Goal: Task Accomplishment & Management: Manage account settings

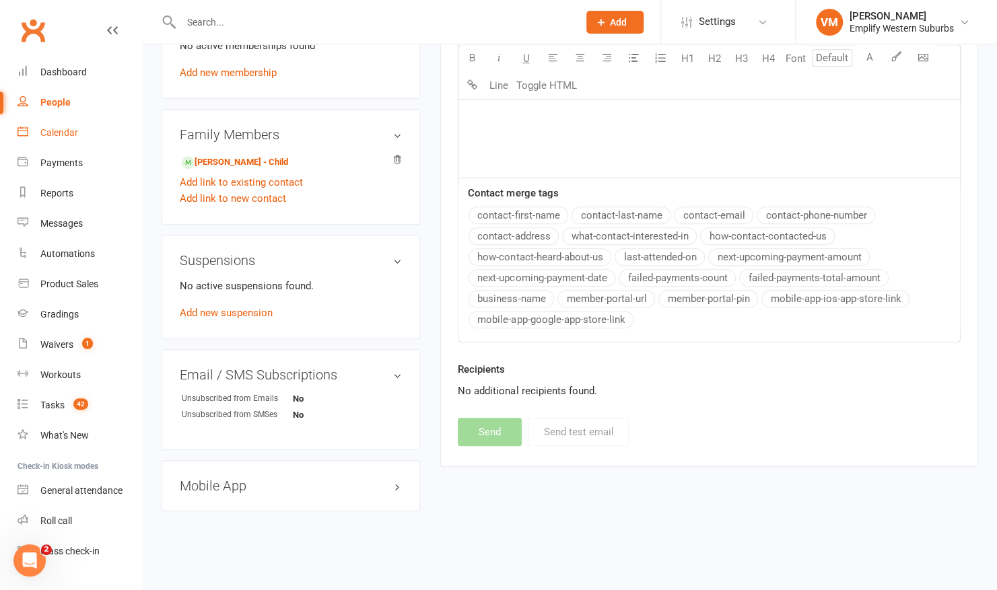
click at [77, 121] on link "Calendar" at bounding box center [80, 133] width 125 height 30
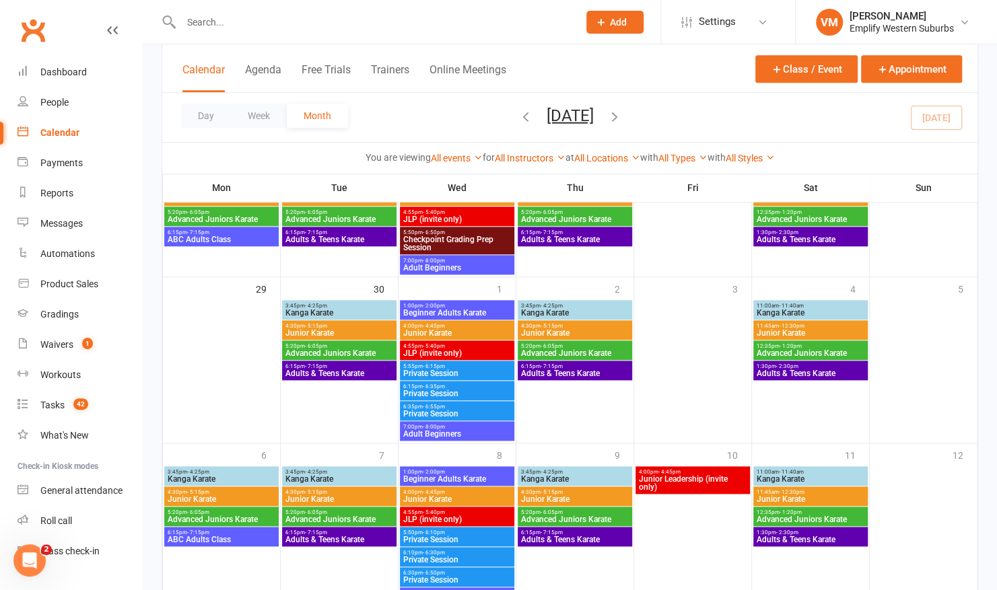
scroll to position [699, 0]
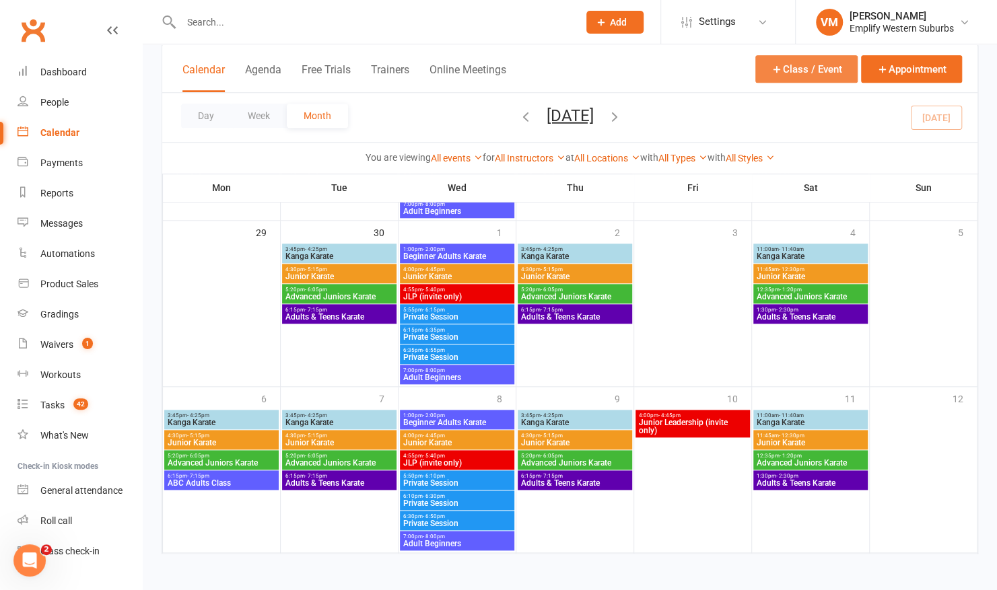
click at [807, 67] on button "Class / Event" at bounding box center [806, 69] width 102 height 28
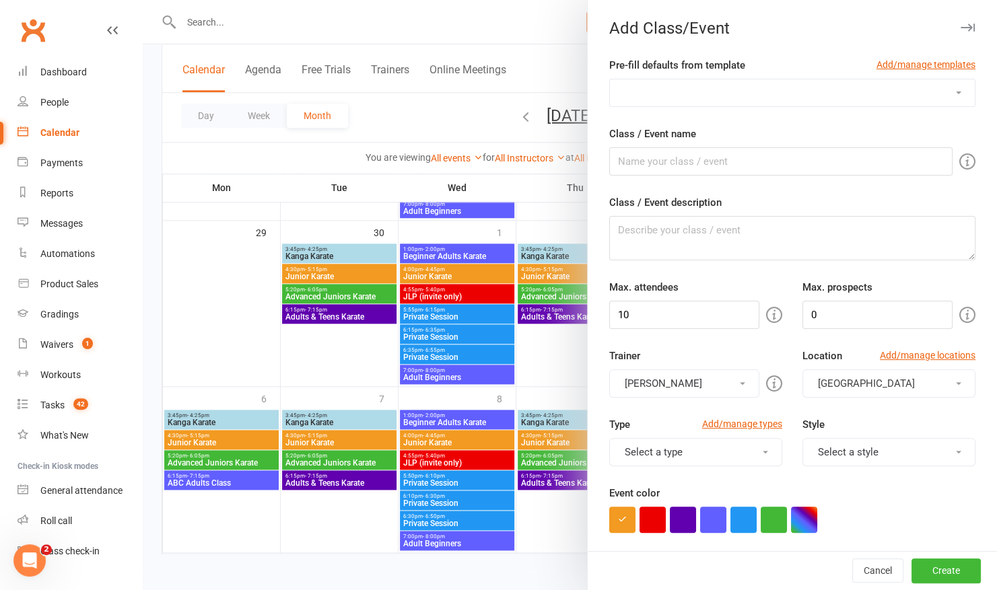
click at [533, 351] on div at bounding box center [570, 295] width 854 height 590
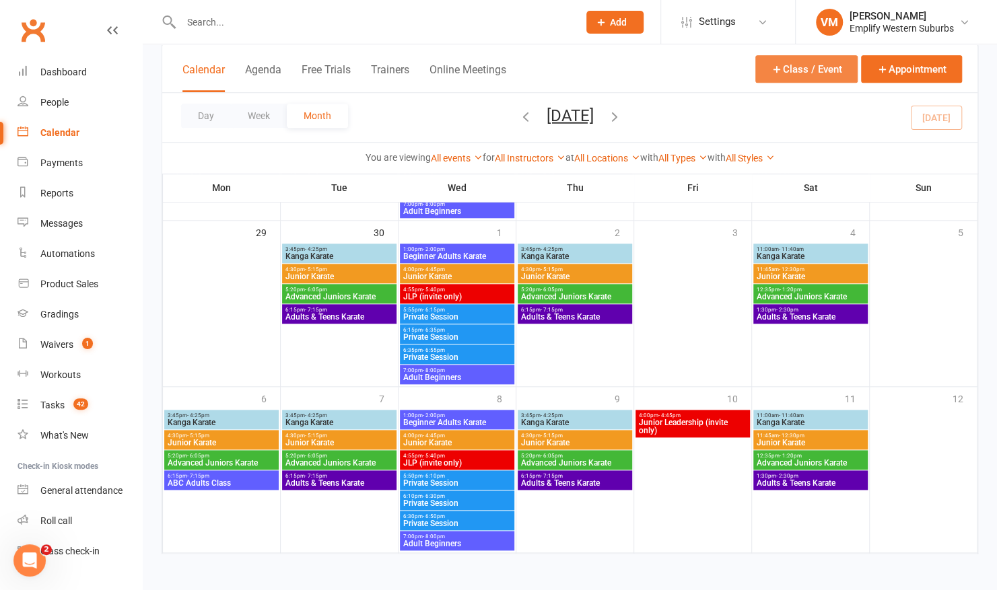
click at [807, 62] on button "Class / Event" at bounding box center [806, 69] width 102 height 28
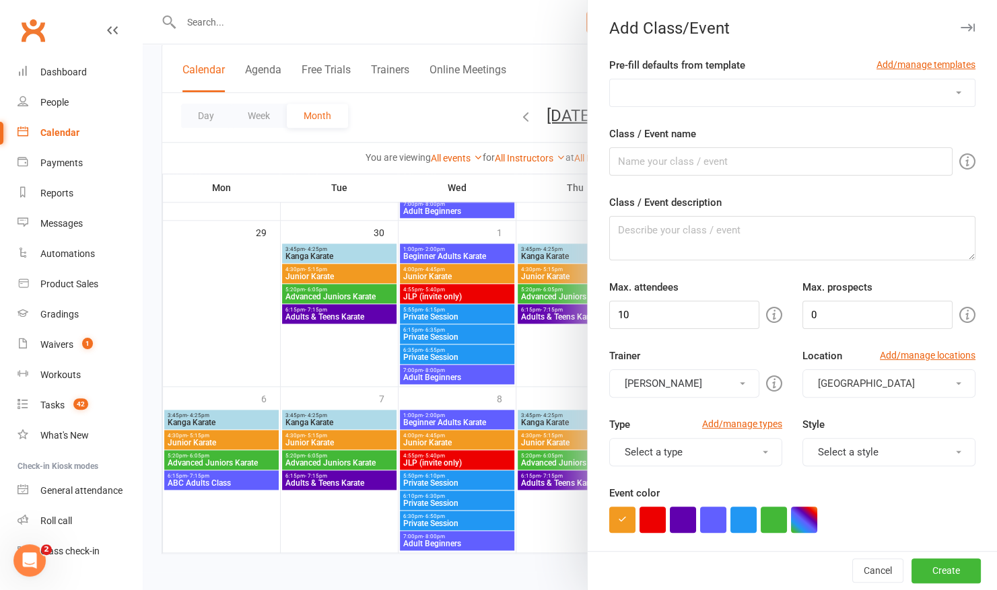
click at [742, 81] on select "Advanced Adults Checkpoint Prep Session JLP Session Movie Night Private Lesson" at bounding box center [792, 92] width 365 height 27
select select "1150"
click at [610, 79] on select "Advanced Adults Checkpoint Prep Session JLP Session Movie Night Private Lesson" at bounding box center [792, 92] width 365 height 27
type input "Movie Night"
type input "40"
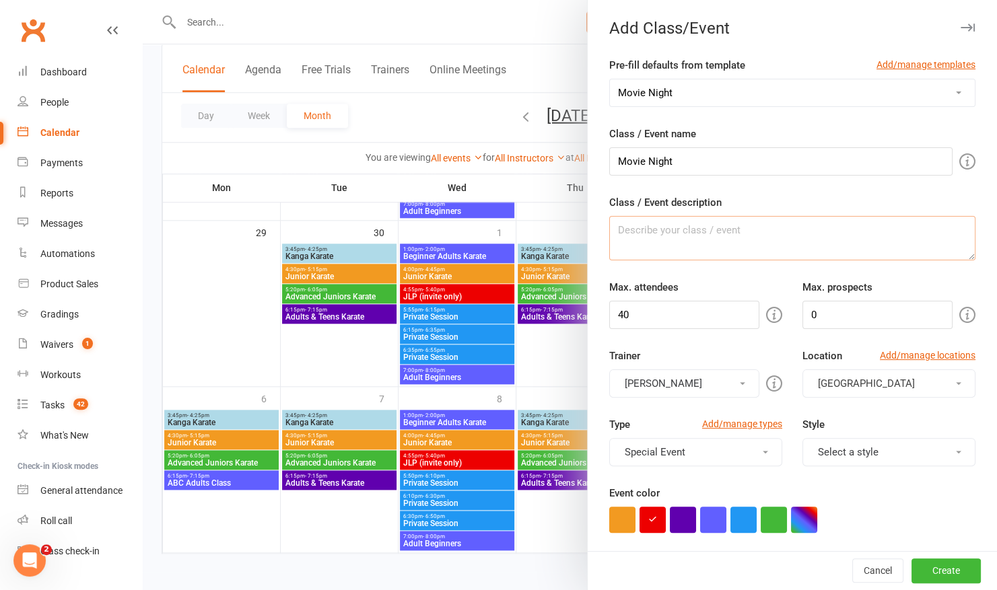
click at [670, 233] on textarea "Class / Event description" at bounding box center [792, 238] width 366 height 44
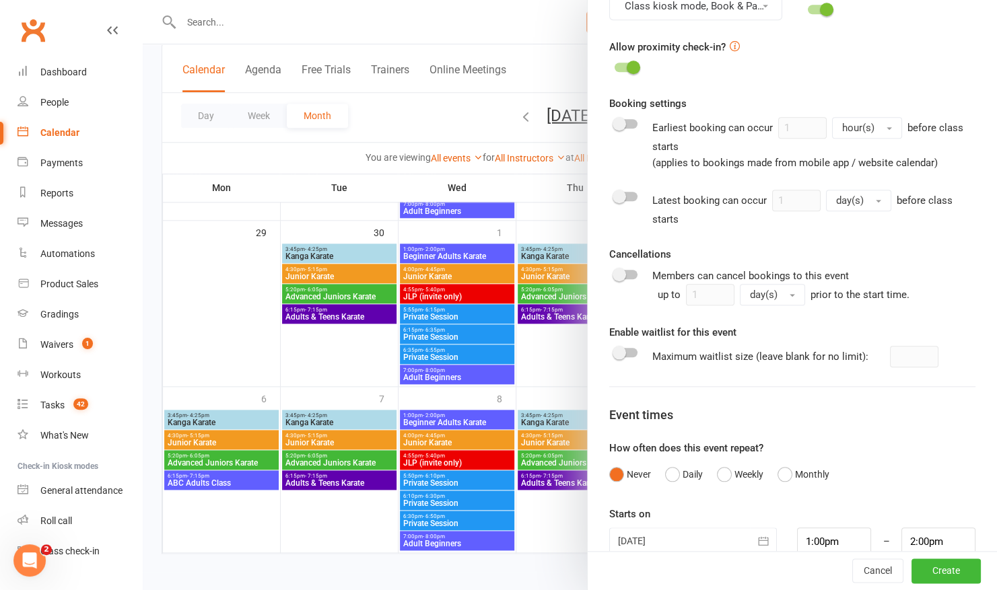
scroll to position [603, 0]
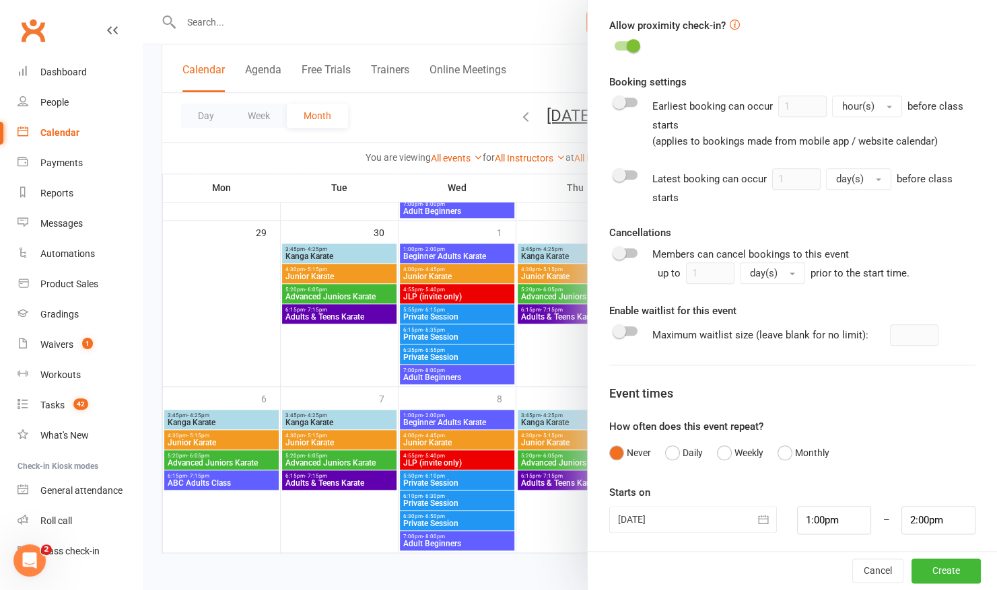
type textarea "Minecraft Movie Night"
click at [727, 510] on div at bounding box center [693, 519] width 168 height 27
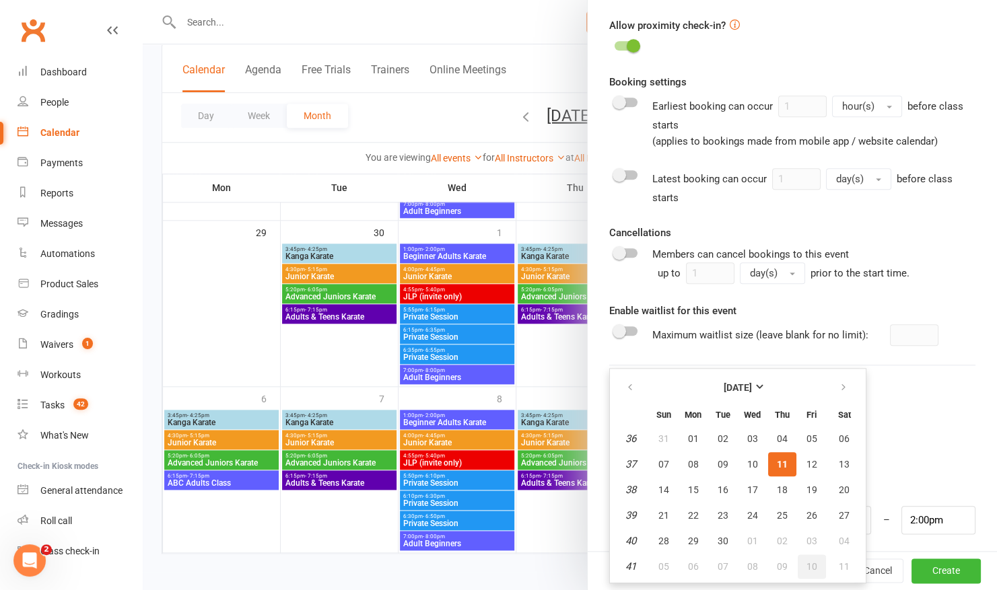
click at [807, 564] on span "10" at bounding box center [812, 566] width 11 height 11
type input "10 Oct 2025"
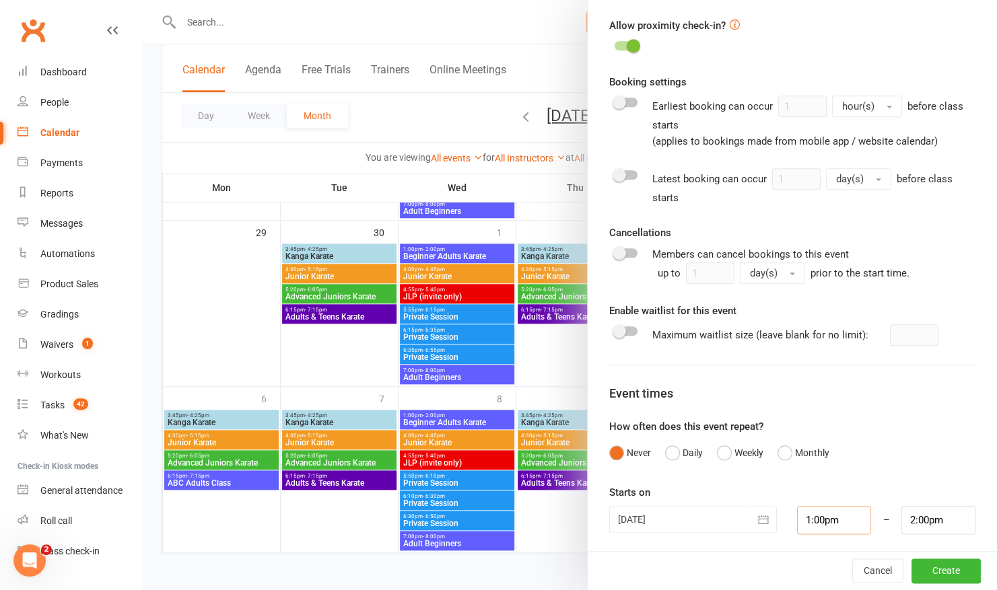
click at [837, 520] on input "1:00pm" at bounding box center [834, 520] width 74 height 28
type input "6:00pm"
click at [798, 489] on li "6:00pm" at bounding box center [830, 493] width 65 height 20
click at [926, 508] on input "2:00pm" at bounding box center [938, 520] width 74 height 28
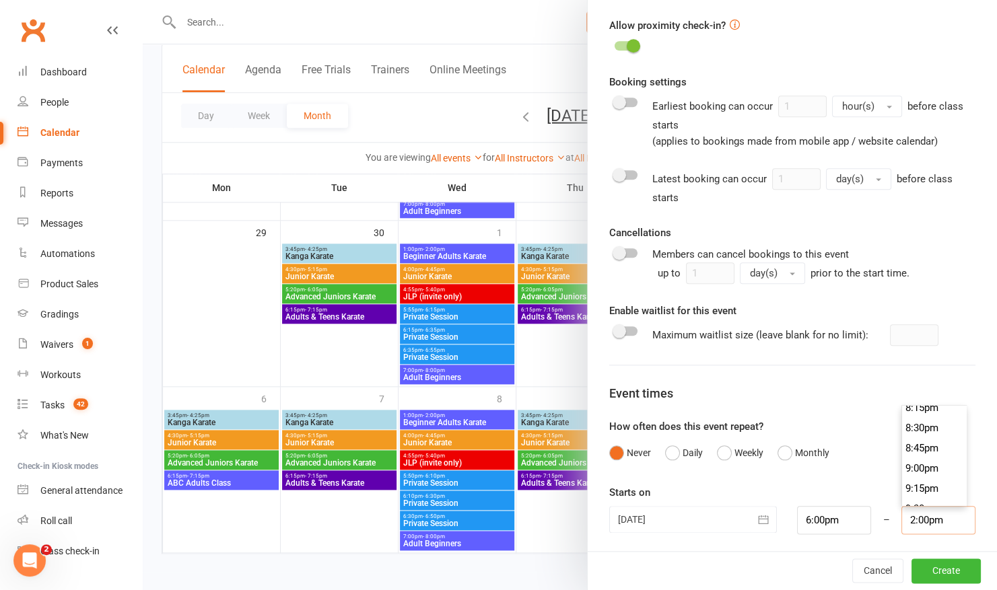
scroll to position [1654, 0]
type input "9:00pm"
click at [902, 448] on li "9:00pm" at bounding box center [934, 458] width 65 height 20
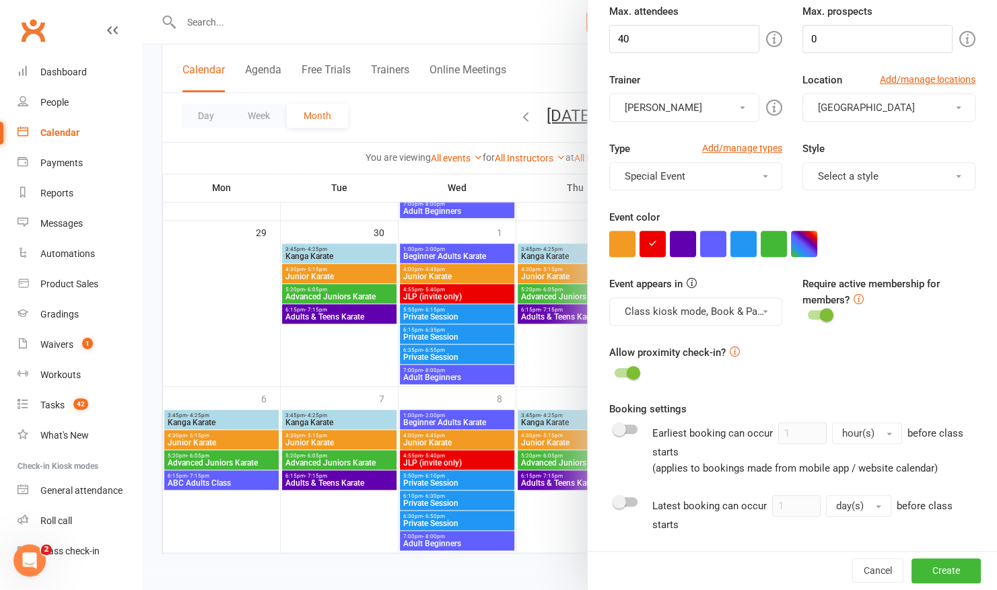
scroll to position [277, 0]
click at [938, 179] on button "Select a style" at bounding box center [888, 175] width 173 height 28
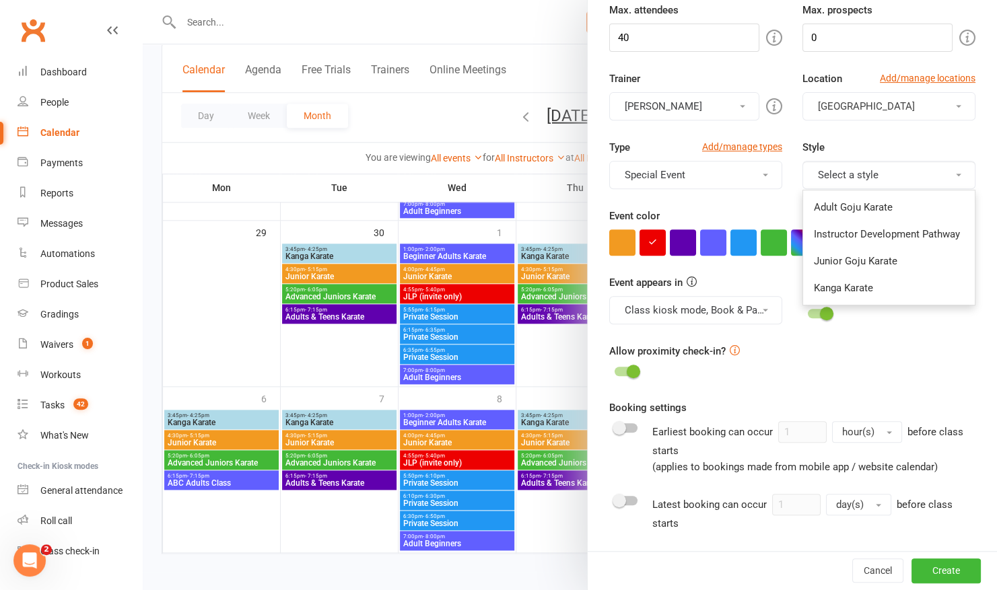
click at [759, 176] on button "Special Event" at bounding box center [695, 175] width 173 height 28
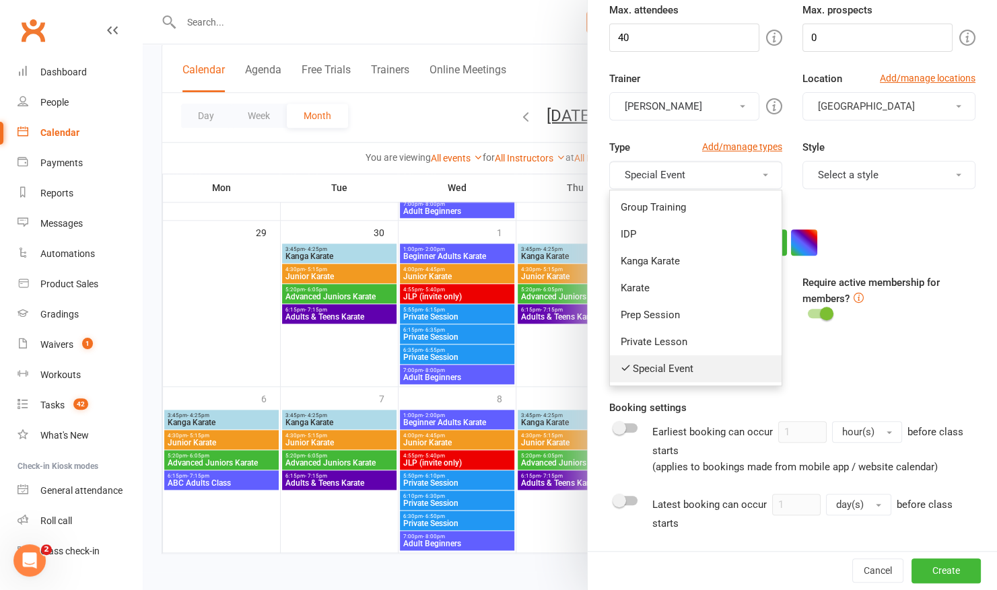
click at [630, 366] on link "Special Event" at bounding box center [696, 368] width 172 height 27
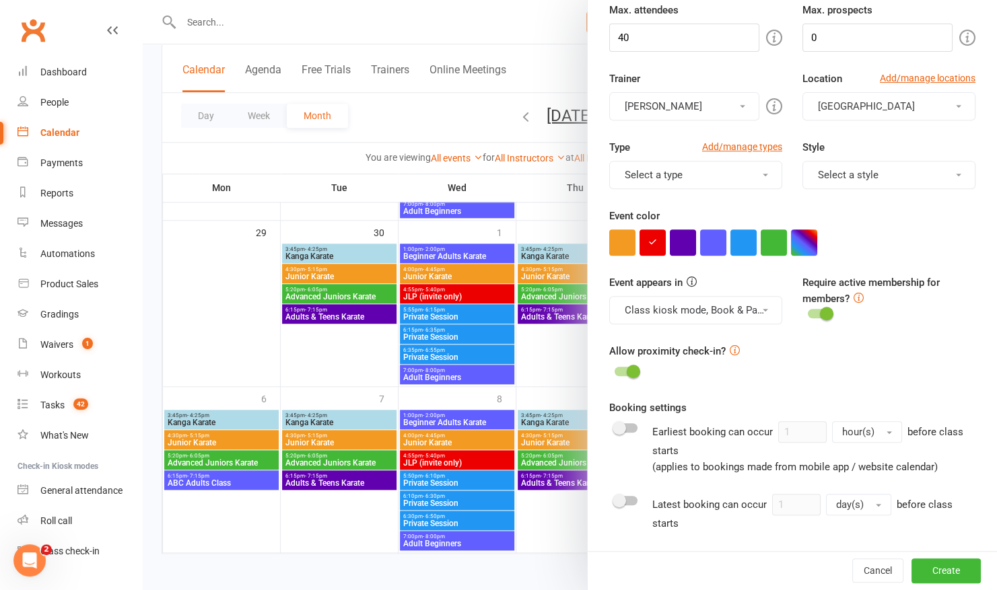
click at [697, 178] on button "Select a type" at bounding box center [695, 175] width 173 height 28
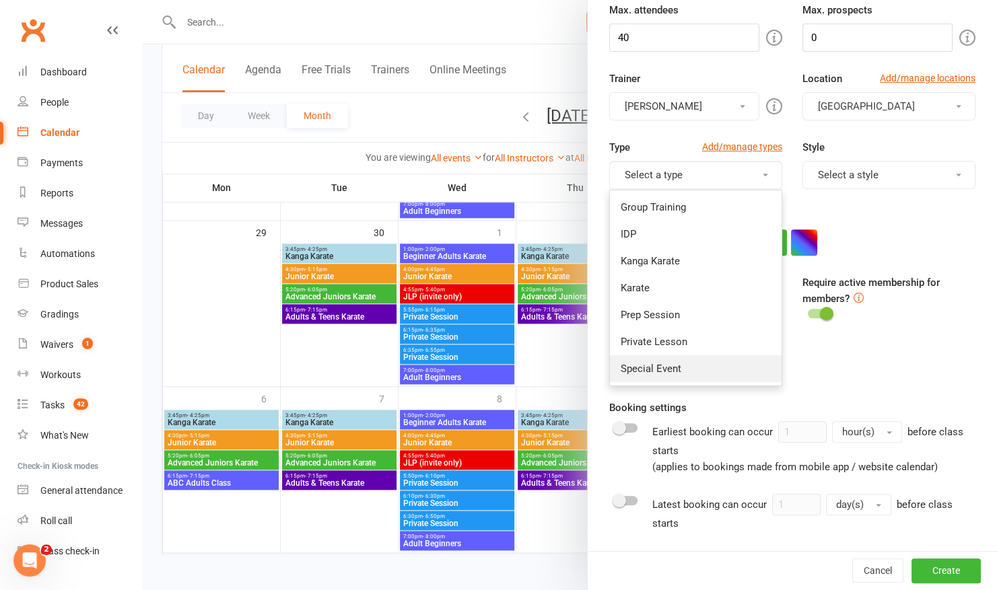
click at [636, 367] on link "Special Event" at bounding box center [696, 368] width 172 height 27
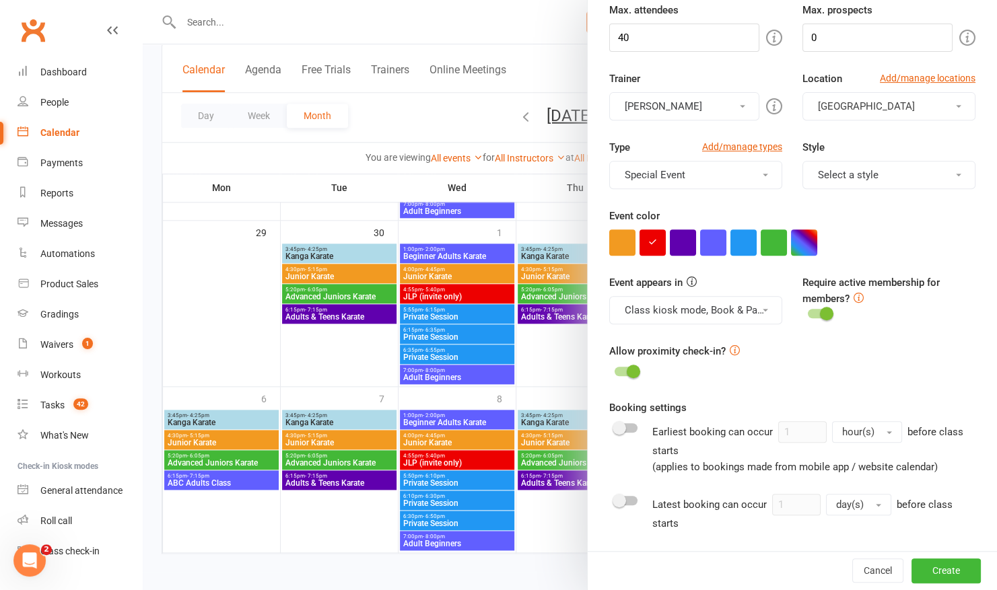
click at [908, 167] on button "Select a style" at bounding box center [888, 175] width 173 height 28
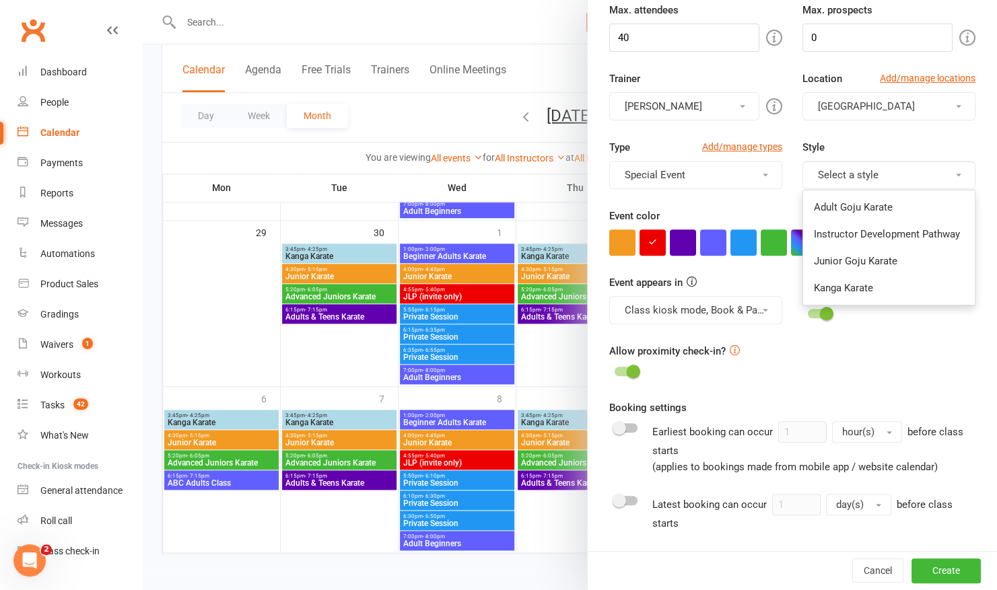
click at [945, 318] on div "Require active membership for members?" at bounding box center [888, 299] width 193 height 48
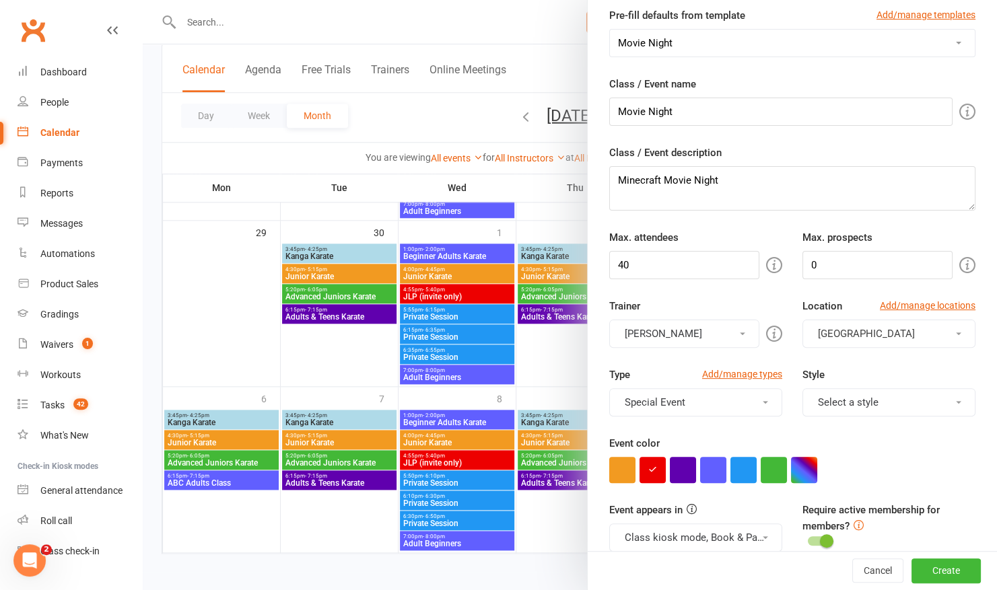
scroll to position [0, 0]
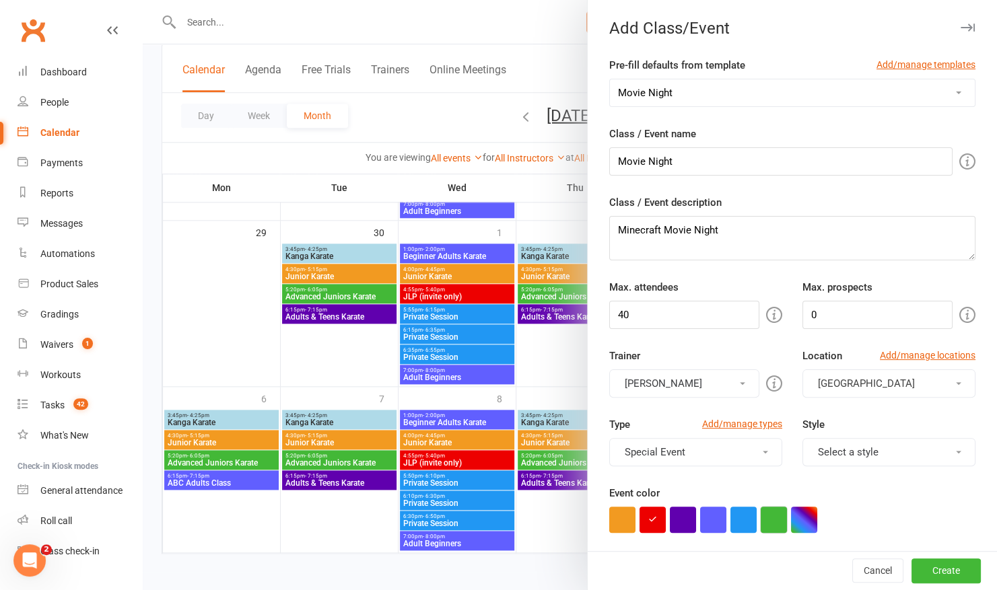
click at [764, 512] on button "button" at bounding box center [774, 520] width 26 height 26
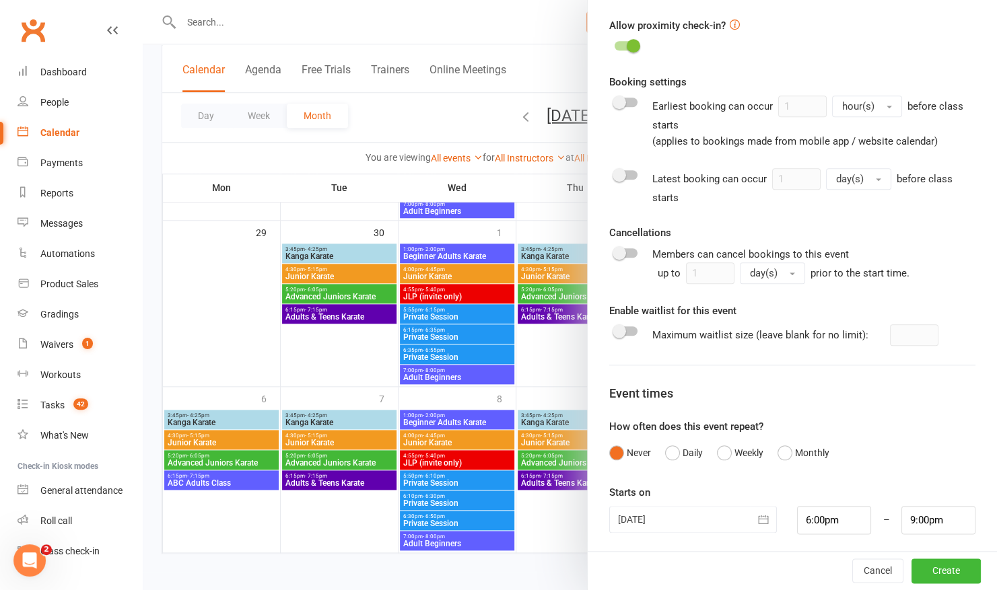
scroll to position [603, 0]
click at [922, 572] on button "Create" at bounding box center [946, 571] width 69 height 24
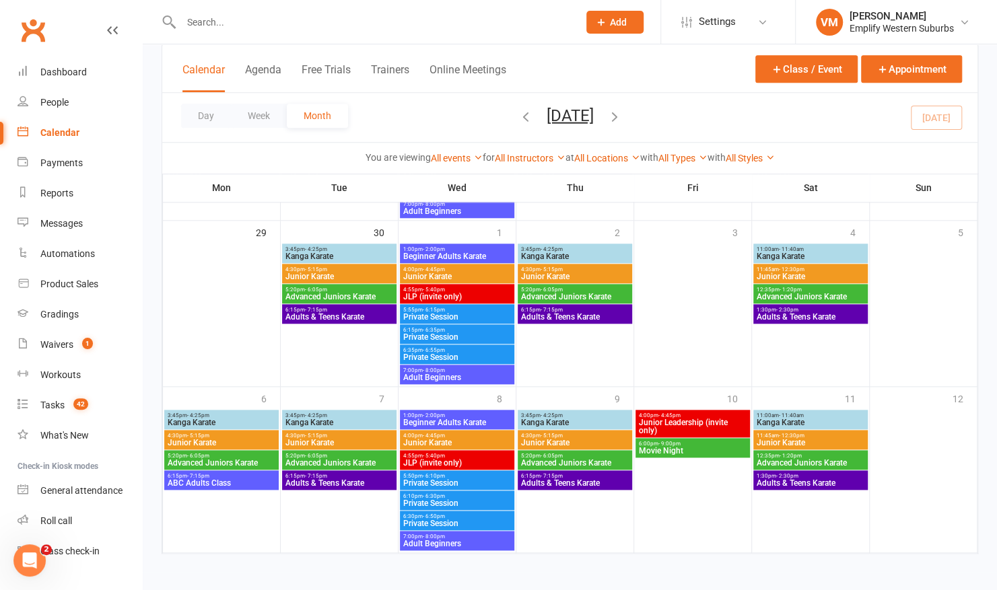
click at [661, 447] on span "Movie Night" at bounding box center [692, 451] width 109 height 8
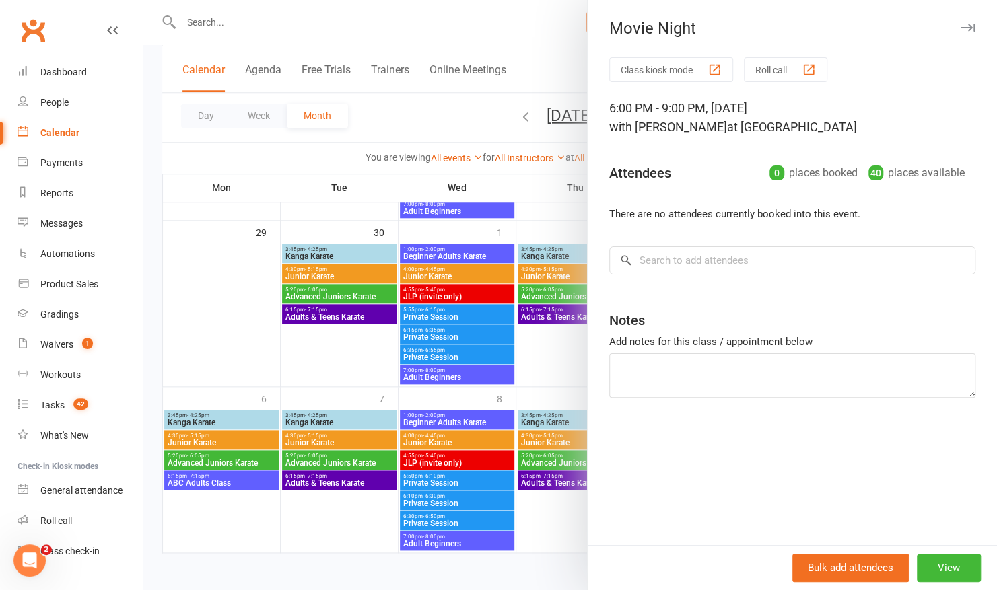
click at [560, 379] on div at bounding box center [570, 295] width 854 height 590
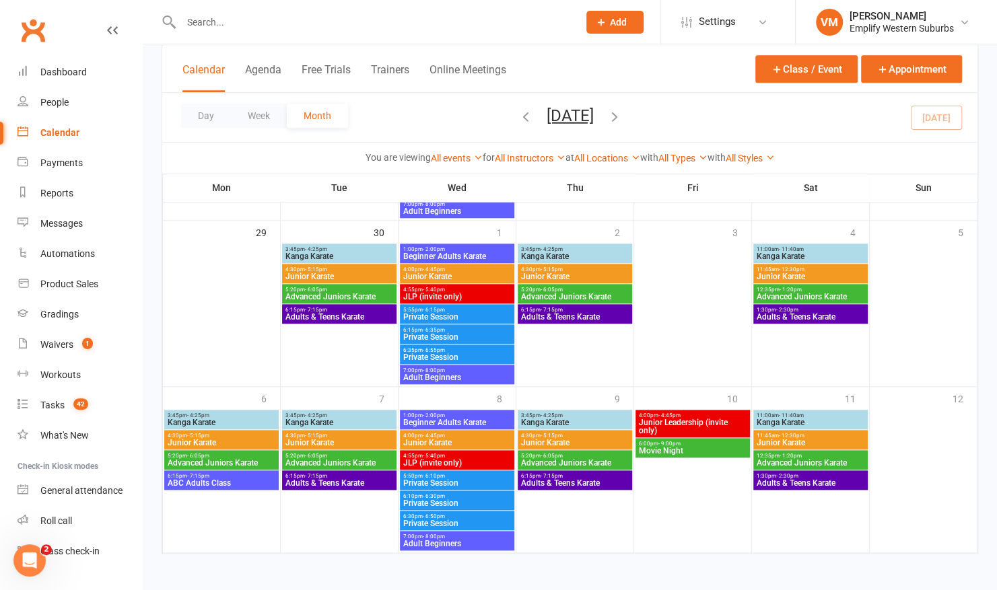
click at [661, 444] on span "- 9:00pm" at bounding box center [669, 444] width 22 height 6
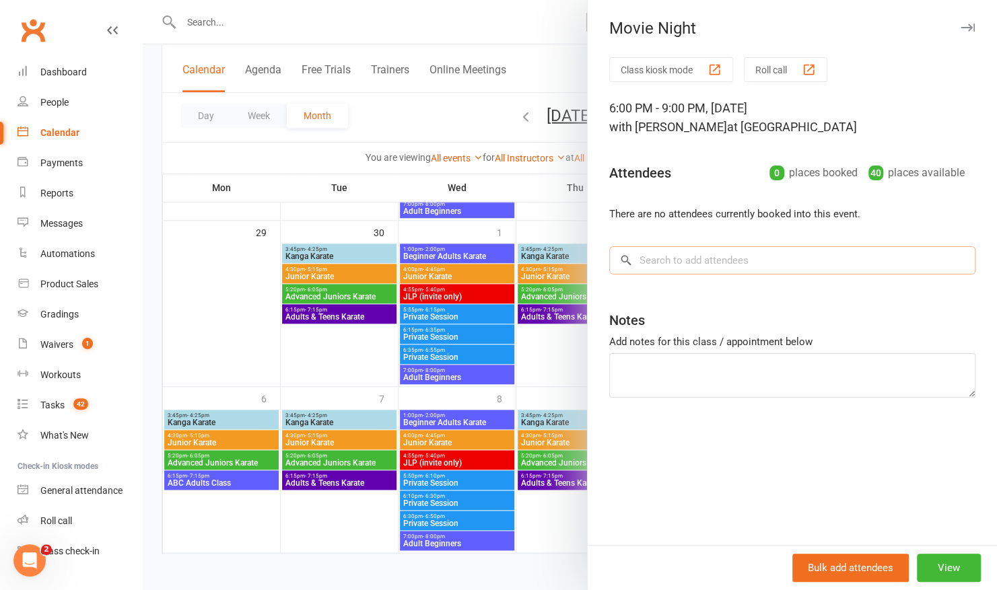
click at [753, 261] on input "search" at bounding box center [792, 260] width 366 height 28
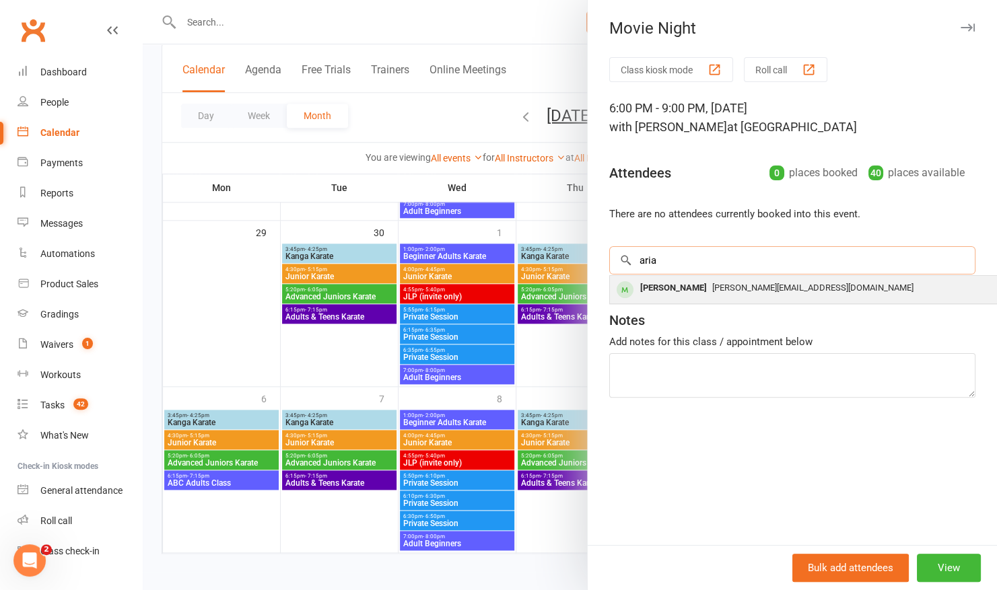
type input "aria"
click at [699, 281] on div "Aria Ranasinghe" at bounding box center [673, 289] width 77 height 20
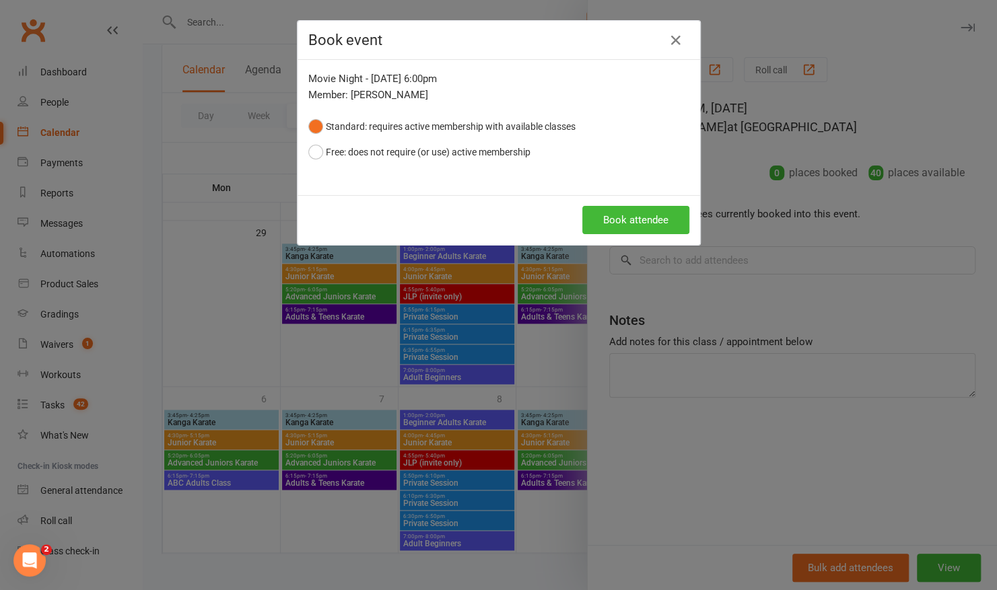
click at [665, 320] on div "Book event Movie Night - Oct 10, 2025 6:00pm Member: Aria Ranasinghe Standard: …" at bounding box center [498, 295] width 997 height 590
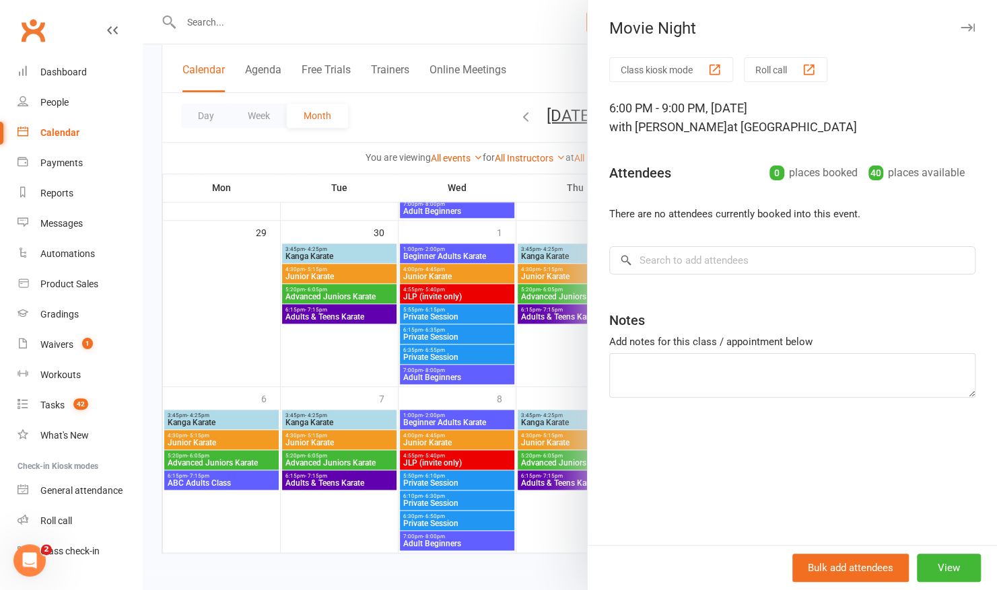
click at [776, 76] on button "Roll call" at bounding box center [785, 69] width 83 height 25
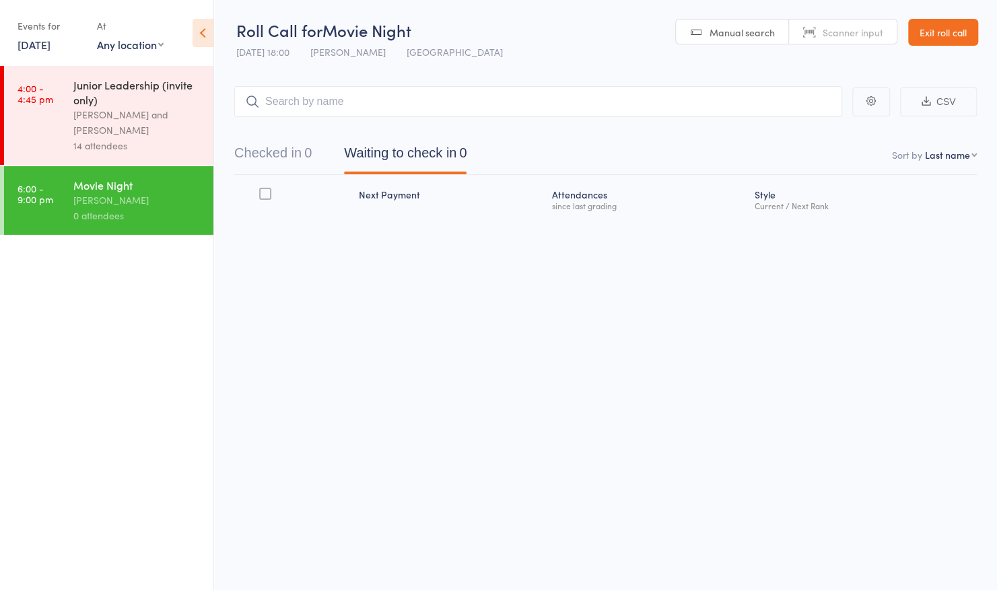
click at [508, 105] on input "search" at bounding box center [538, 101] width 608 height 31
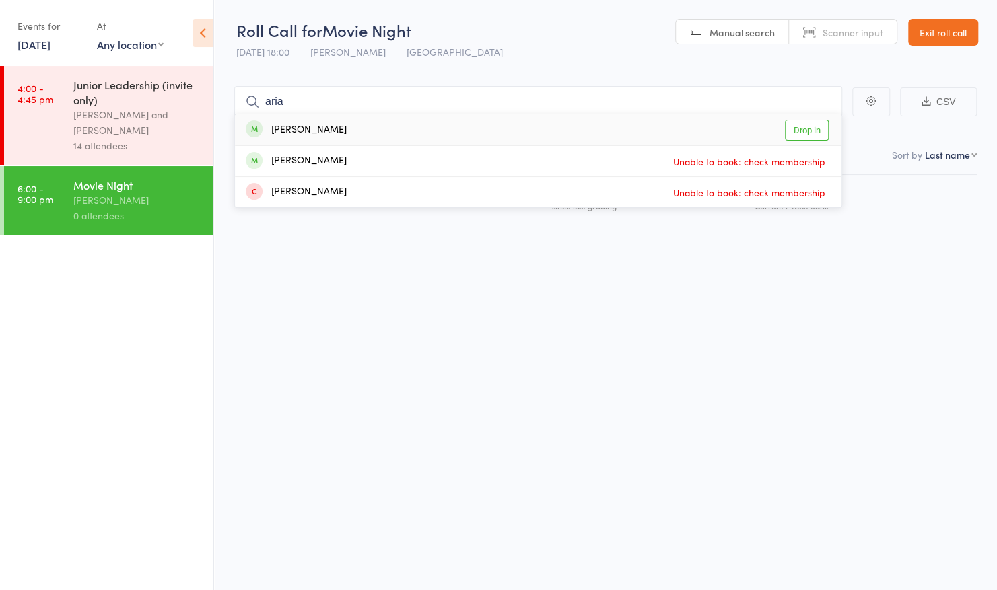
type input "aria"
click at [458, 133] on div "Aria Ranasinghe Drop in" at bounding box center [538, 129] width 607 height 31
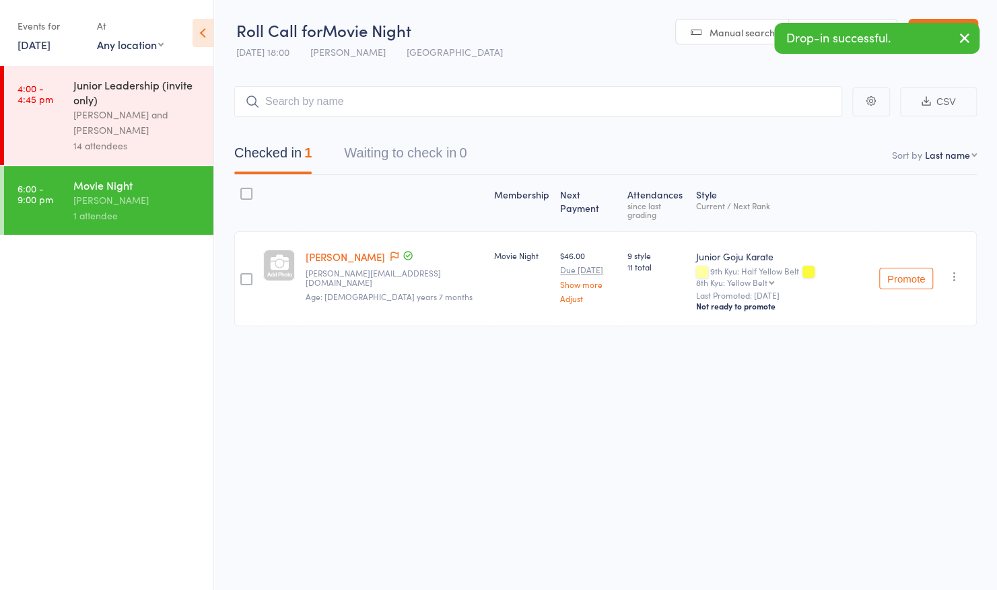
click at [948, 270] on icon "button" at bounding box center [954, 276] width 13 height 13
click at [668, 450] on div "Roll Call for Movie Night 10 Oct 18:00 Vildan Muharemovic Swanbourne Church Hal…" at bounding box center [498, 295] width 997 height 590
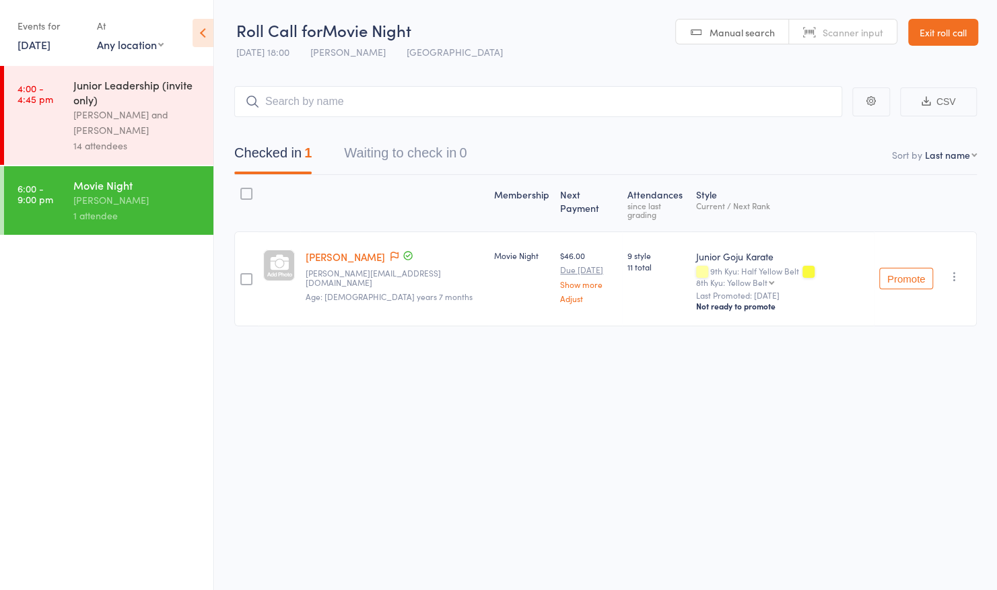
click at [952, 270] on icon "button" at bounding box center [954, 276] width 13 height 13
click at [554, 405] on div "Roll Call for Movie Night 10 Oct 18:00 Vildan Muharemovic Swanbourne Church Hal…" at bounding box center [498, 295] width 997 height 590
click at [952, 28] on link "Exit roll call" at bounding box center [943, 32] width 70 height 27
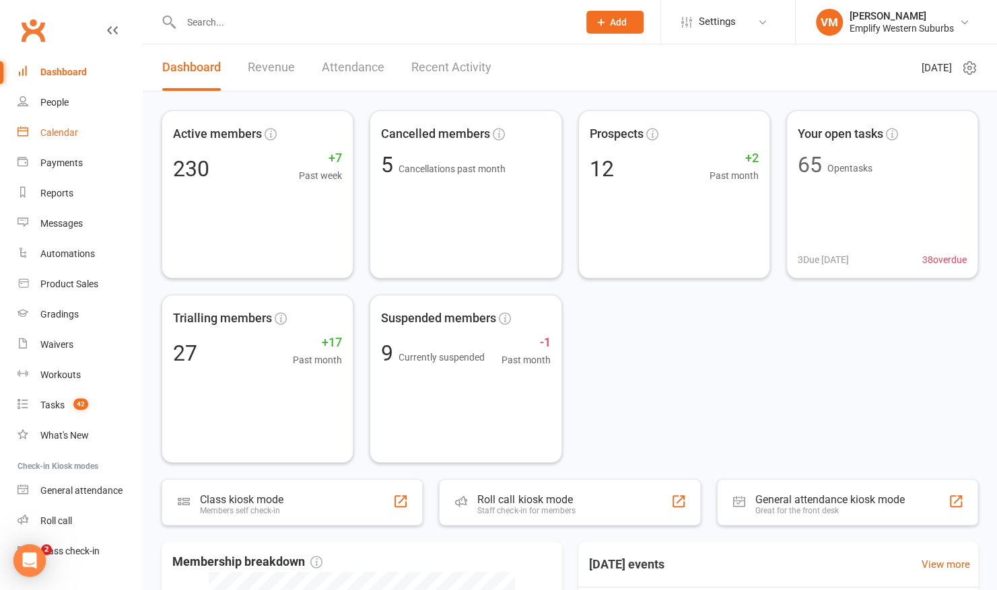
click at [43, 129] on div "Calendar" at bounding box center [59, 132] width 38 height 11
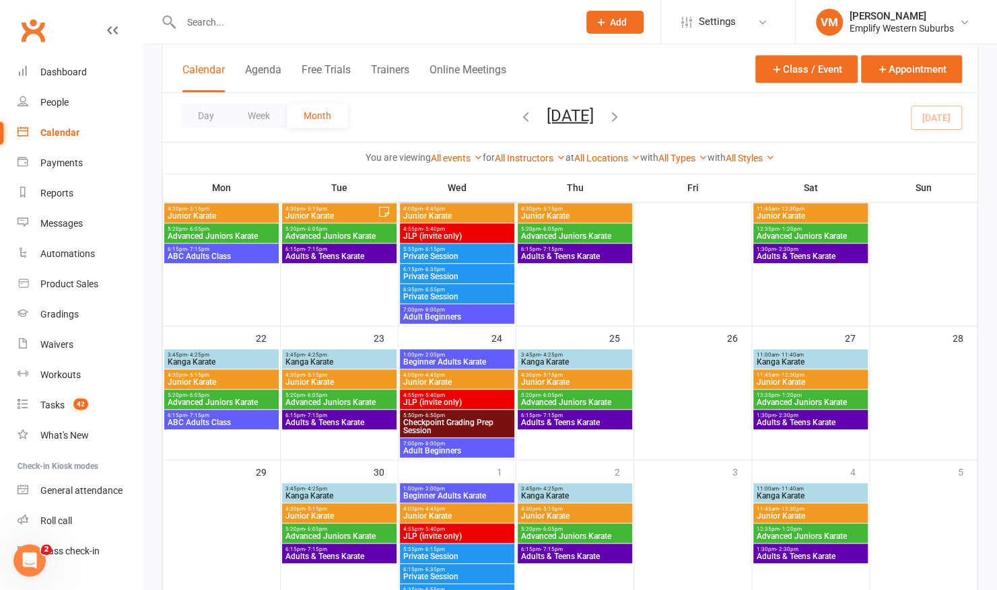
scroll to position [699, 0]
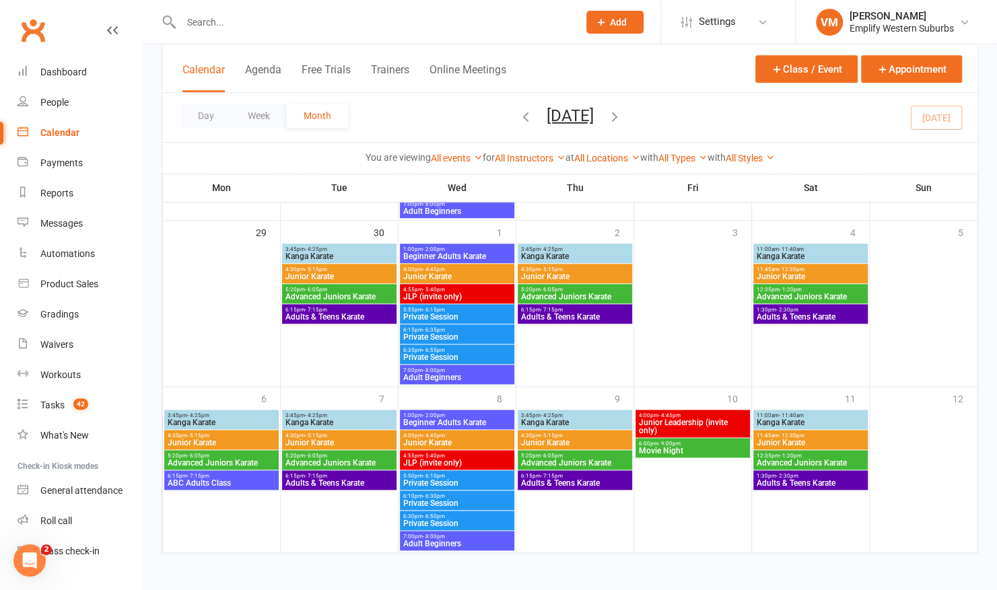
click at [669, 441] on span "- 9:00pm" at bounding box center [669, 444] width 22 height 6
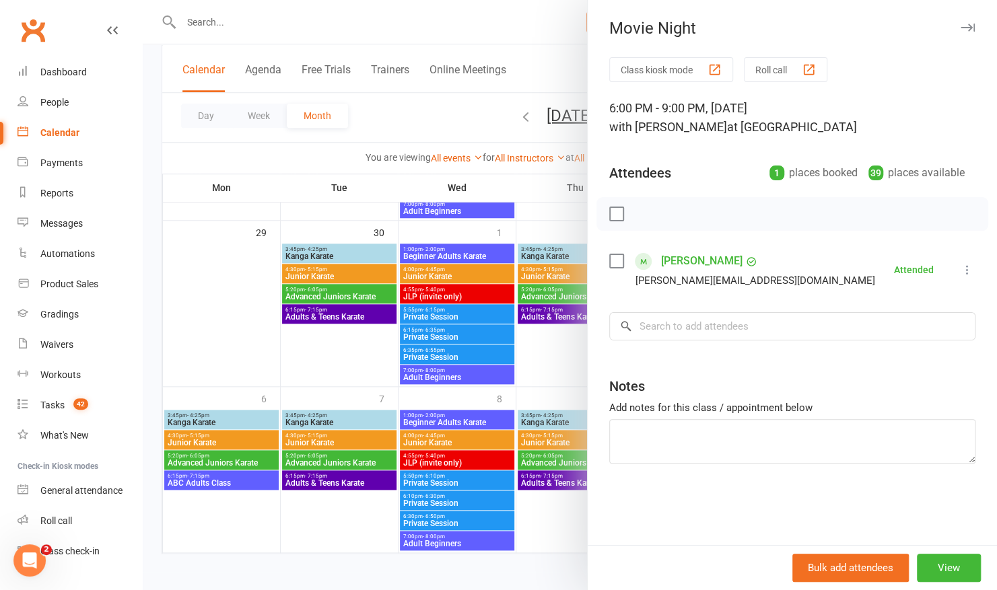
click at [961, 265] on icon at bounding box center [967, 269] width 13 height 13
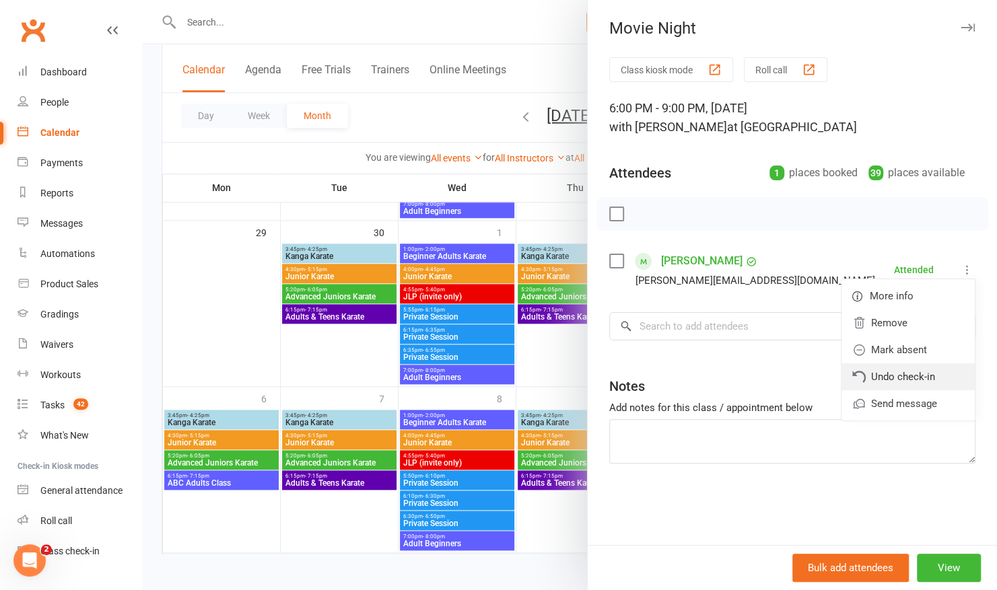
click at [861, 372] on link "Undo check-in" at bounding box center [908, 377] width 133 height 27
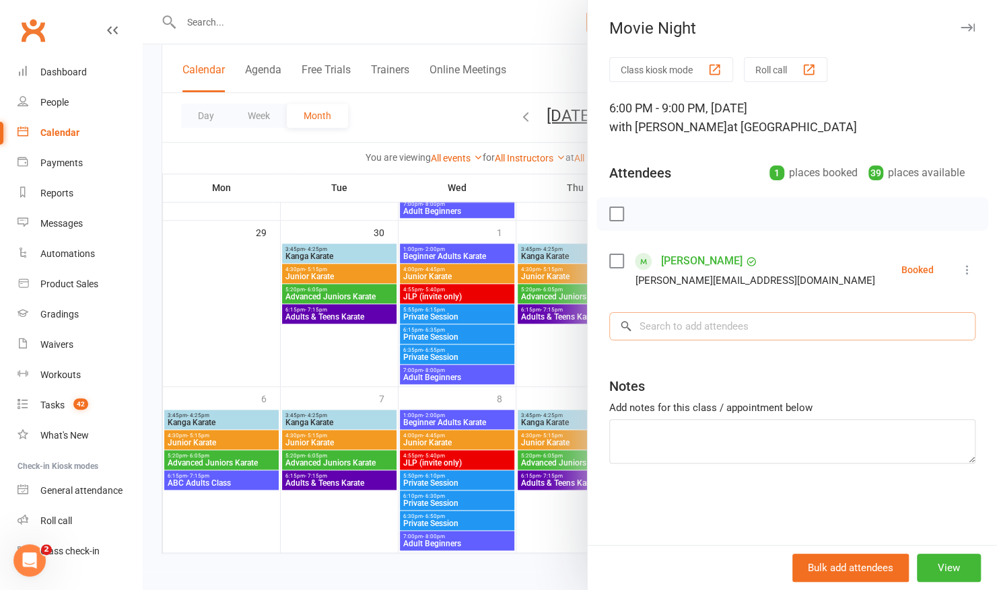
click at [737, 322] on input "search" at bounding box center [792, 326] width 366 height 28
click at [802, 73] on div "button" at bounding box center [809, 70] width 14 height 14
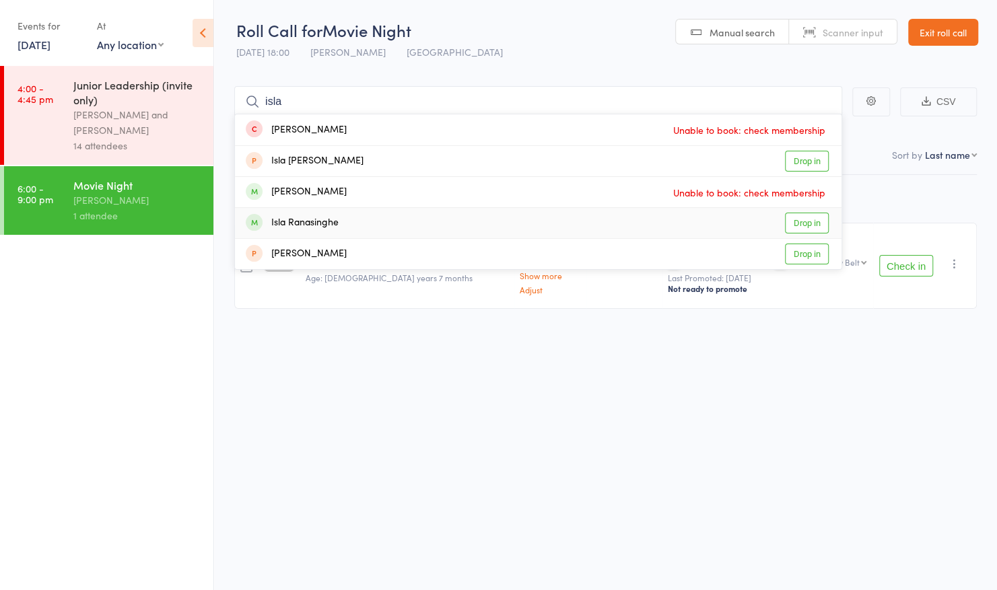
type input "isla"
click at [391, 217] on div "Isla Ranasinghe Drop in" at bounding box center [538, 223] width 607 height 30
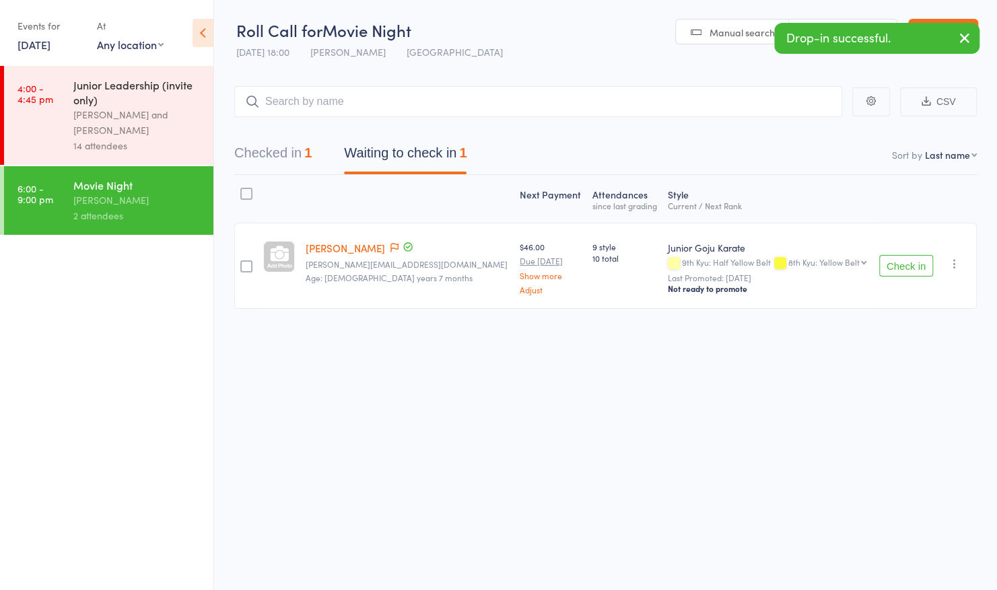
click at [971, 39] on icon "button" at bounding box center [965, 38] width 16 height 17
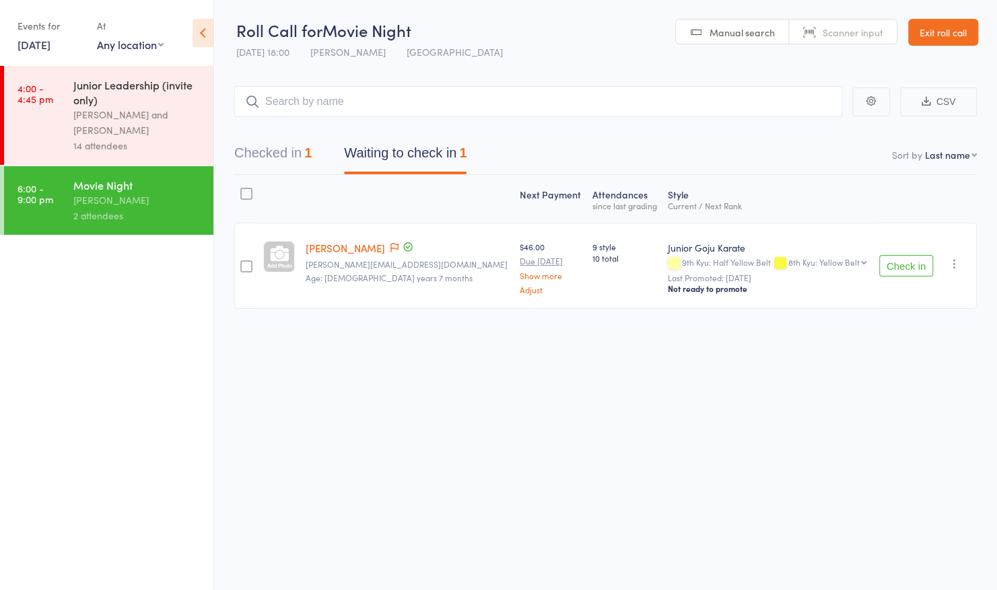
click at [951, 30] on link "Exit roll call" at bounding box center [943, 32] width 70 height 27
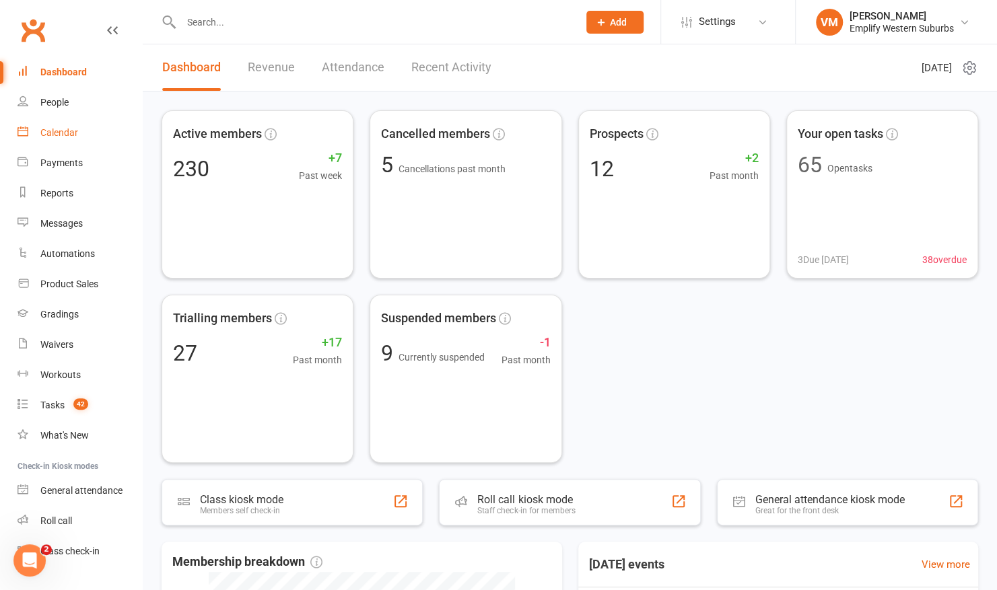
click at [65, 137] on div "Calendar" at bounding box center [59, 132] width 38 height 11
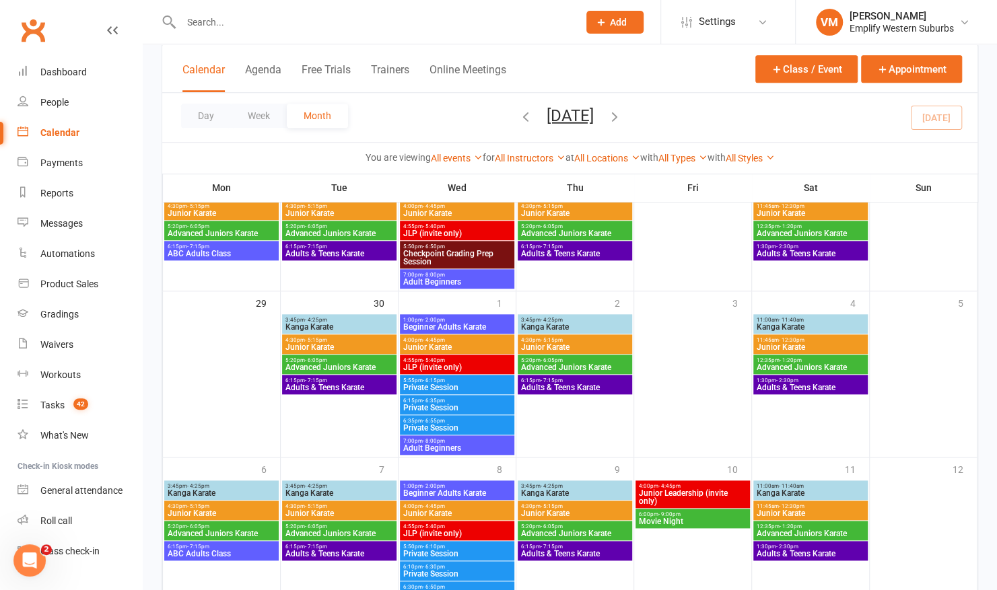
scroll to position [629, 0]
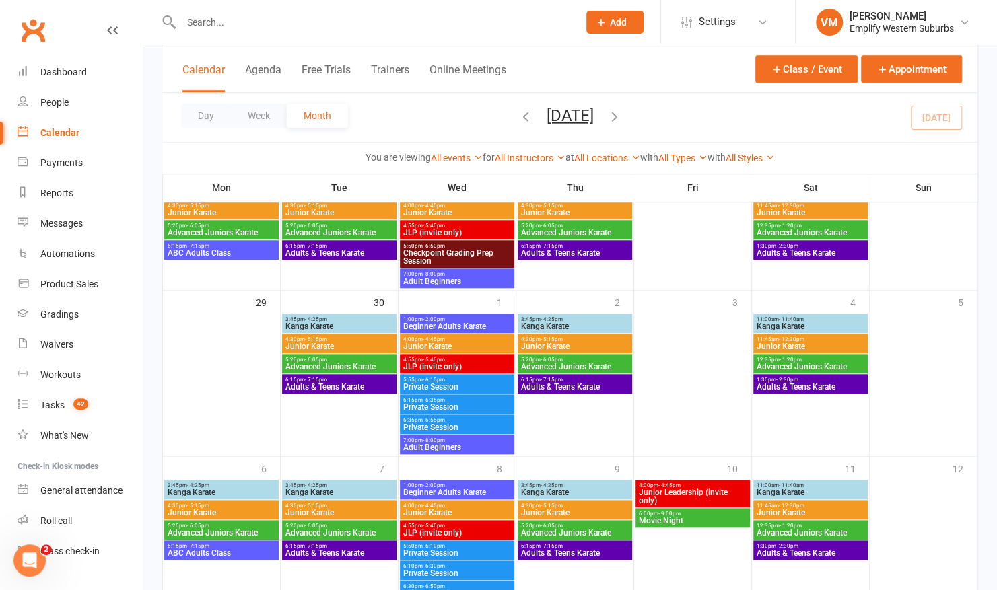
click at [659, 522] on span "Movie Night" at bounding box center [692, 521] width 109 height 8
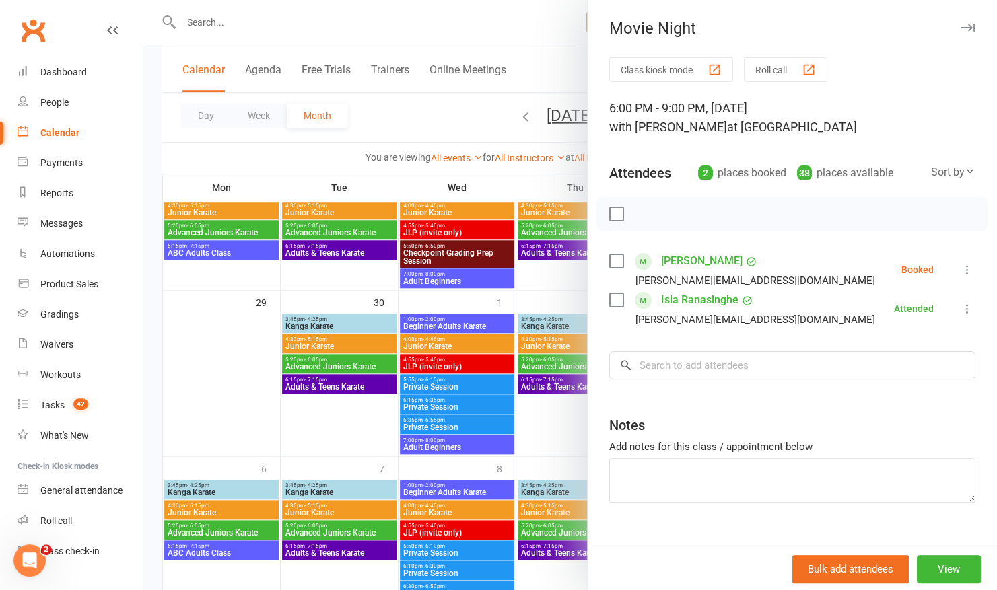
click at [961, 306] on icon at bounding box center [967, 308] width 13 height 13
click at [866, 416] on link "Undo check-in" at bounding box center [908, 416] width 133 height 27
click at [74, 229] on div "Messages" at bounding box center [61, 223] width 42 height 11
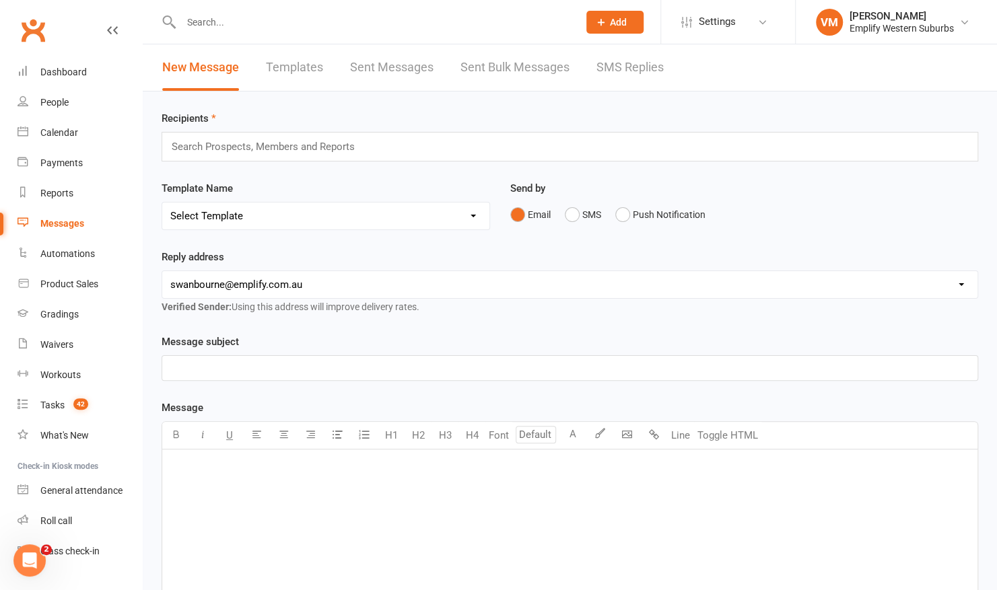
click at [363, 145] on input "text" at bounding box center [268, 147] width 197 height 18
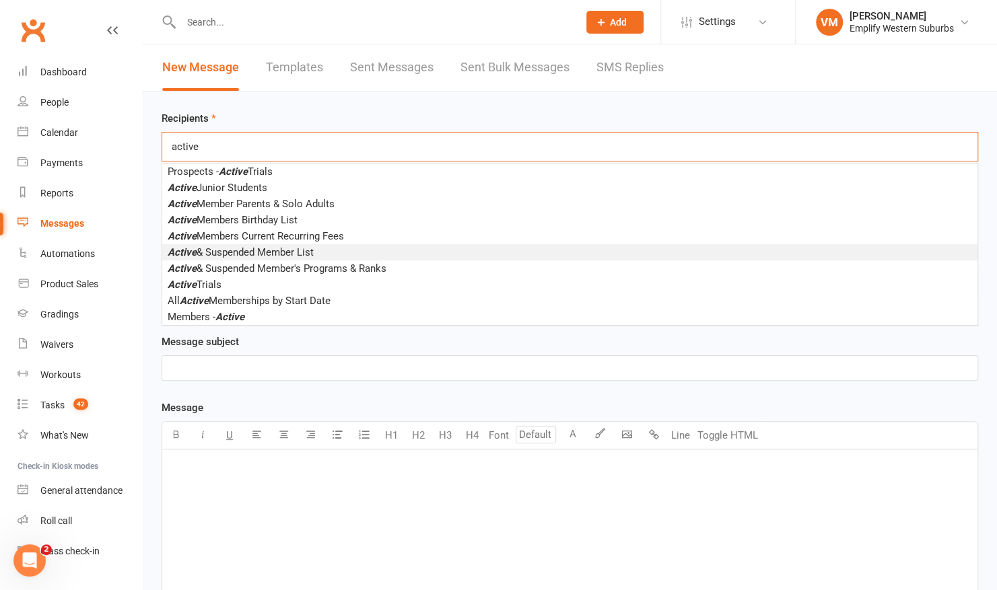
type input "active"
click at [272, 252] on span "Active & Suspended Member List" at bounding box center [241, 252] width 146 height 12
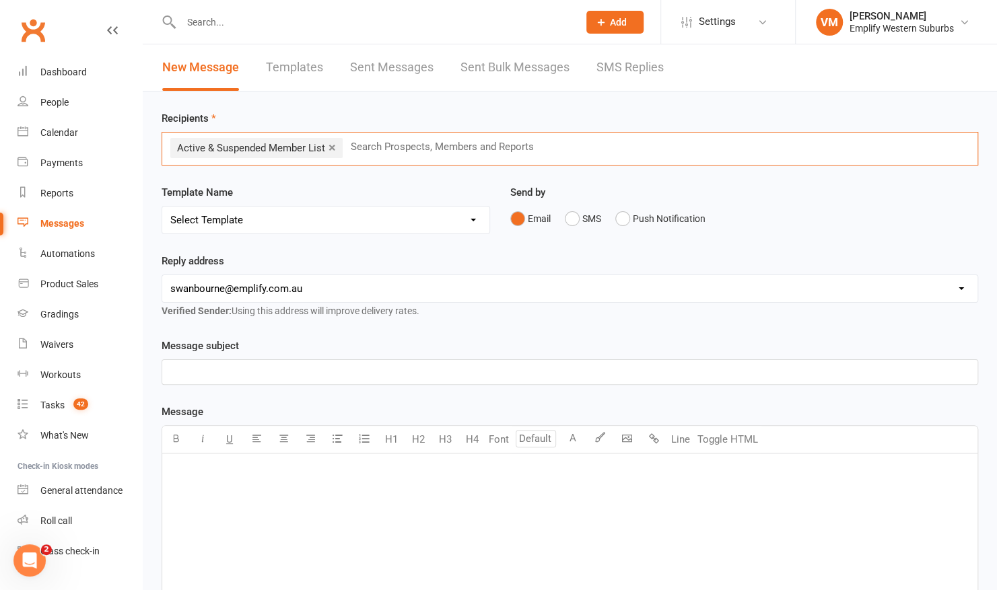
click at [245, 470] on p "﻿" at bounding box center [569, 471] width 799 height 16
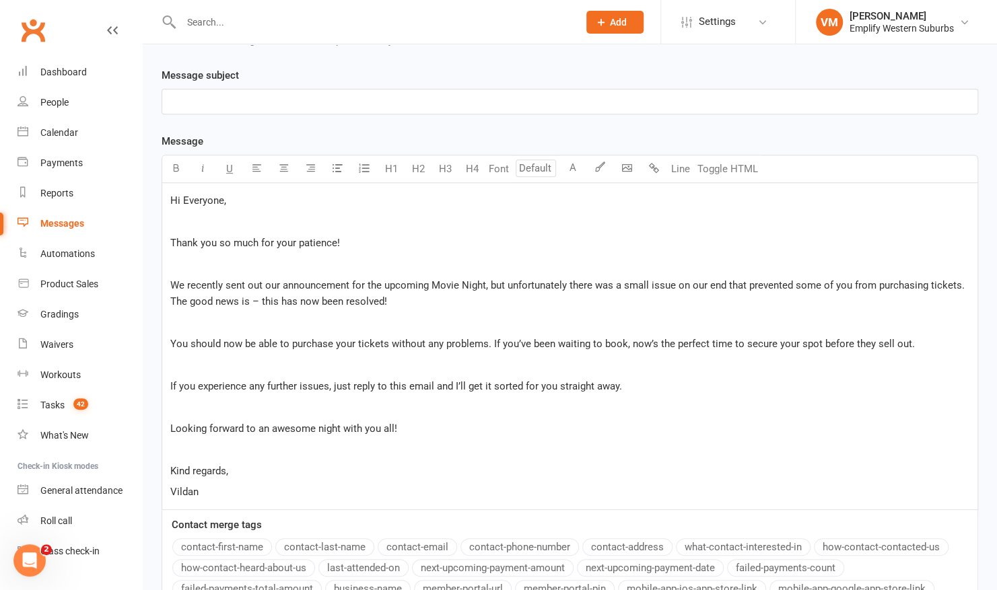
scroll to position [271, 0]
click at [215, 259] on p "﻿" at bounding box center [569, 264] width 799 height 16
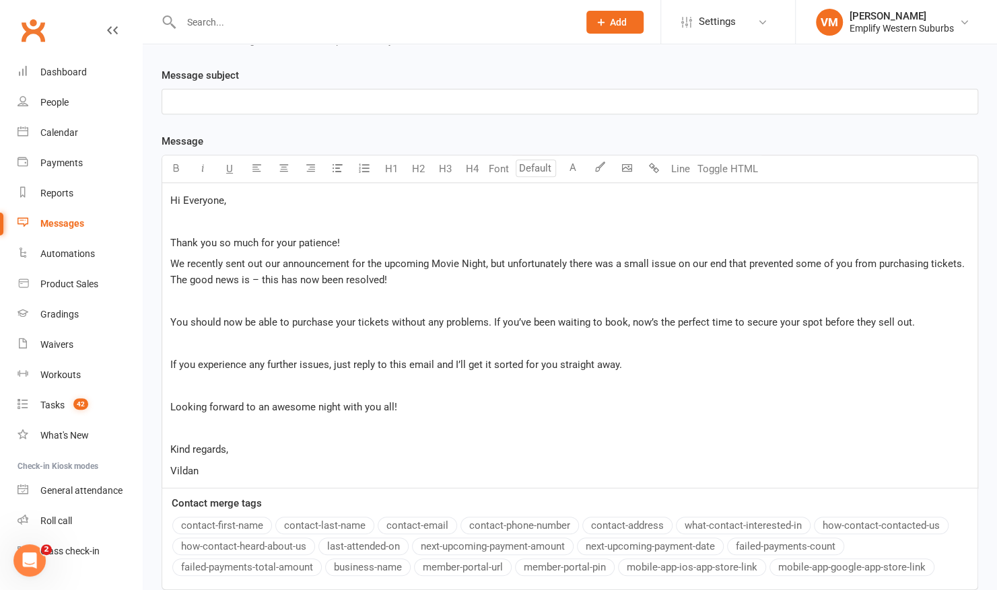
click at [179, 294] on p "﻿" at bounding box center [569, 302] width 799 height 16
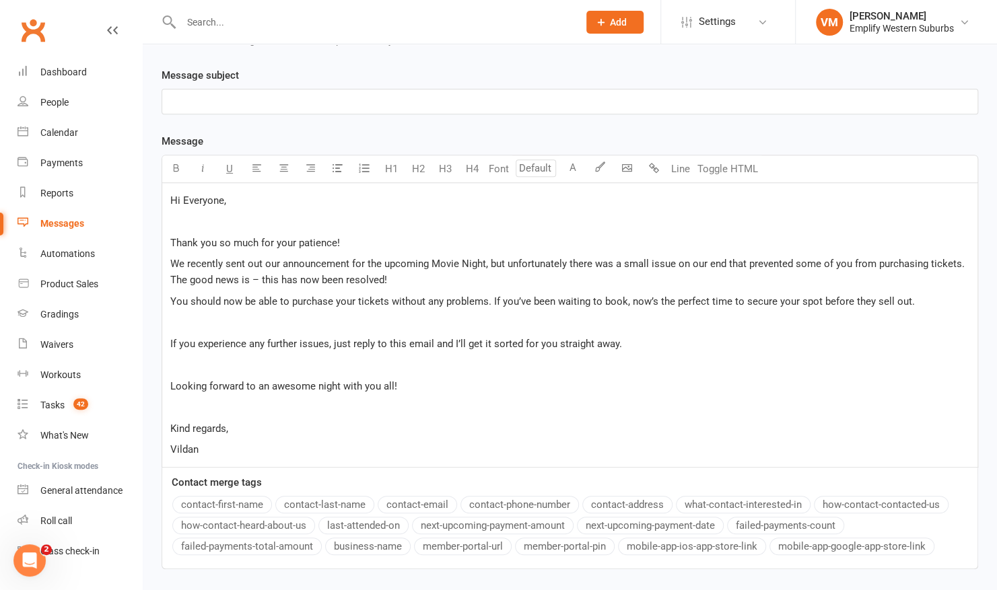
click at [183, 322] on p "﻿" at bounding box center [569, 322] width 799 height 16
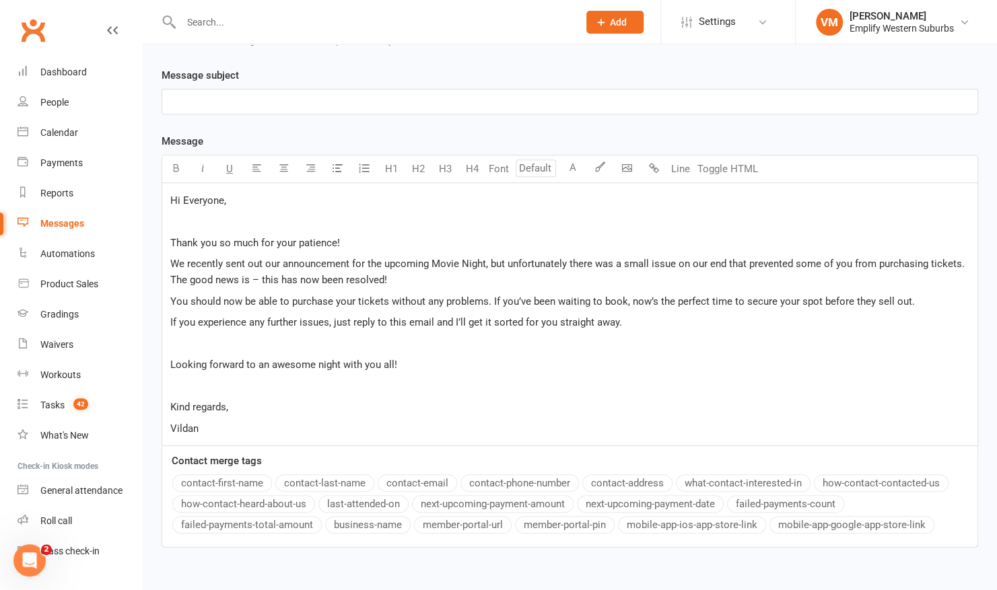
click at [176, 337] on p "﻿" at bounding box center [569, 344] width 799 height 16
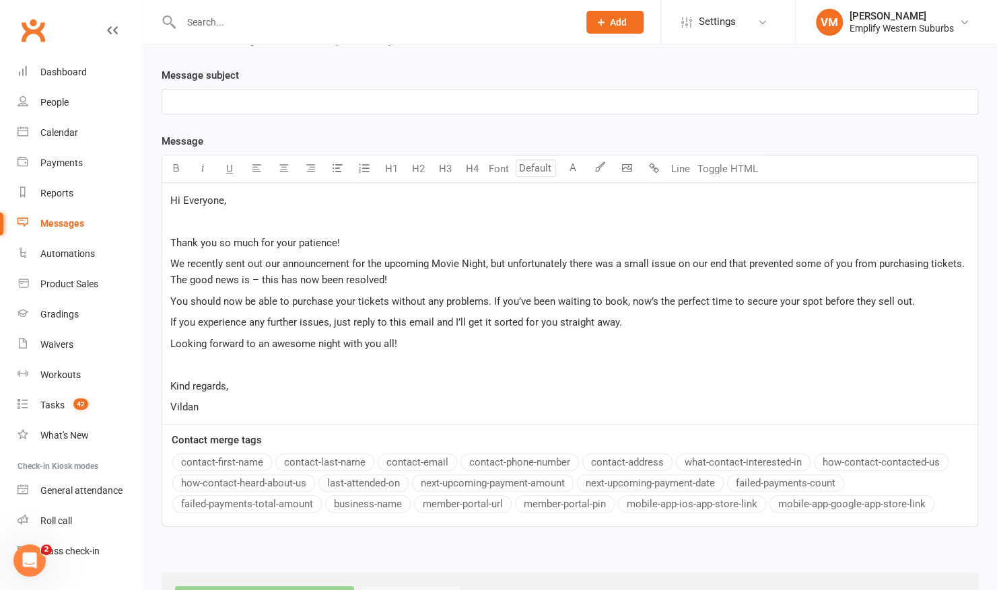
click at [186, 218] on p "﻿" at bounding box center [569, 221] width 799 height 16
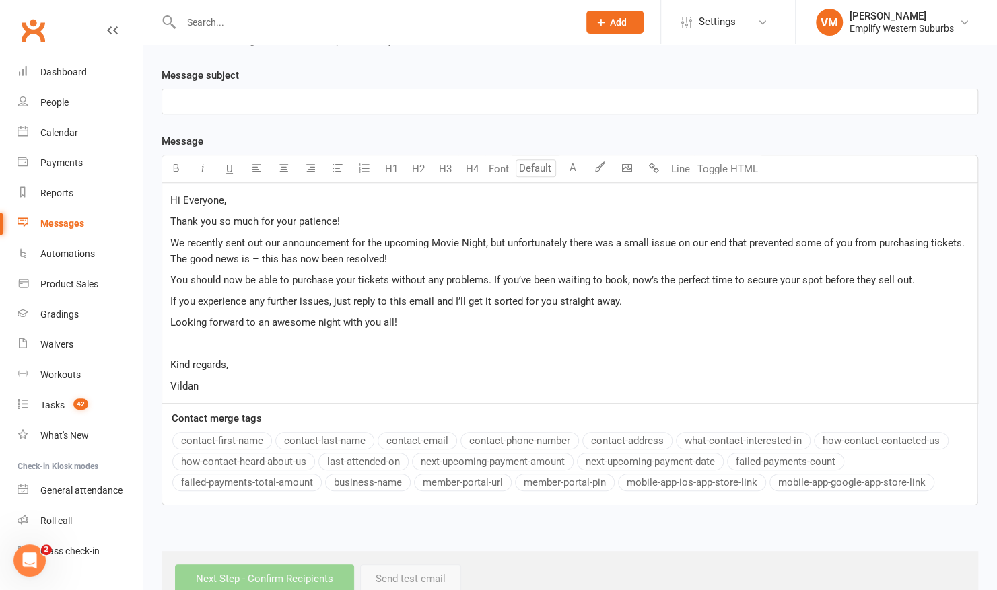
scroll to position [102, 0]
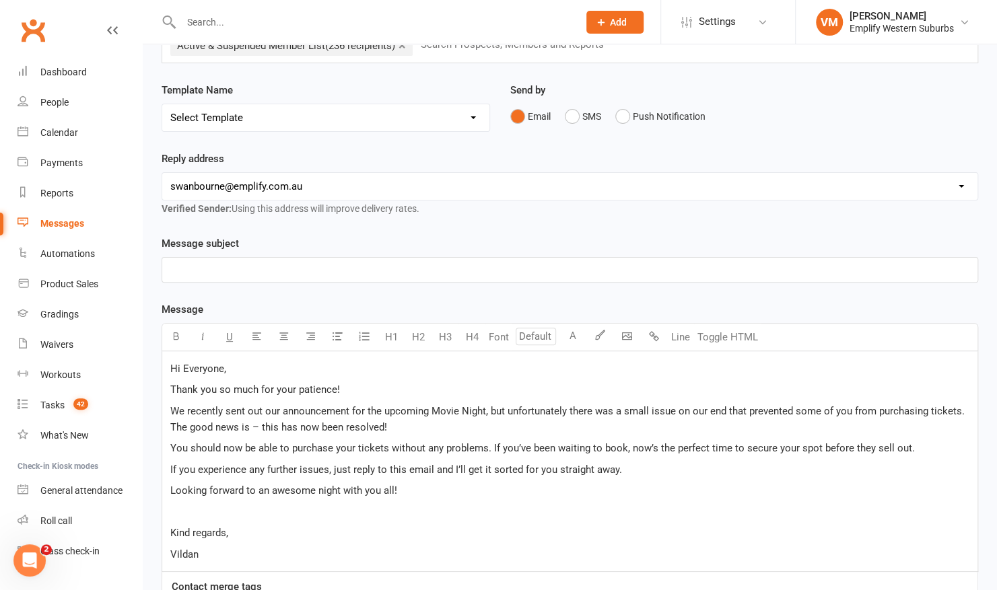
click at [349, 268] on p "﻿" at bounding box center [569, 270] width 799 height 16
click at [287, 269] on span "Movie Night Ticket Issue – All Fixed! 🎬" at bounding box center [260, 270] width 181 height 12
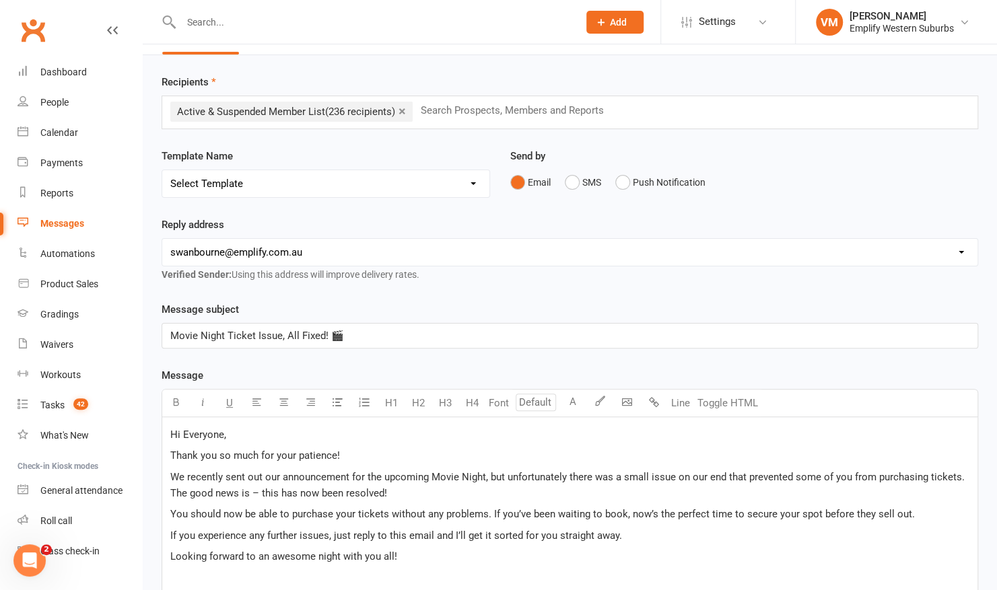
scroll to position [82, 0]
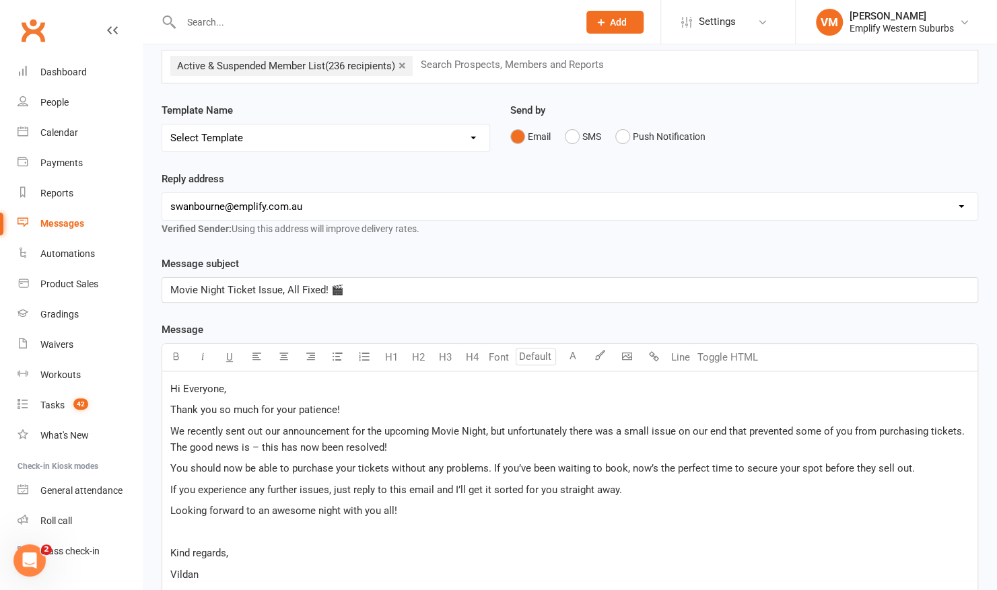
click at [645, 487] on p "If you experience any further issues, just reply to this email and I’ll get it …" at bounding box center [569, 490] width 799 height 16
drag, startPoint x: 345, startPoint y: 506, endPoint x: 467, endPoint y: 509, distance: 121.2
click at [467, 509] on p "👉 Click here to purchase your tickets: [Insert Ticket Link Here]" at bounding box center [569, 511] width 799 height 16
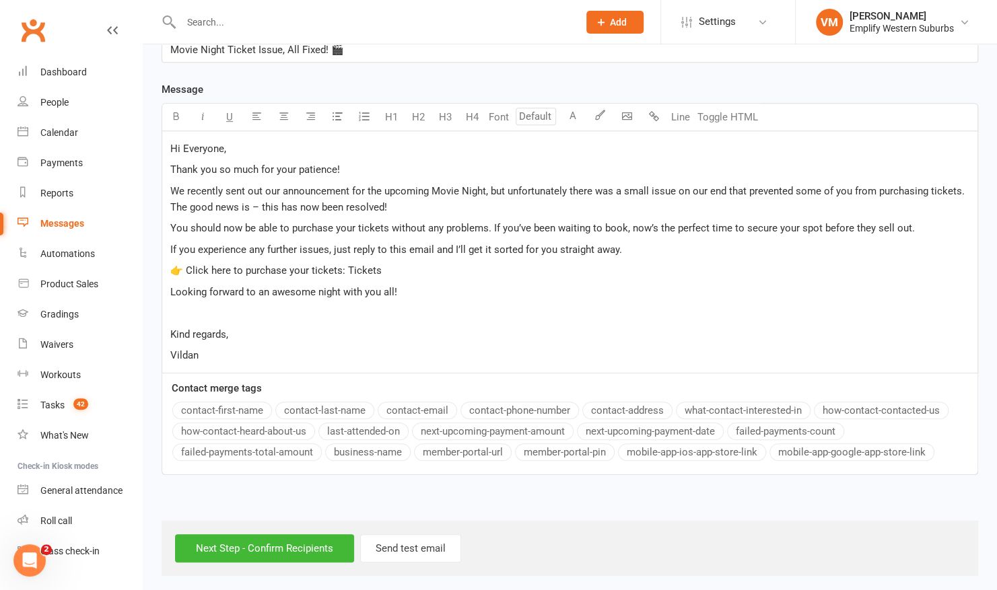
click at [279, 265] on span "👉 Click here to purchase your tickets: Tickets" at bounding box center [275, 271] width 211 height 12
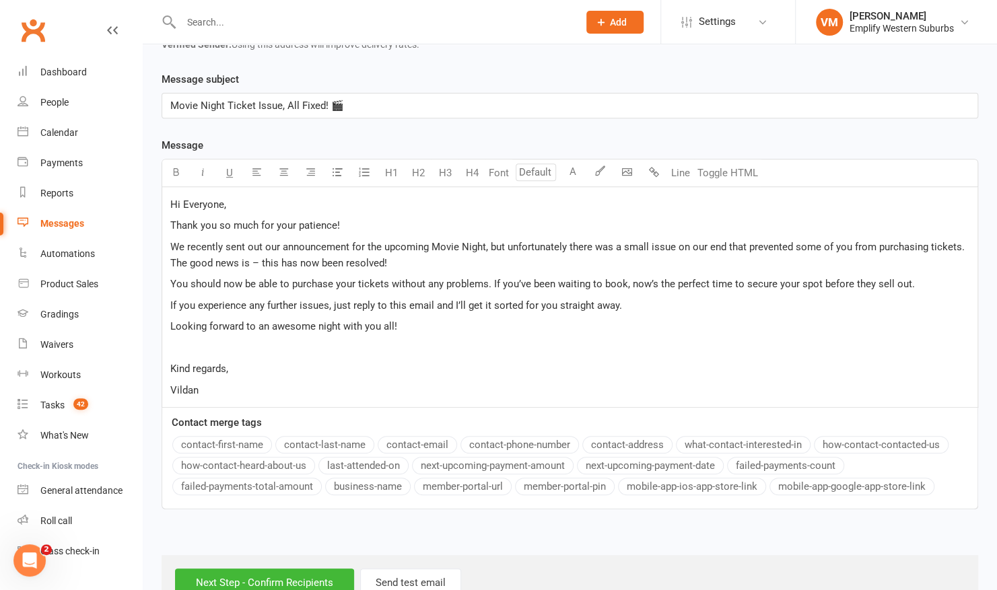
scroll to position [302, 0]
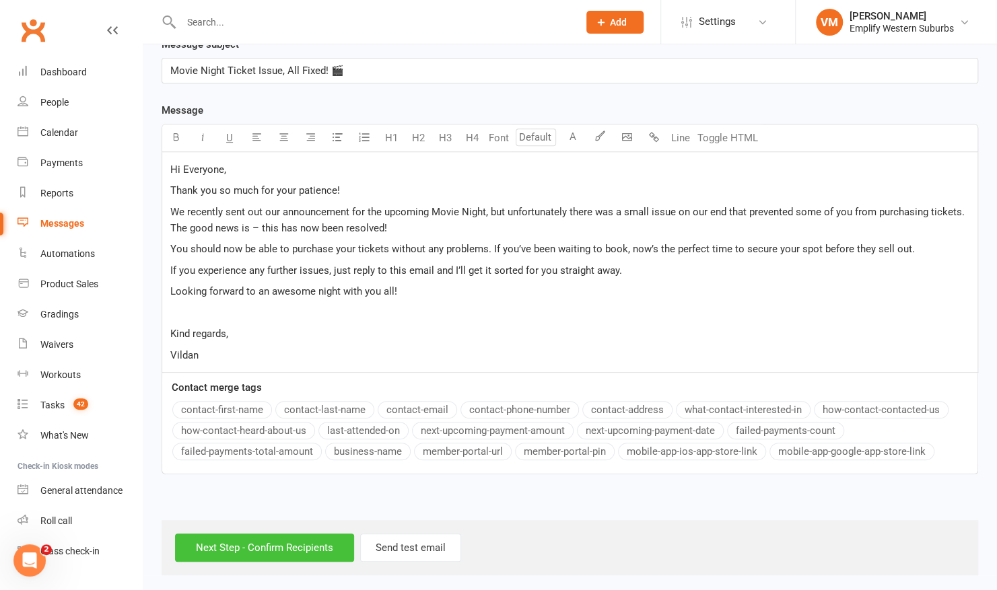
click at [215, 544] on input "Next Step - Confirm Recipients" at bounding box center [264, 548] width 179 height 28
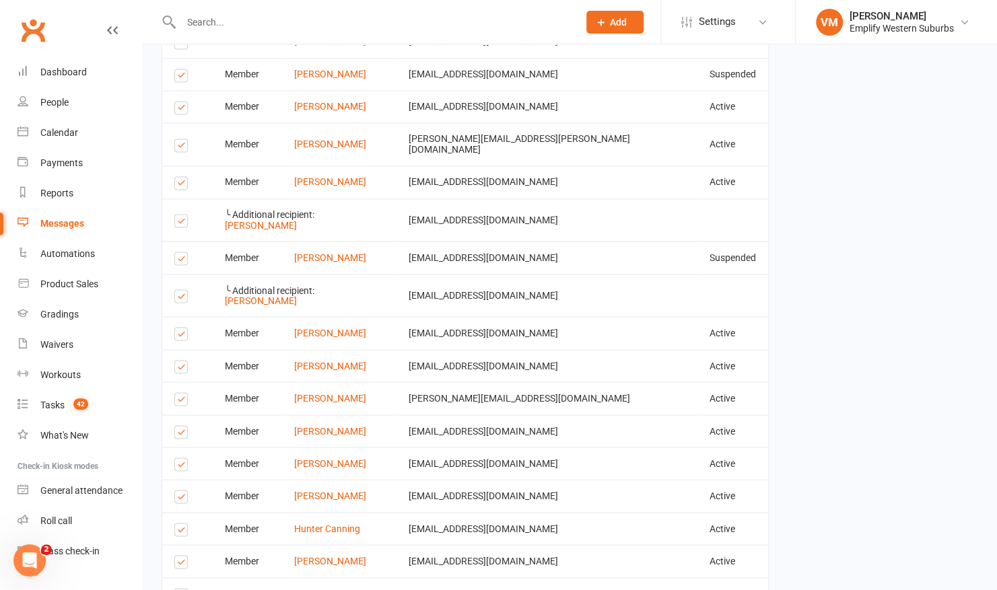
scroll to position [1872, 0]
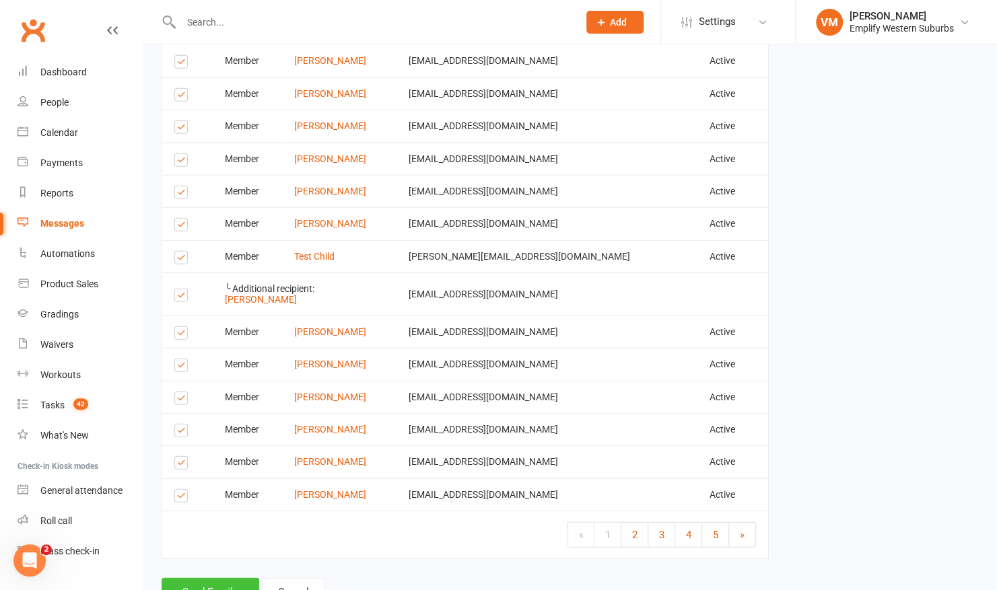
click at [180, 578] on button "Send Emails" at bounding box center [211, 592] width 98 height 28
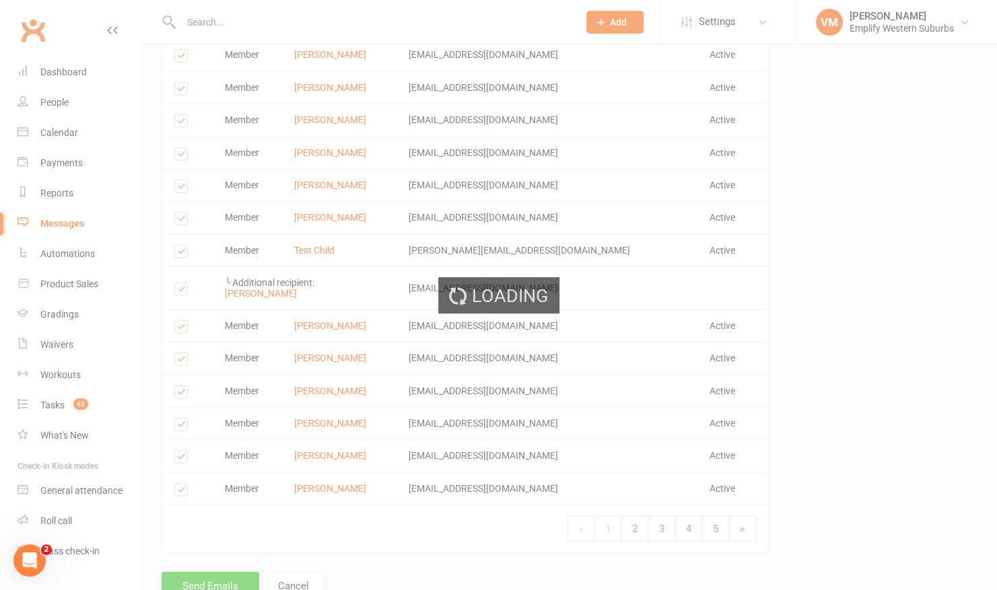
scroll to position [1865, 0]
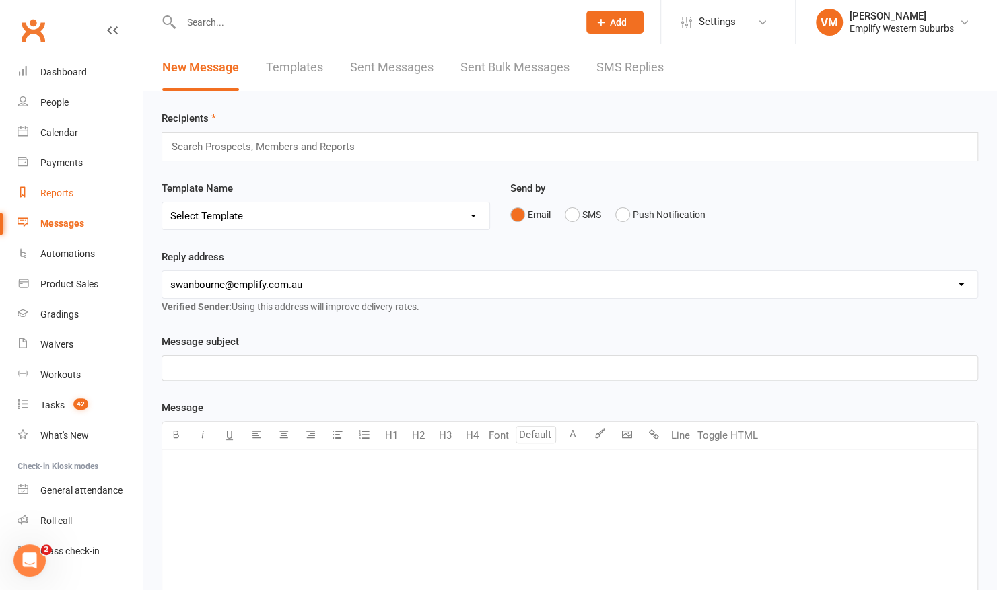
click at [47, 193] on div "Reports" at bounding box center [56, 193] width 33 height 11
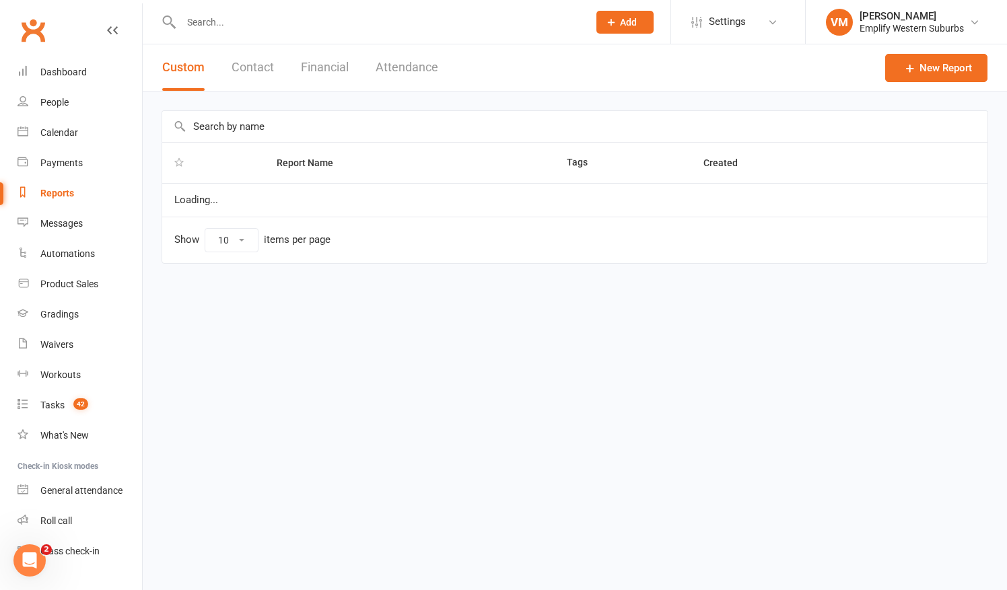
select select "50"
click at [419, 64] on button "Attendance" at bounding box center [407, 67] width 63 height 46
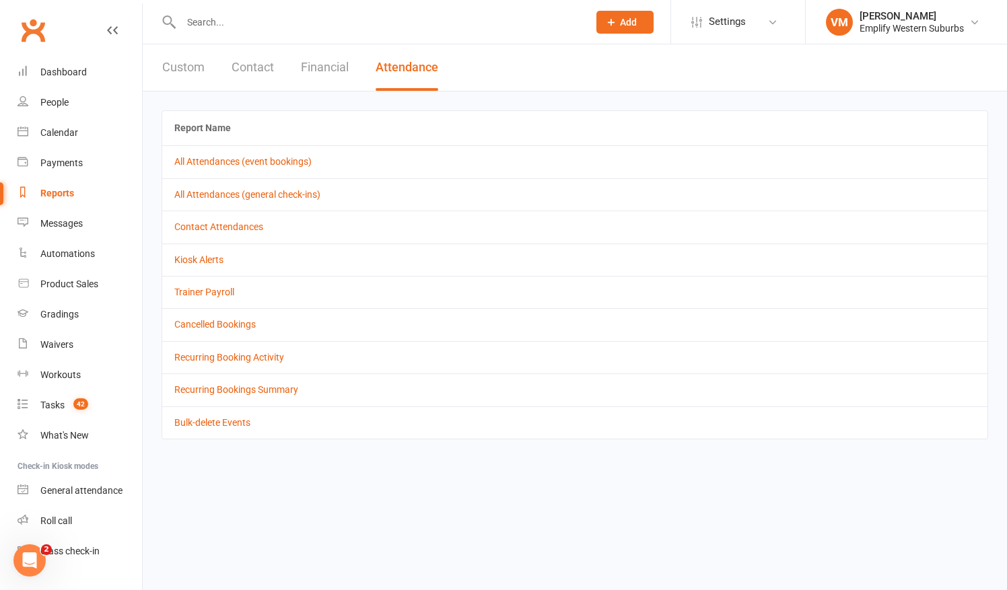
click at [201, 75] on button "Custom" at bounding box center [183, 67] width 42 height 46
select select "50"
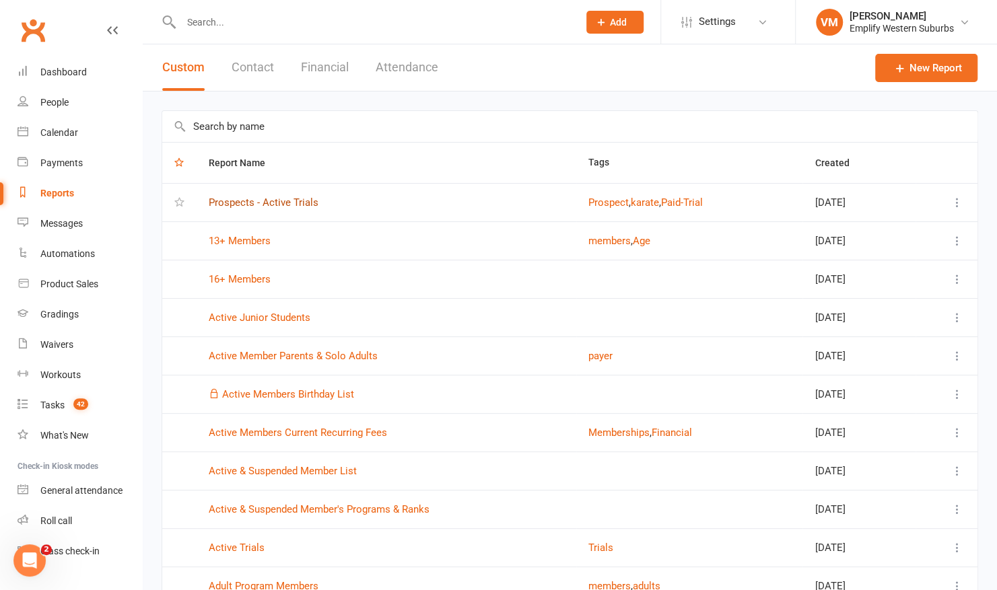
click at [226, 199] on link "Prospects - Active Trials" at bounding box center [264, 203] width 110 height 12
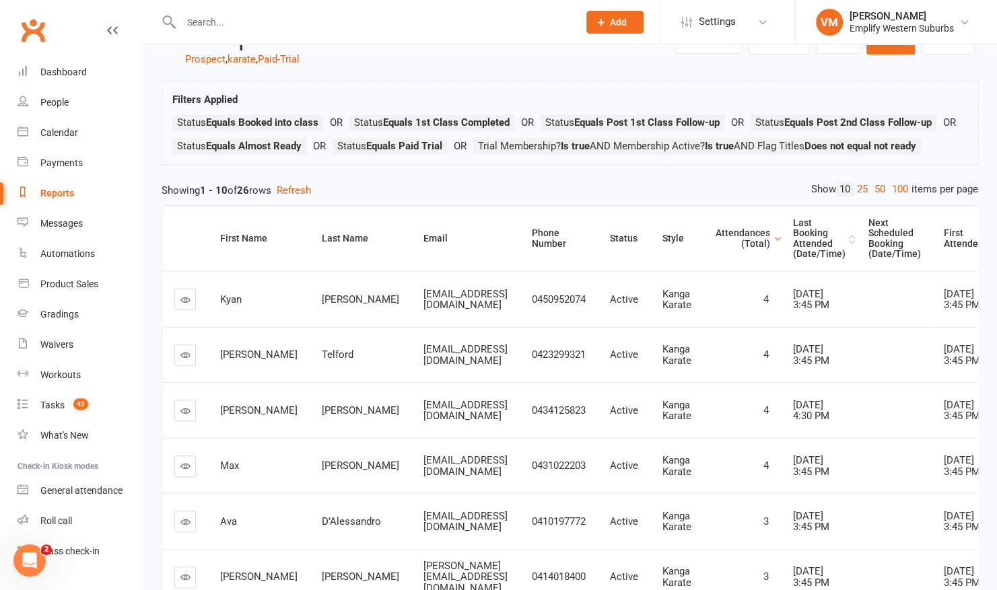
scroll to position [42, 0]
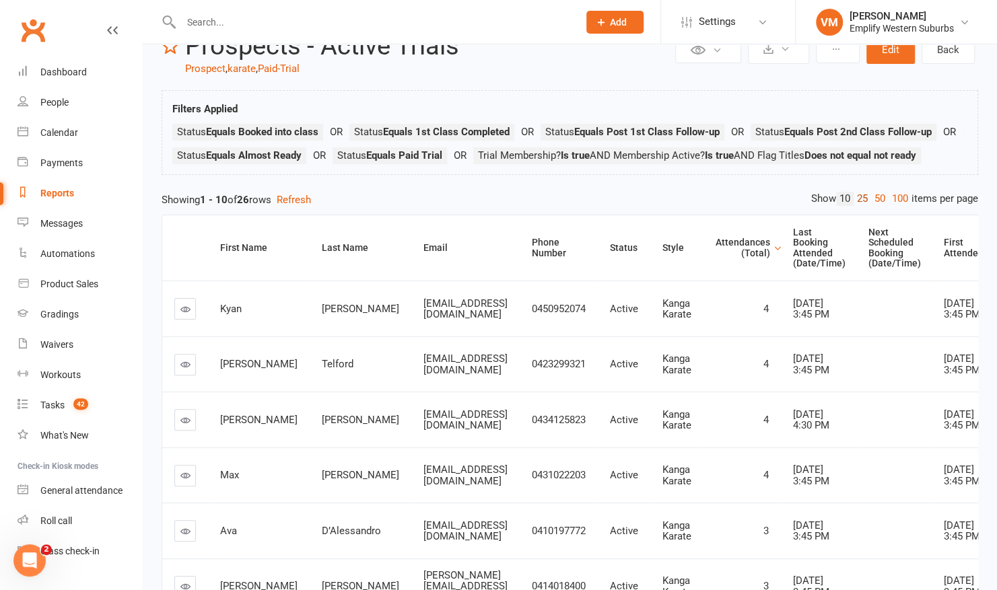
click at [858, 206] on link "25" at bounding box center [863, 199] width 18 height 14
click at [770, 259] on div "Attendances (Total)" at bounding box center [743, 248] width 55 height 21
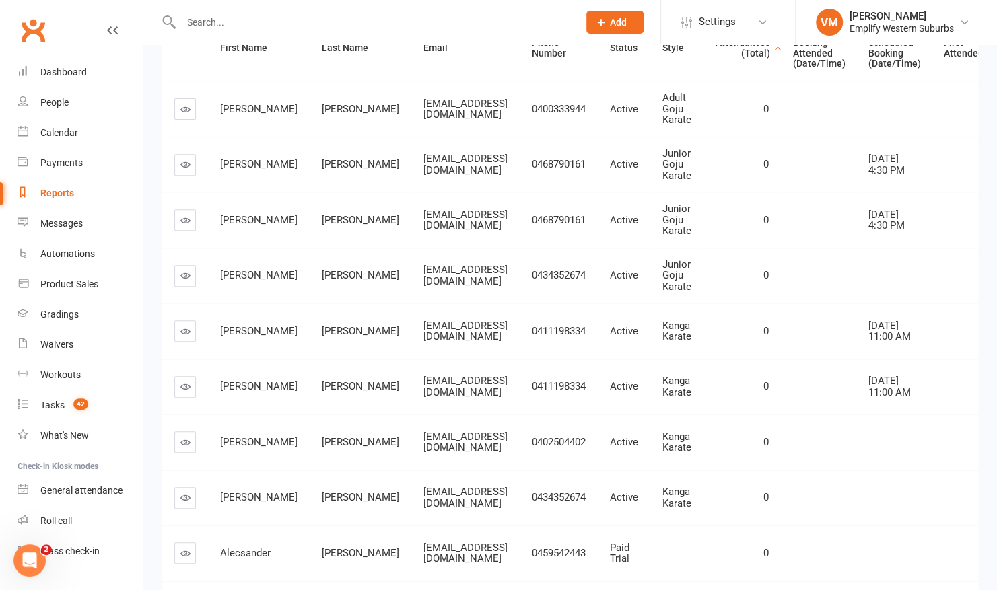
scroll to position [0, 0]
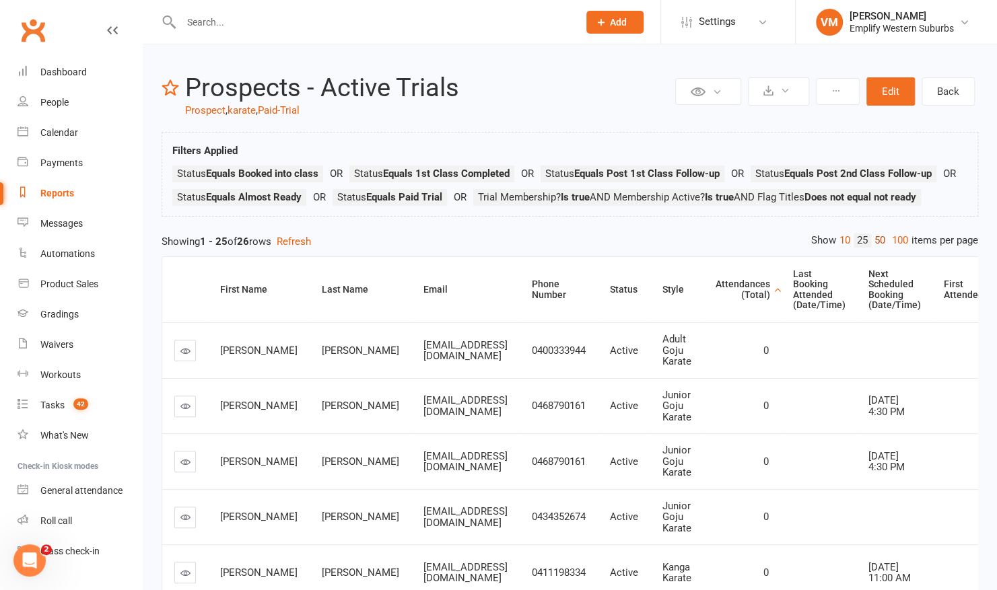
click at [875, 248] on link "50" at bounding box center [880, 241] width 18 height 14
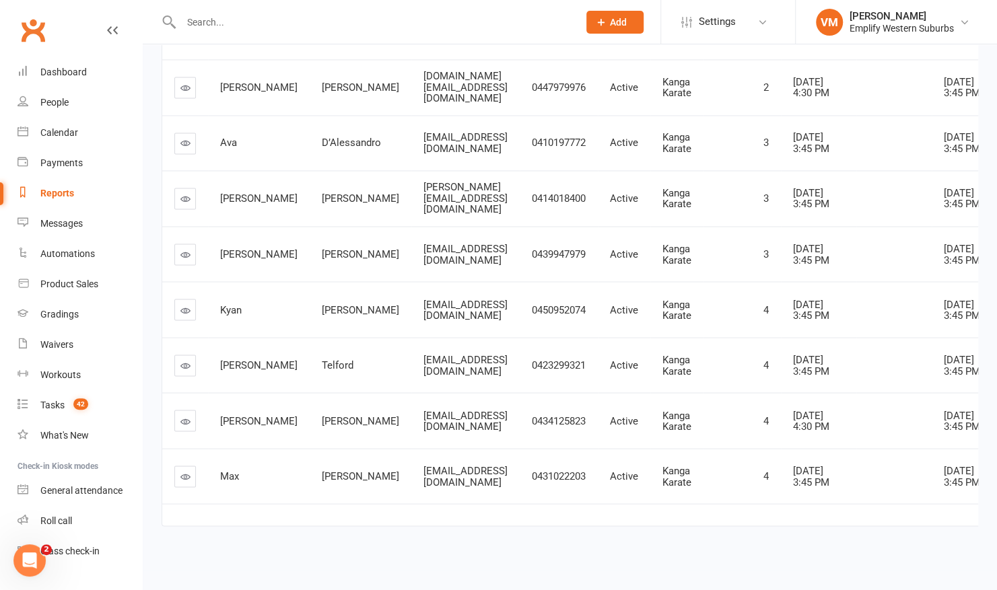
scroll to position [1767, 0]
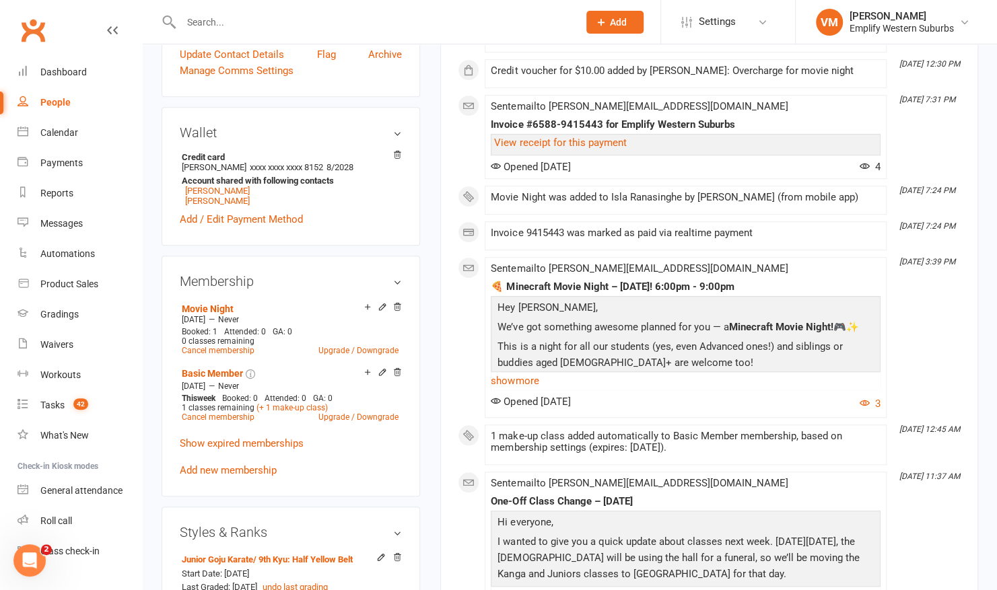
click at [427, 211] on div "upload photo Isla Ranasinghe Activated [DATE] Added [DATE] Active member [DEMOG…" at bounding box center [290, 444] width 279 height 1605
click at [762, 36] on link "Settings" at bounding box center [728, 22] width 94 height 30
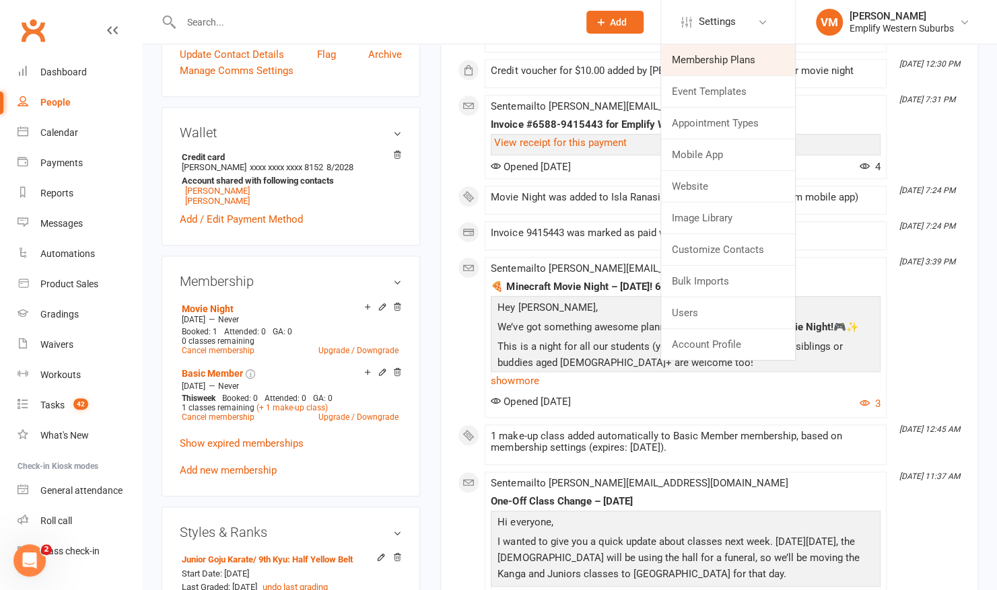
click at [732, 54] on link "Membership Plans" at bounding box center [728, 59] width 134 height 31
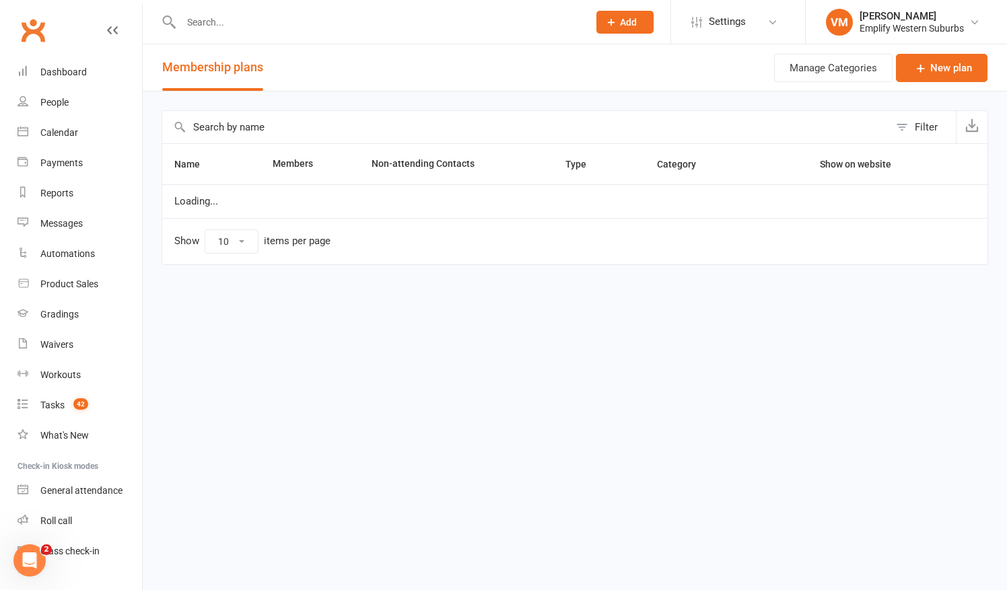
select select "25"
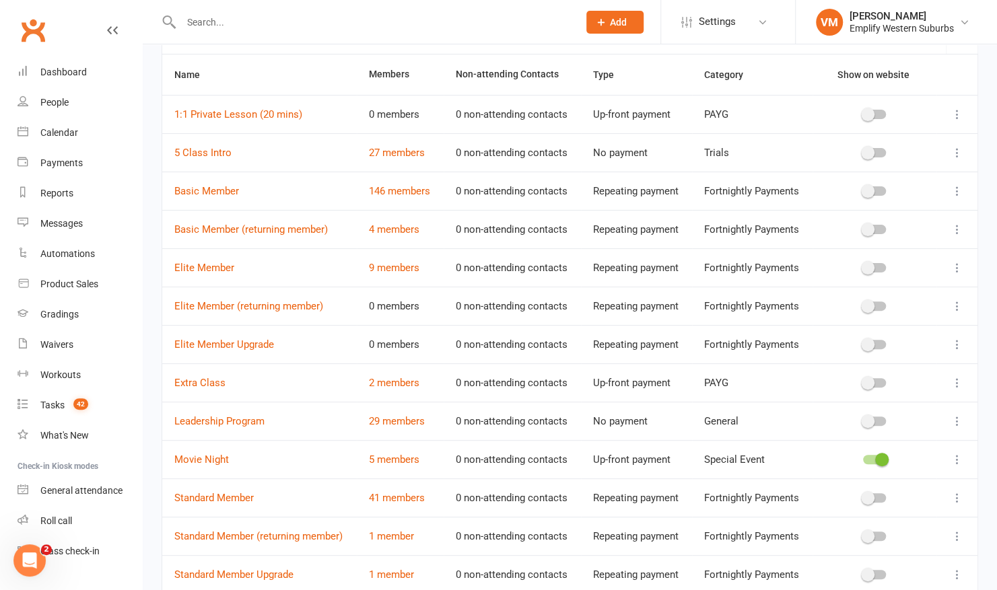
scroll to position [90, 0]
click at [963, 452] on icon at bounding box center [957, 458] width 13 height 13
click at [209, 453] on link "Movie Night" at bounding box center [201, 459] width 55 height 12
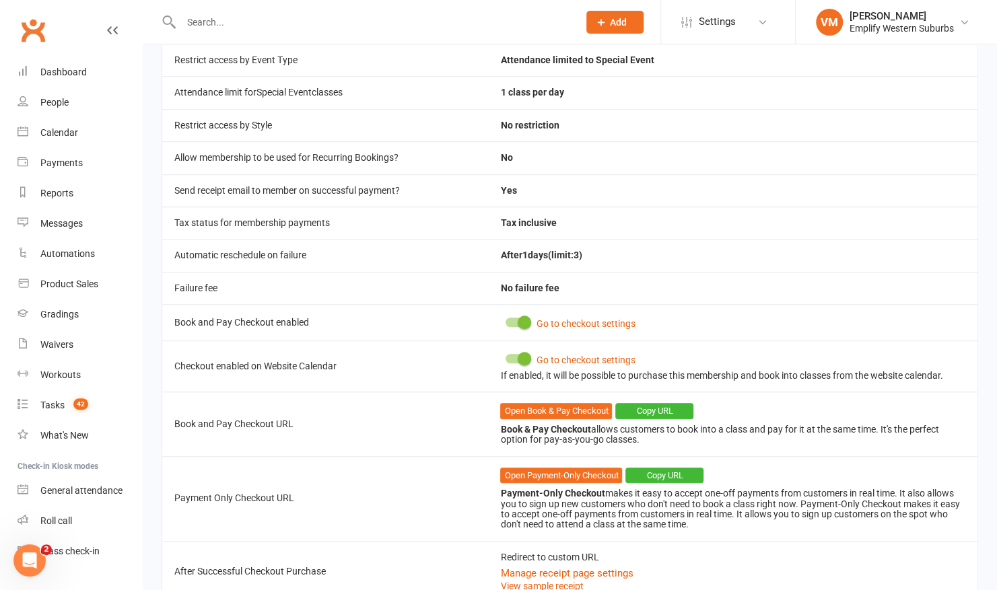
scroll to position [543, 0]
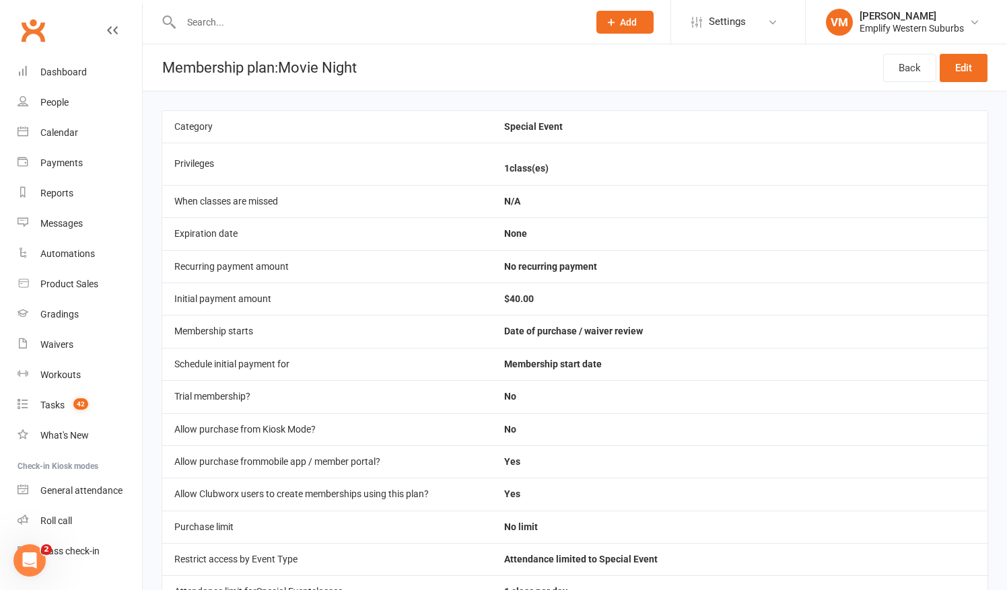
select select "25"
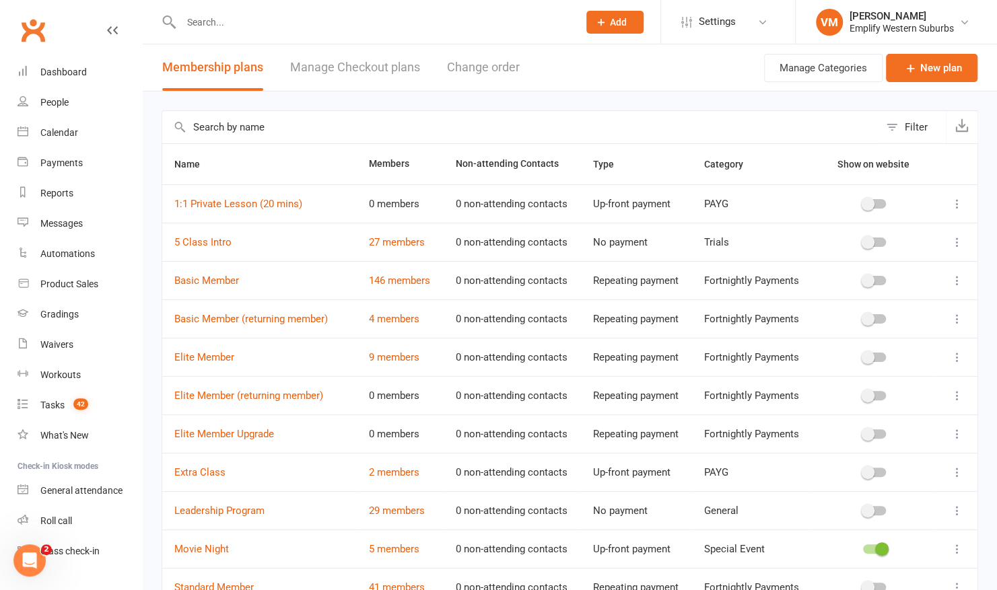
scroll to position [193, 0]
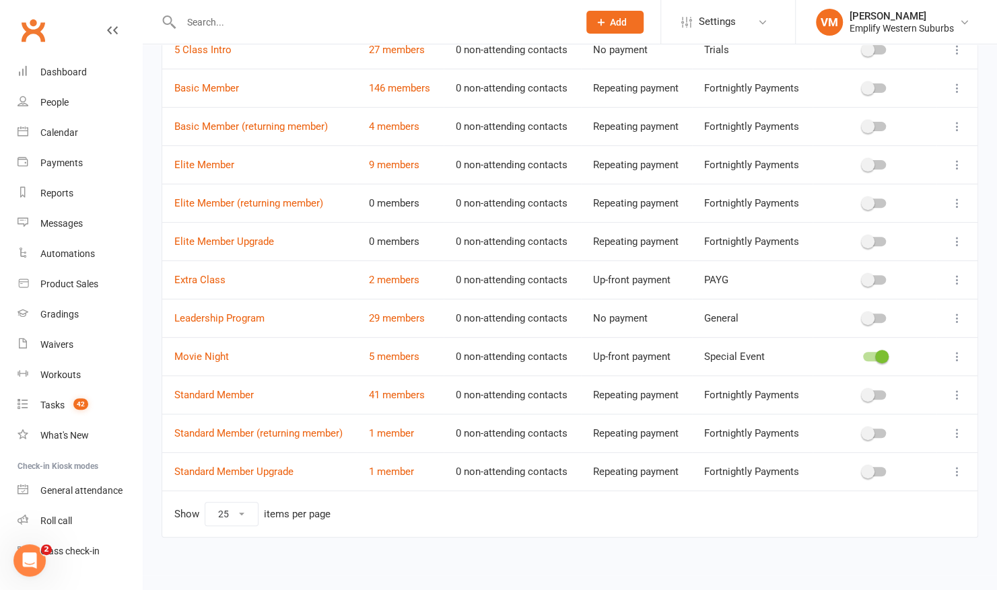
click at [957, 355] on icon at bounding box center [957, 356] width 13 height 13
click at [846, 379] on link "Edit" at bounding box center [887, 380] width 133 height 27
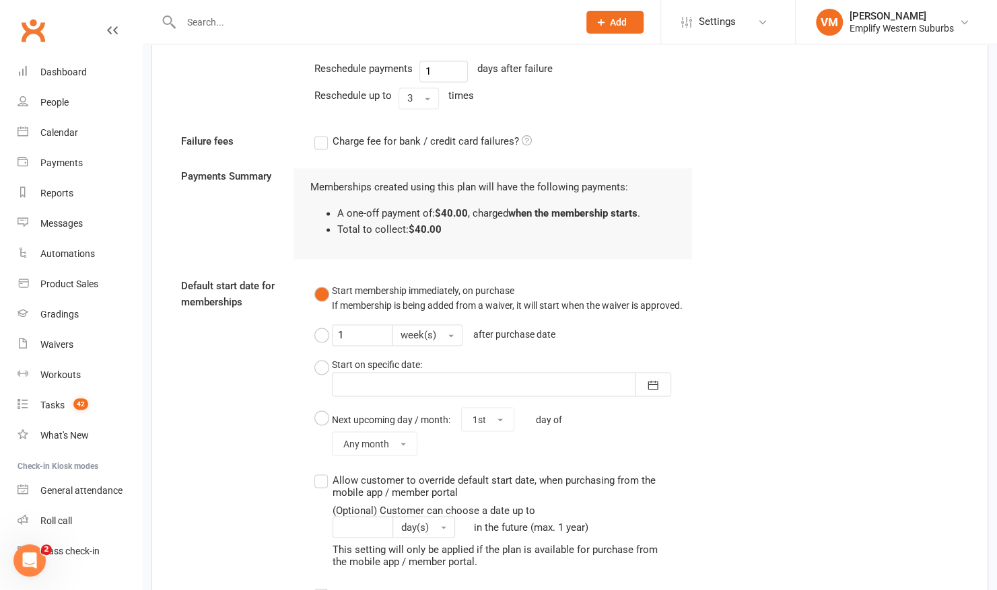
scroll to position [1457, 0]
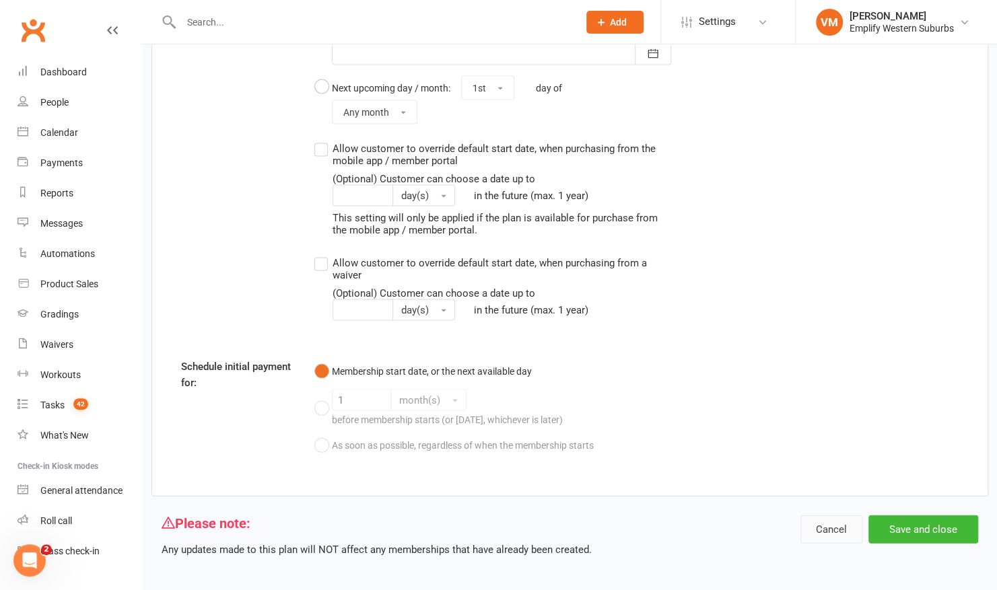
click at [815, 525] on button "Cancel" at bounding box center [831, 529] width 62 height 28
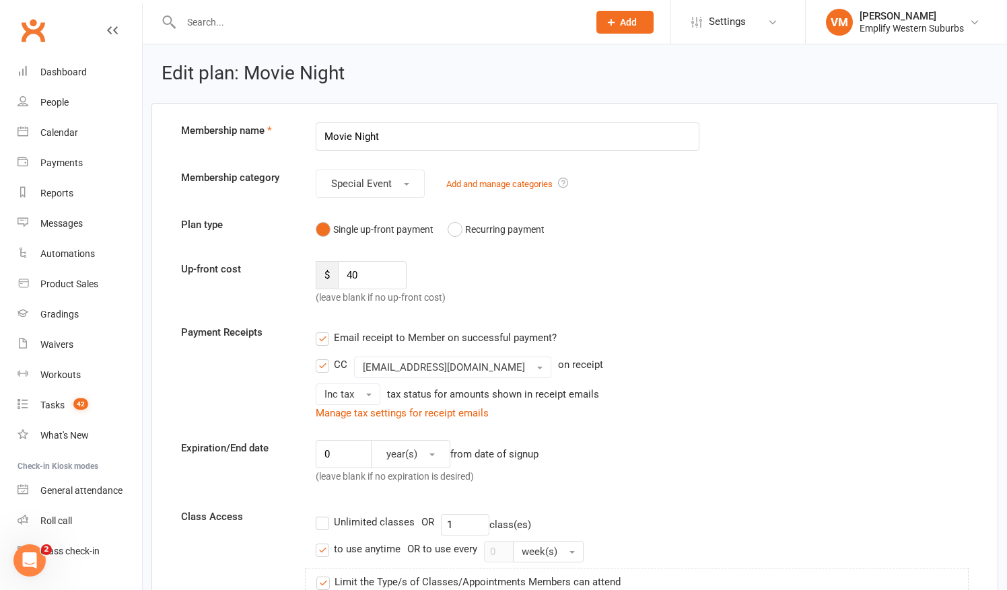
select select "25"
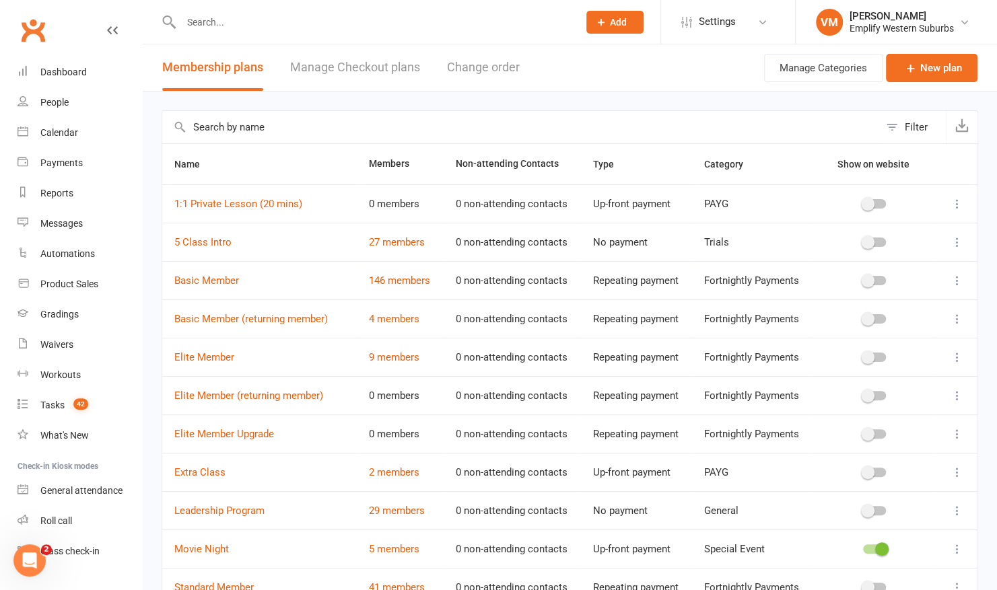
scroll to position [193, 0]
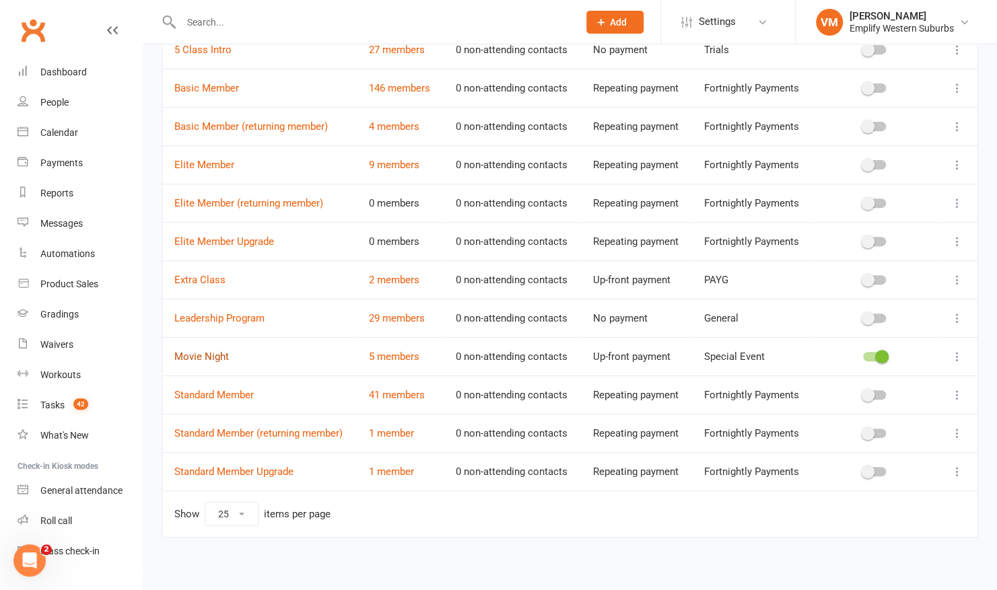
click at [209, 351] on link "Movie Night" at bounding box center [201, 357] width 55 height 12
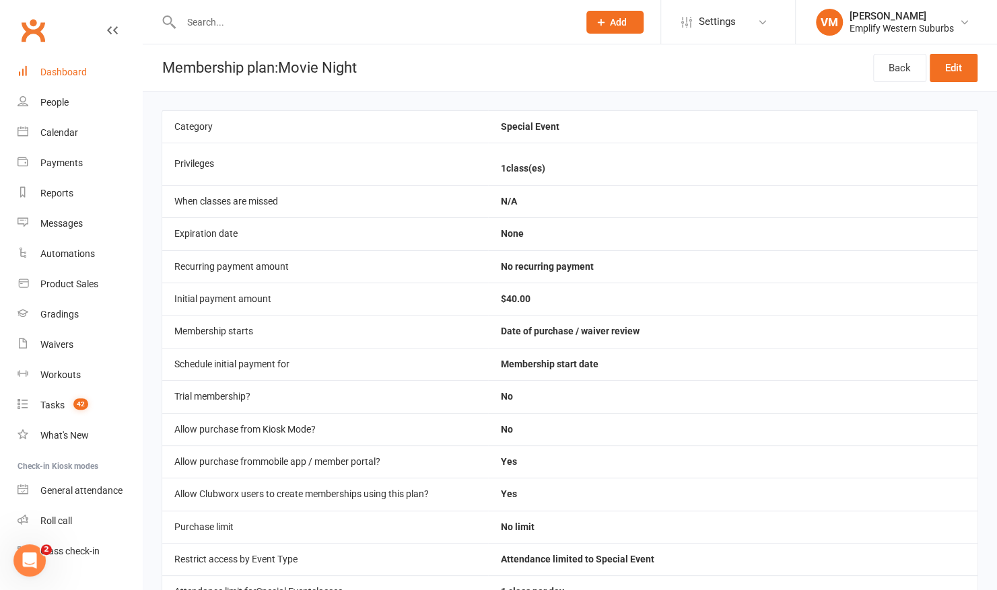
click at [61, 68] on div "Dashboard" at bounding box center [63, 72] width 46 height 11
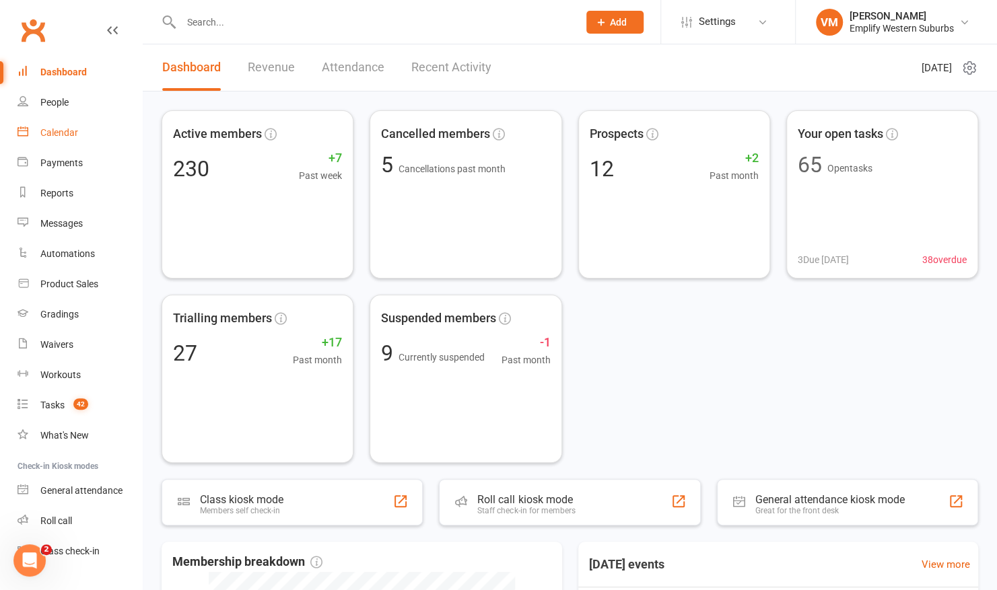
click at [63, 139] on link "Calendar" at bounding box center [80, 133] width 125 height 30
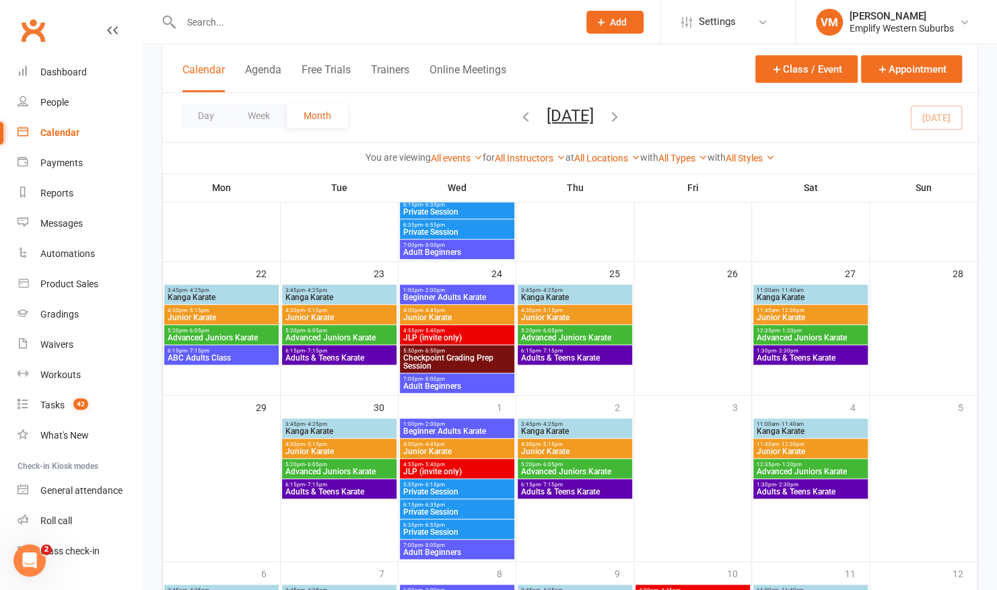
scroll to position [699, 0]
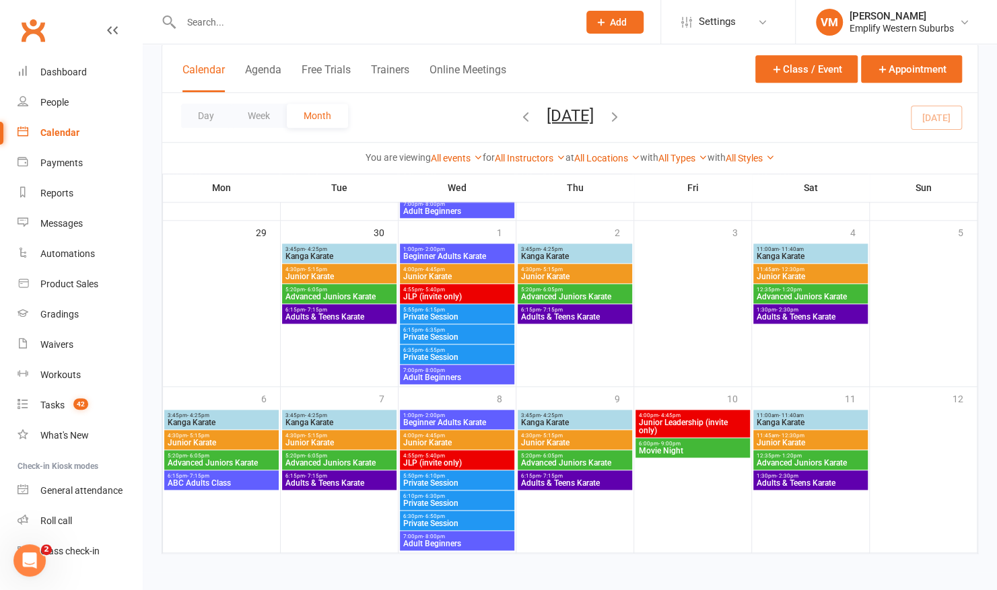
click at [655, 448] on span "Movie Night" at bounding box center [692, 451] width 109 height 8
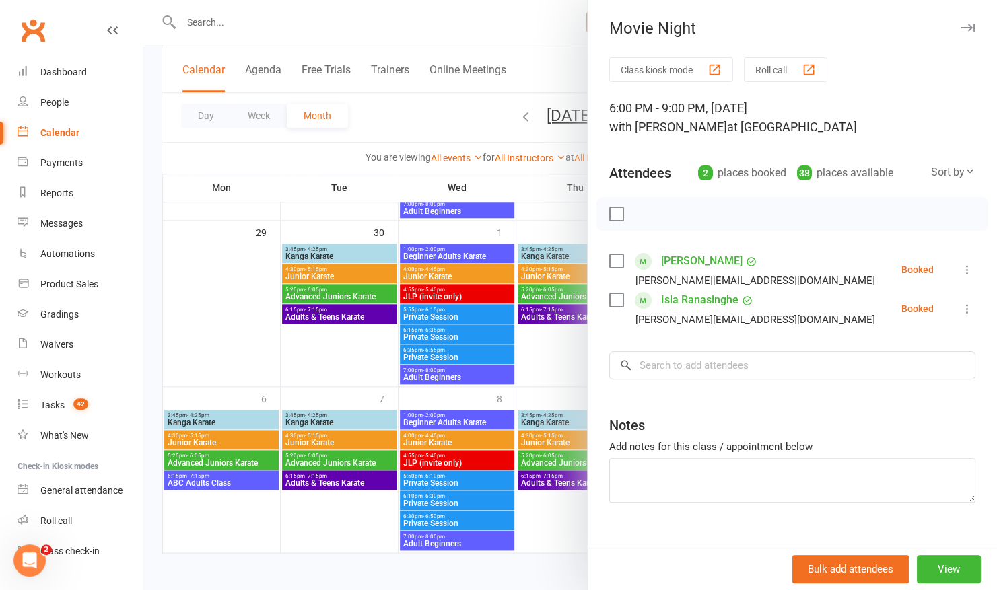
click at [555, 361] on div at bounding box center [570, 295] width 854 height 590
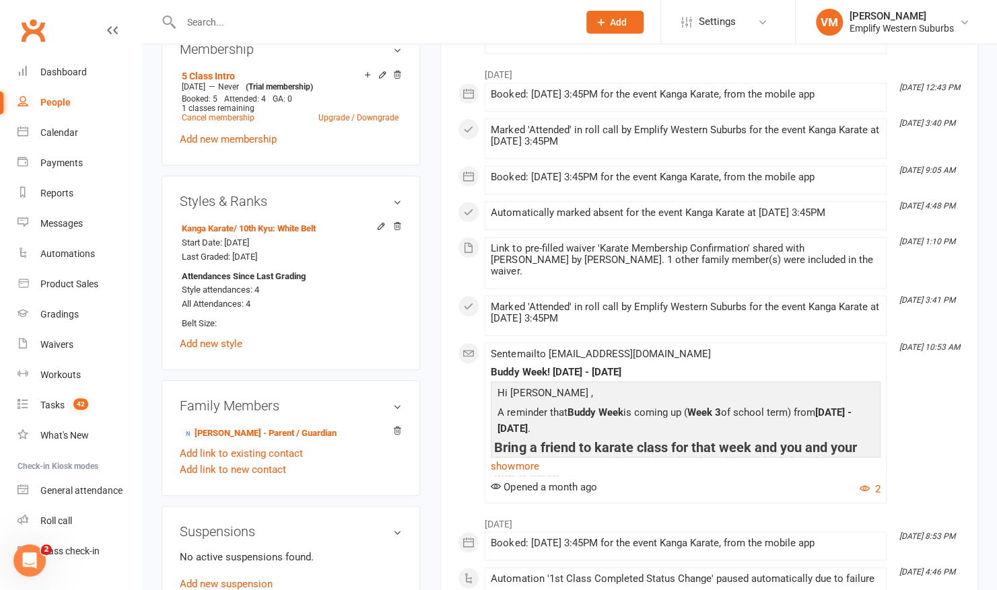
scroll to position [601, 0]
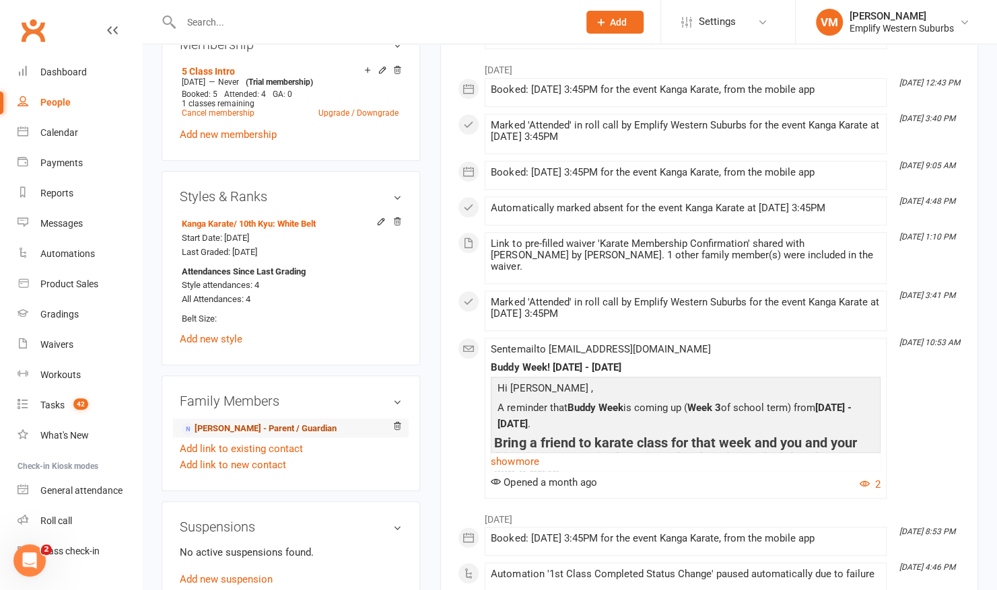
click at [260, 422] on link "[PERSON_NAME] - Parent / Guardian" at bounding box center [259, 429] width 155 height 14
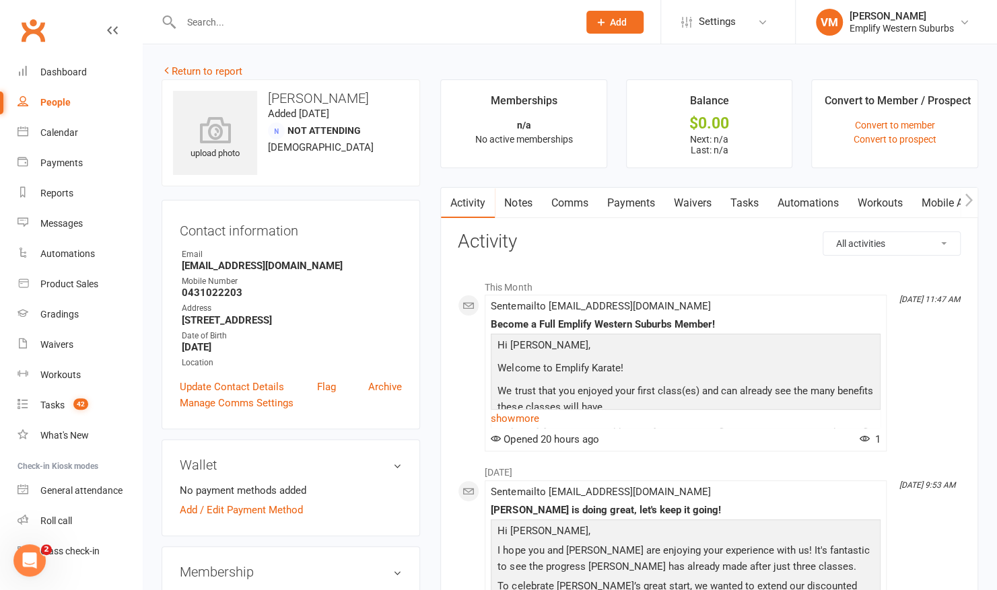
click at [685, 200] on link "Waivers" at bounding box center [692, 203] width 57 height 31
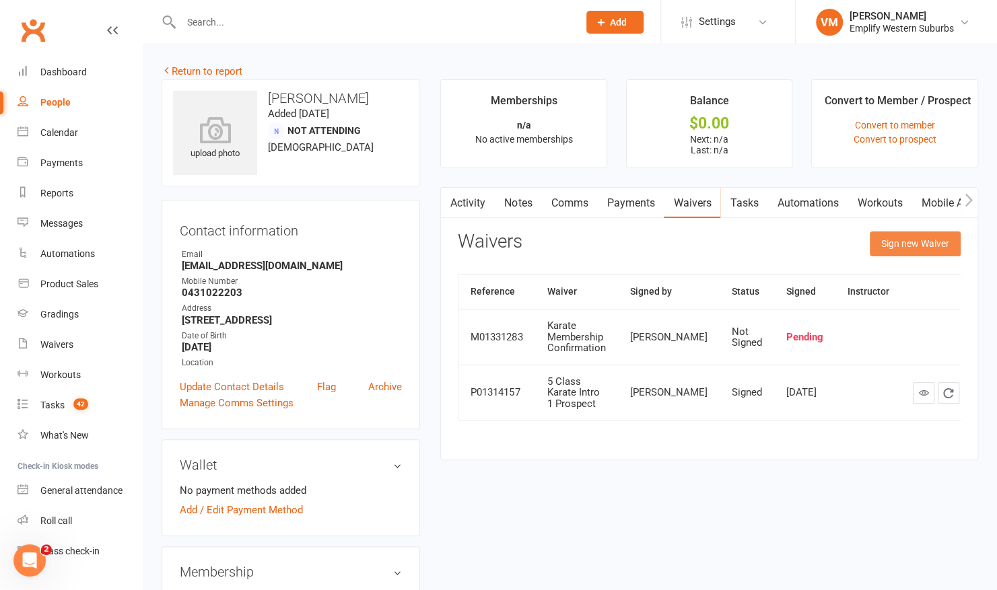
click at [899, 248] on button "Sign new Waiver" at bounding box center [915, 244] width 91 height 24
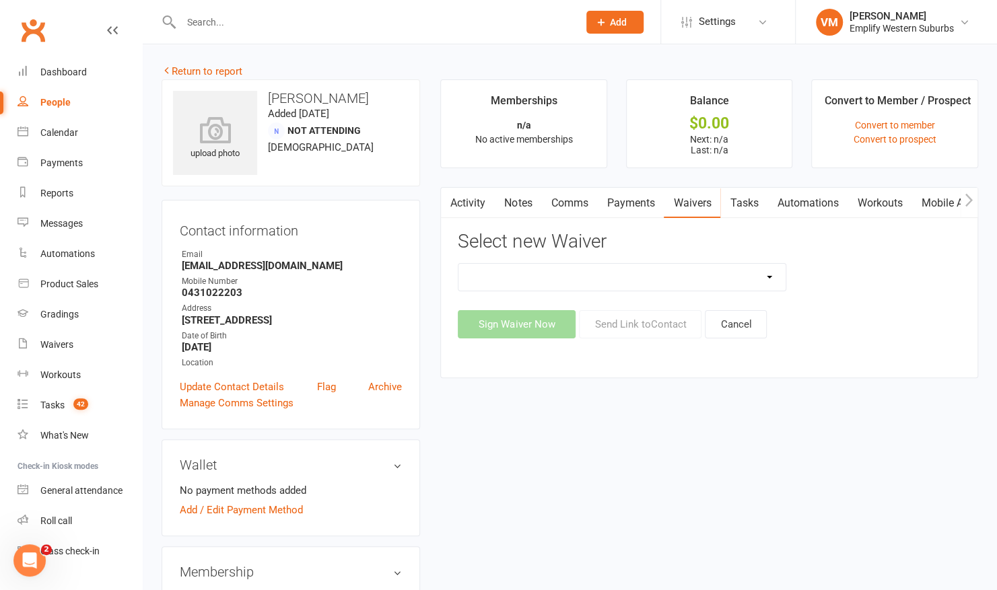
click at [780, 271] on select "Karate Membership Confirmation Karate Membership Confirmation (returning member…" at bounding box center [621, 277] width 327 height 27
select select "6813"
click at [458, 264] on select "Karate Membership Confirmation Karate Membership Confirmation (returning member…" at bounding box center [621, 277] width 327 height 27
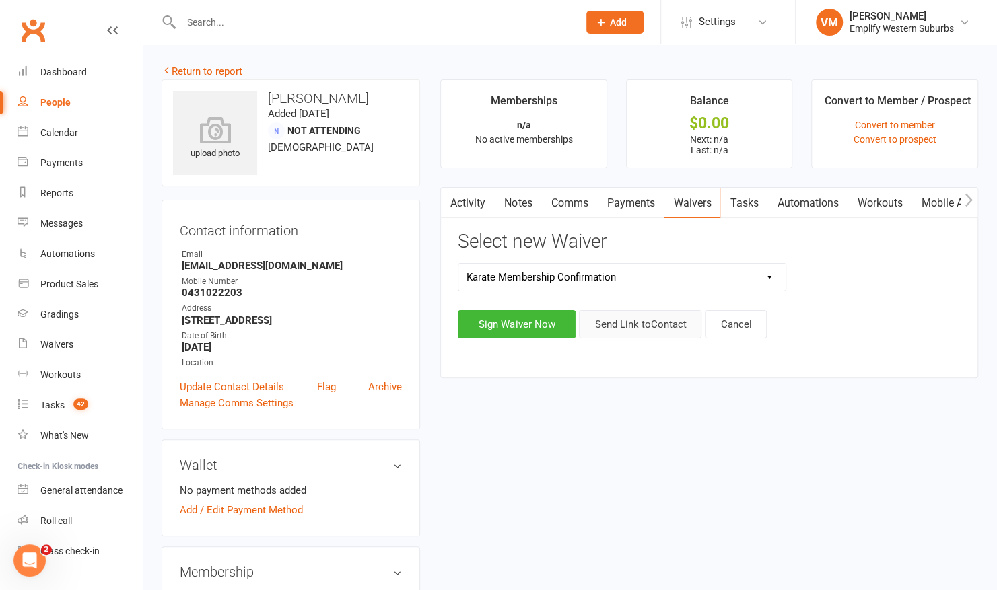
click at [653, 333] on button "Send Link to Contact" at bounding box center [640, 324] width 123 height 28
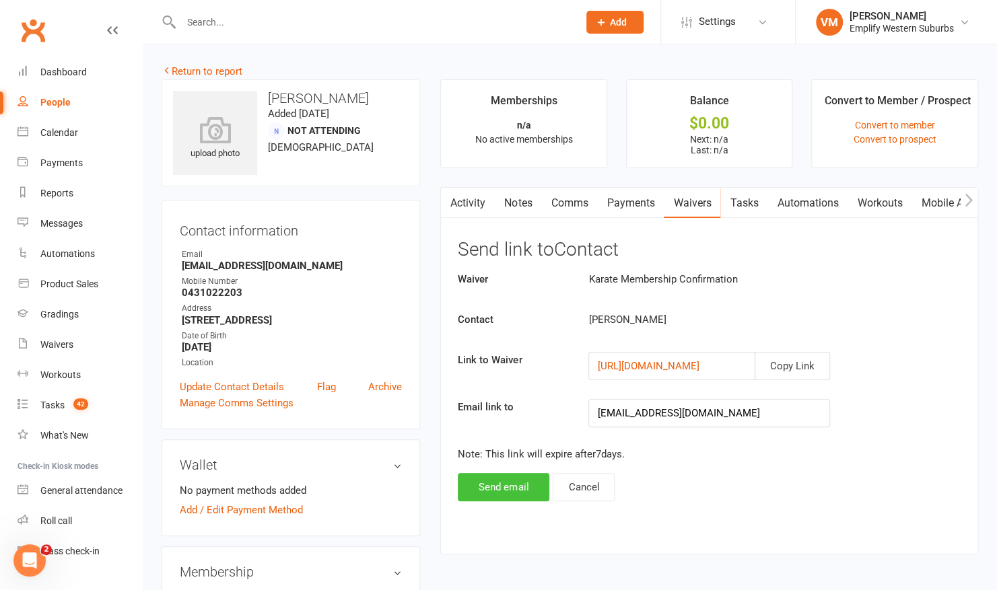
click at [500, 483] on button "Send email" at bounding box center [504, 487] width 92 height 28
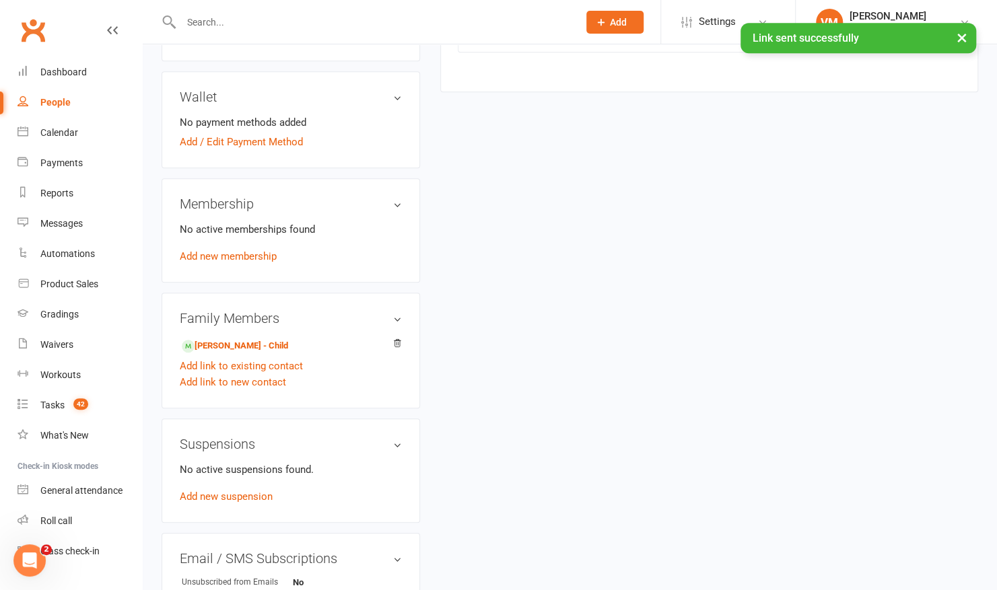
scroll to position [369, 0]
click at [212, 343] on link "[PERSON_NAME] - Child" at bounding box center [235, 346] width 106 height 14
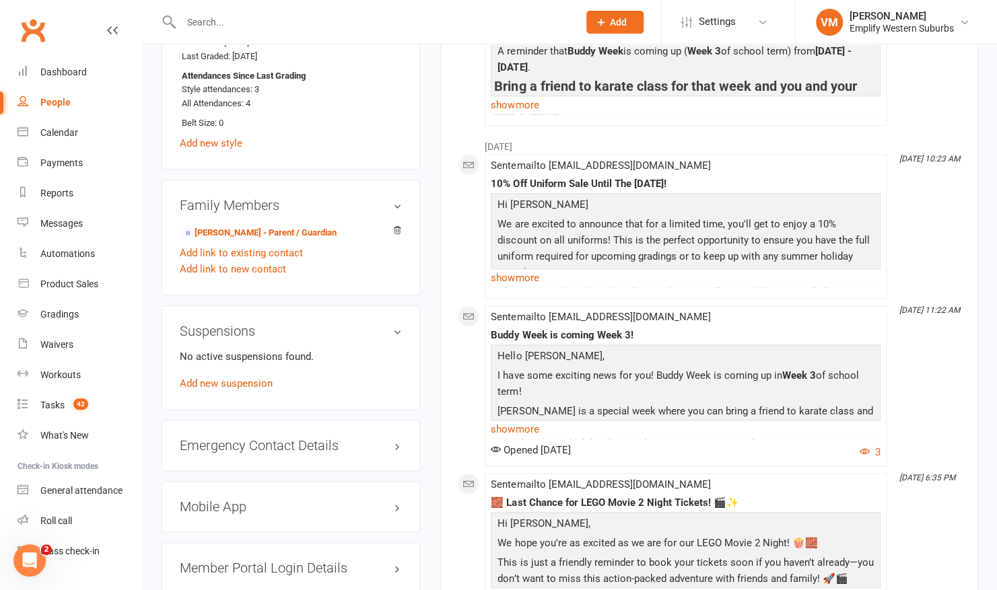
scroll to position [798, 0]
click at [288, 229] on link "[PERSON_NAME] - Parent / Guardian" at bounding box center [259, 232] width 155 height 14
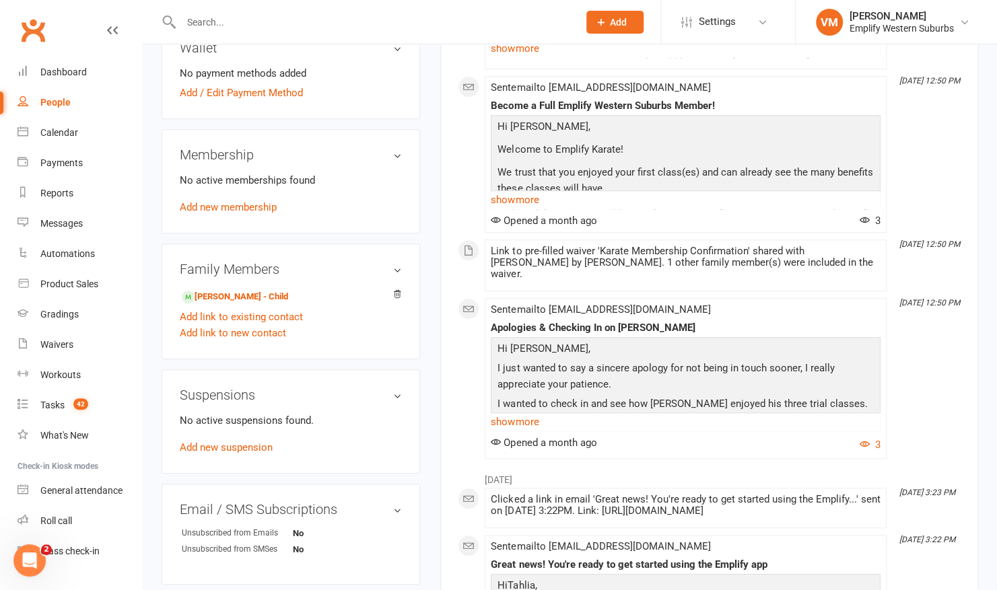
scroll to position [437, 0]
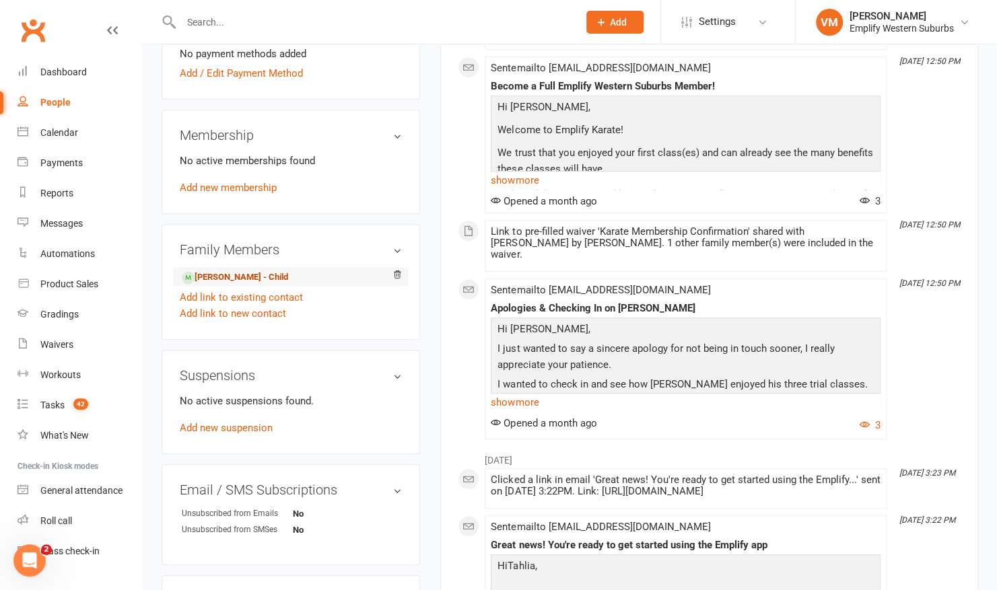
click at [250, 273] on link "[PERSON_NAME] - Child" at bounding box center [235, 278] width 106 height 14
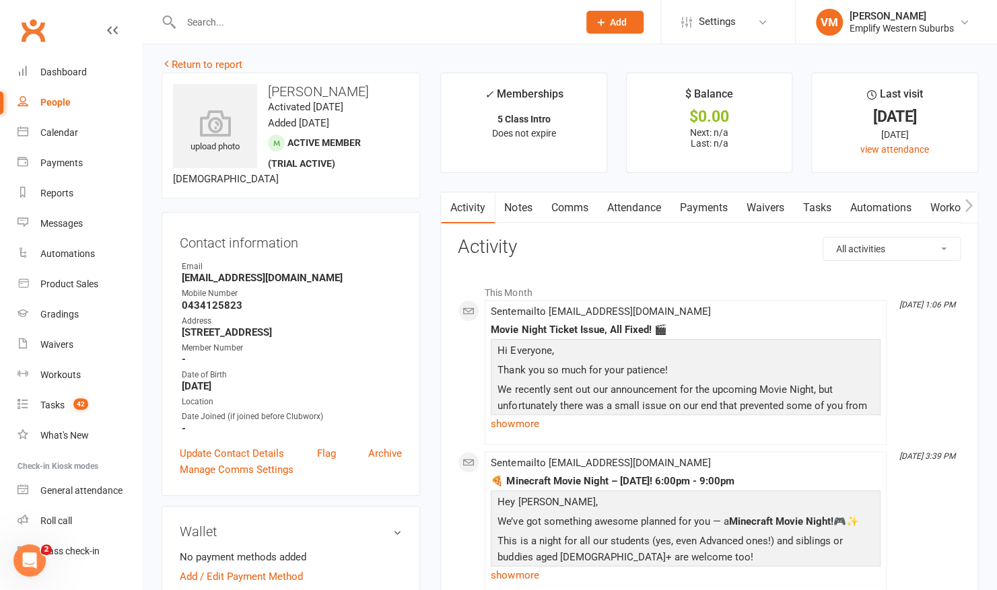
scroll to position [4, 0]
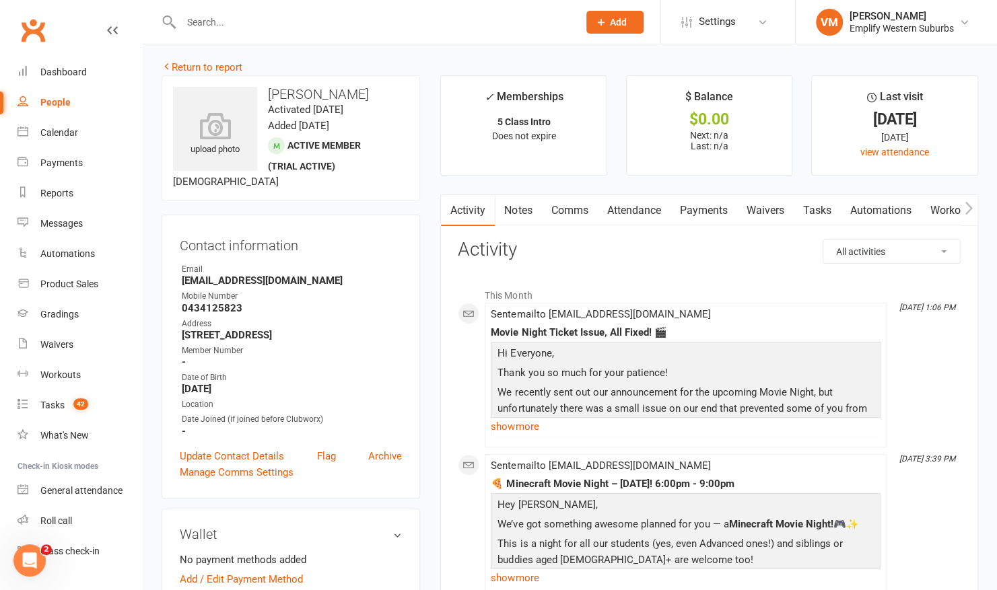
click at [534, 204] on link "Notes" at bounding box center [518, 210] width 46 height 31
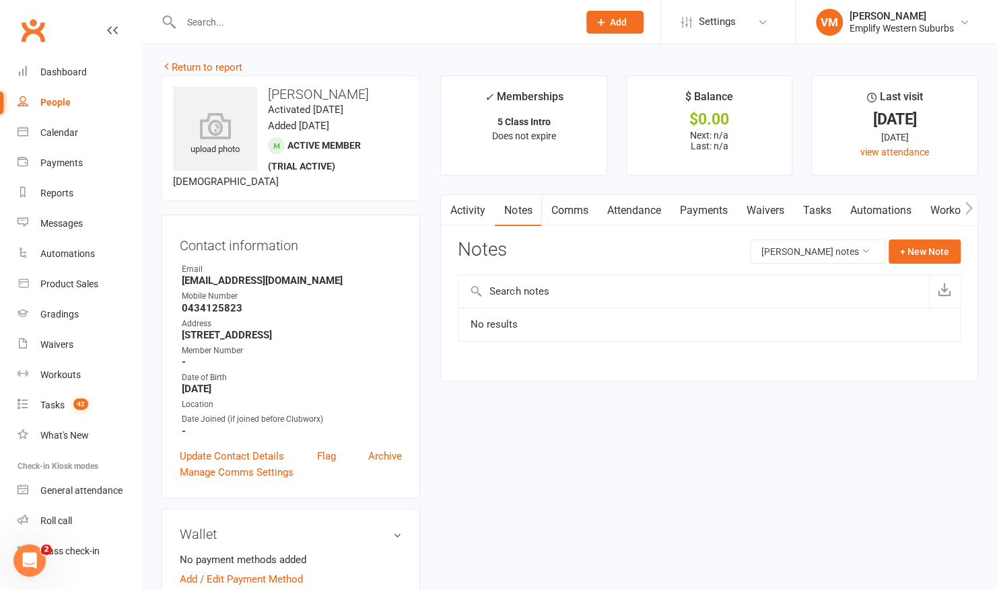
click at [603, 290] on input "text" at bounding box center [693, 291] width 470 height 32
type input "Possibly will re"
click at [914, 248] on button "+ New Note" at bounding box center [925, 252] width 72 height 24
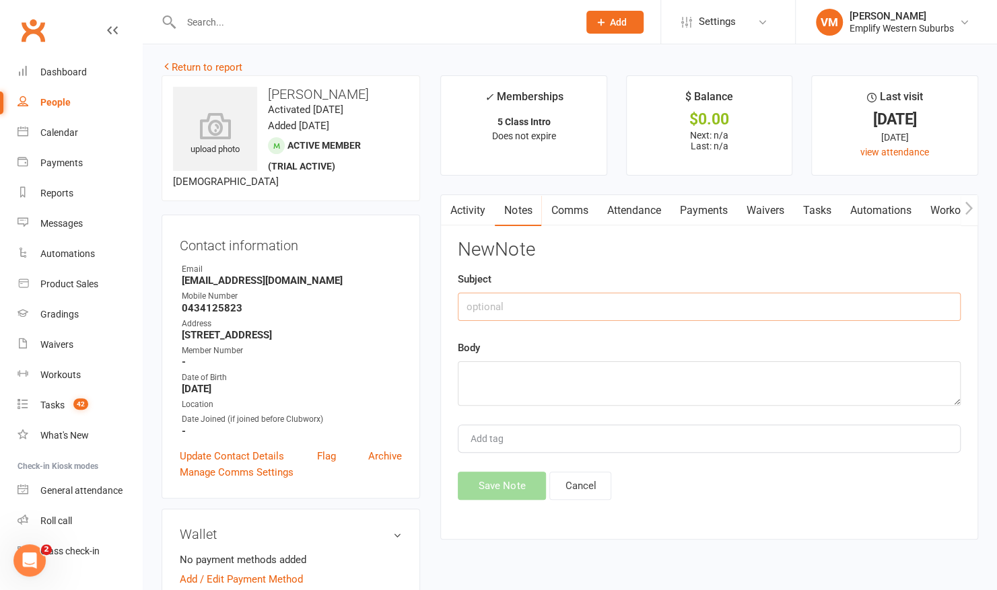
click at [664, 304] on input "text" at bounding box center [709, 307] width 503 height 28
type input "R"
type input "Not Ready"
click at [582, 370] on textarea at bounding box center [709, 384] width 503 height 44
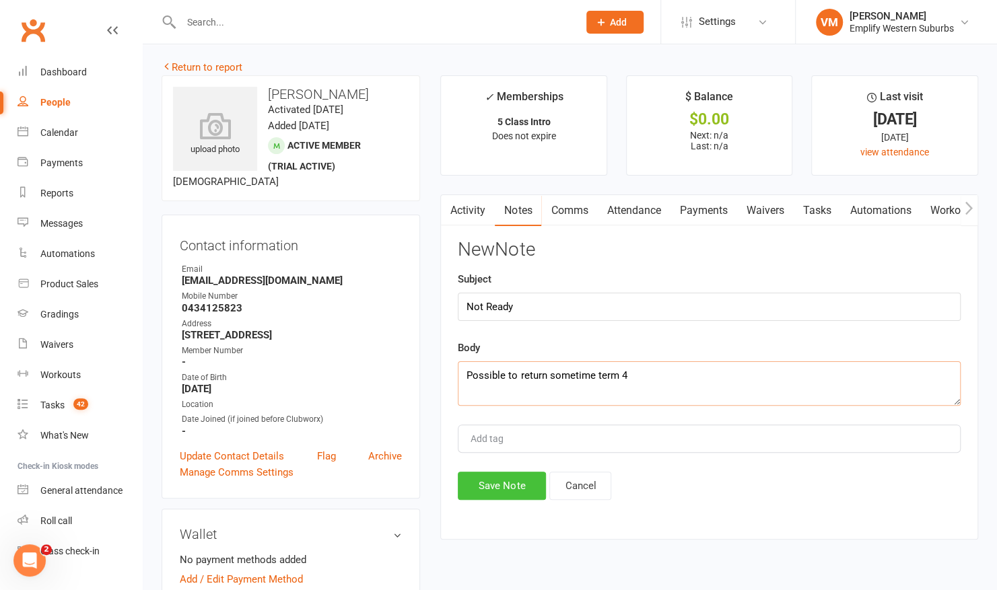
type textarea "Possible to return sometime term 4"
click at [472, 487] on button "Save Note" at bounding box center [502, 486] width 88 height 28
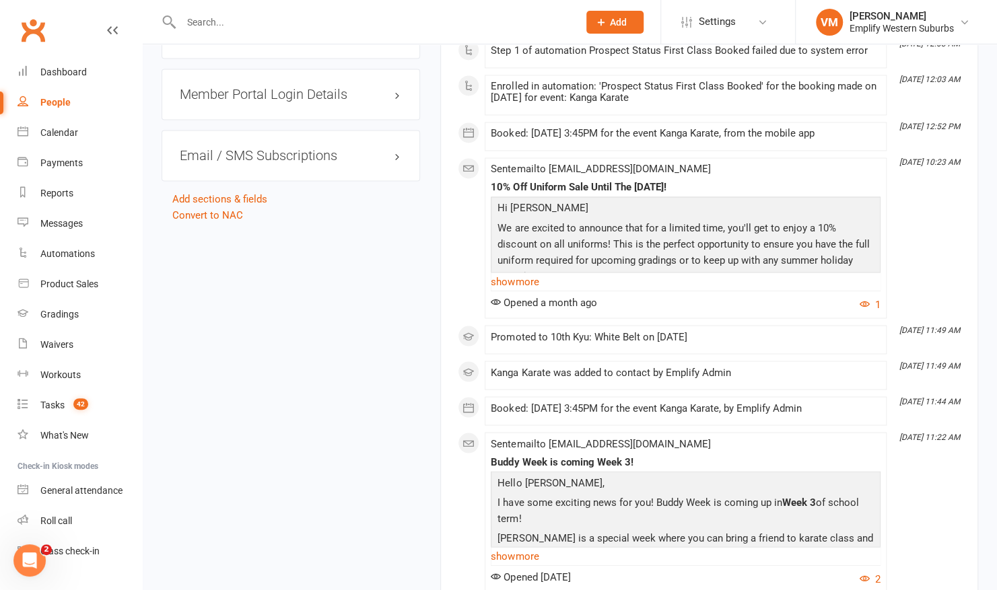
scroll to position [1271, 0]
click at [218, 209] on link "Convert to NAC" at bounding box center [207, 215] width 71 height 12
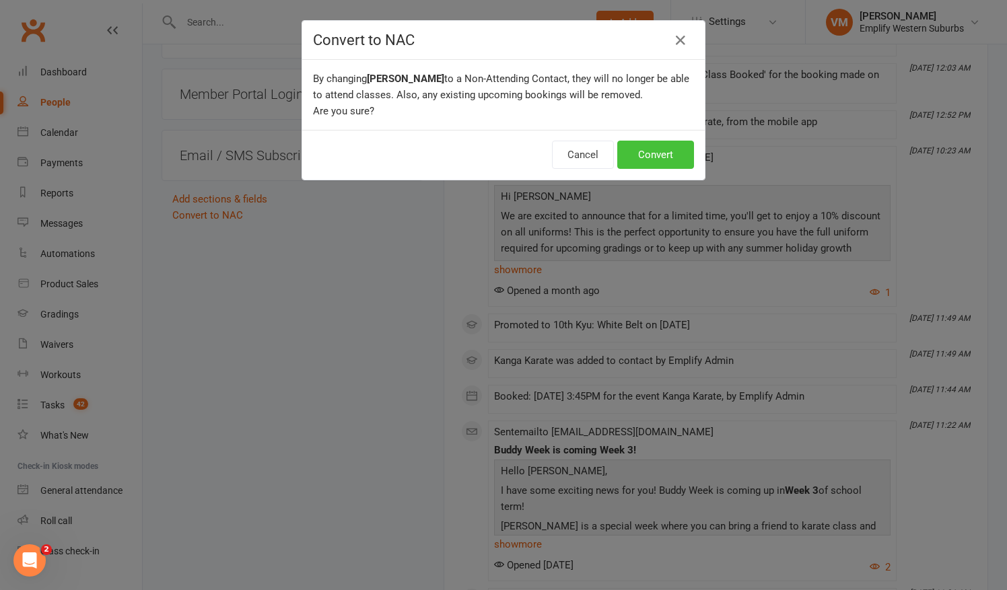
click at [641, 161] on button "Convert" at bounding box center [655, 155] width 77 height 28
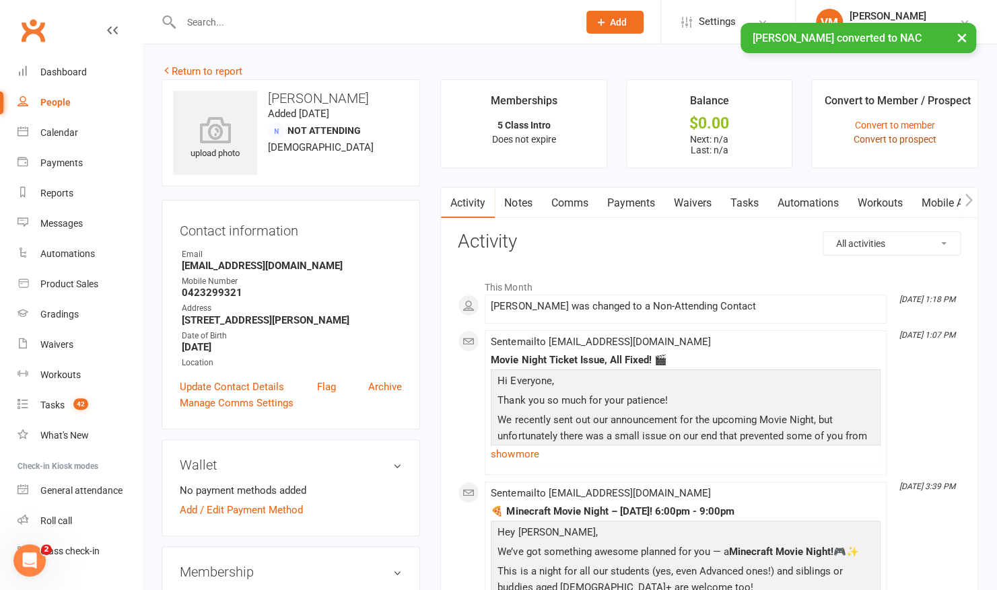
click at [868, 136] on link "Convert to prospect" at bounding box center [895, 139] width 83 height 11
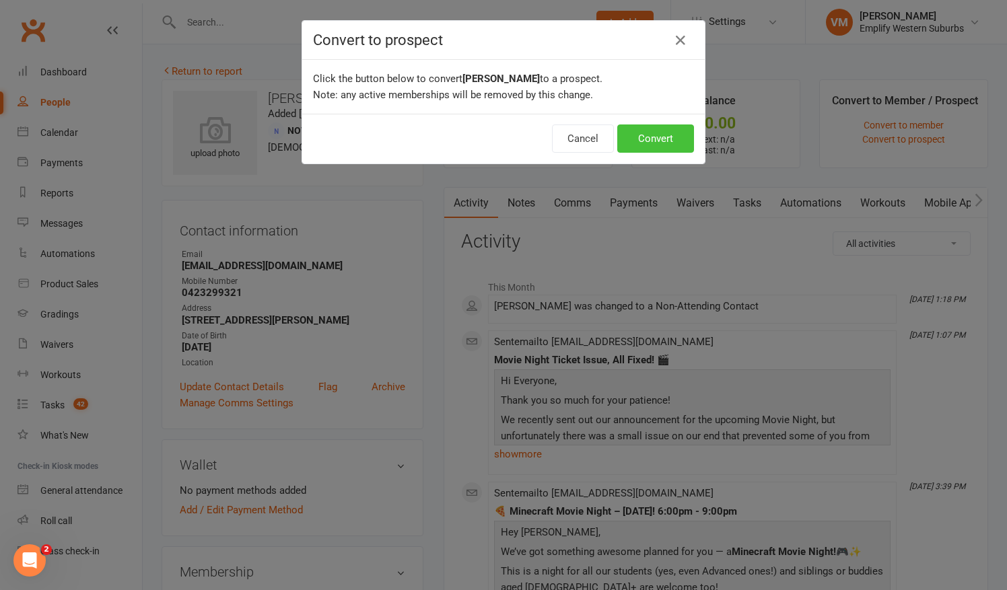
click at [650, 135] on button "Convert" at bounding box center [655, 139] width 77 height 28
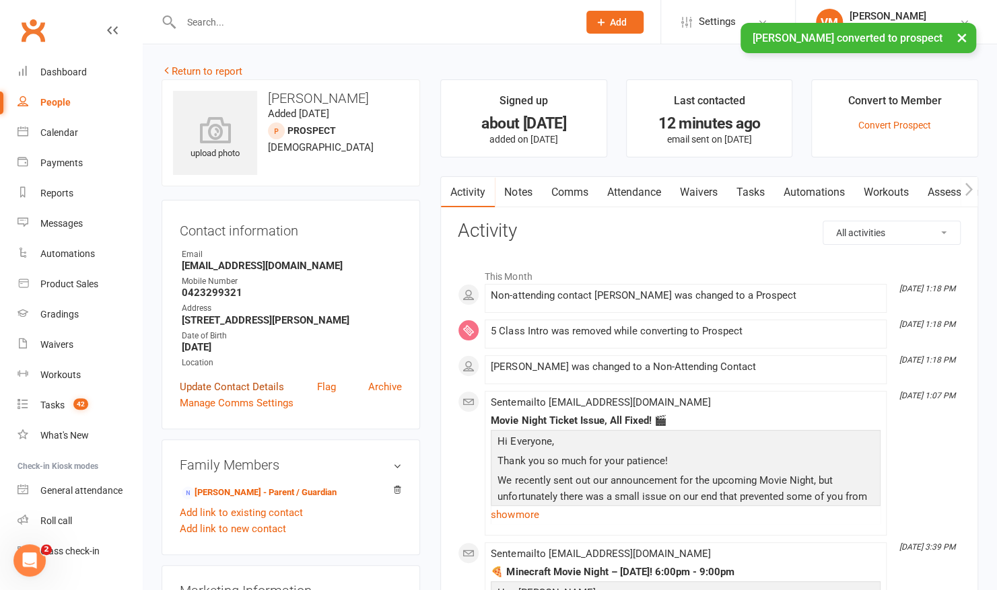
click at [224, 382] on link "Update Contact Details" at bounding box center [232, 387] width 104 height 16
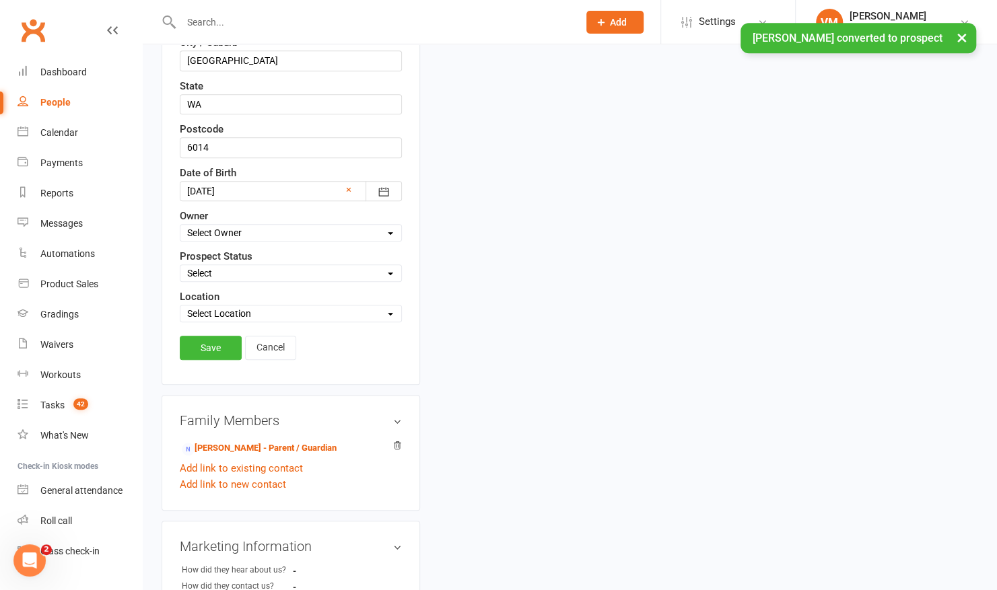
scroll to position [465, 0]
click at [349, 265] on select "Select Lead Initial Contact Almost Ready Ghosted/Lost Contact Not Ready Not int…" at bounding box center [290, 272] width 221 height 15
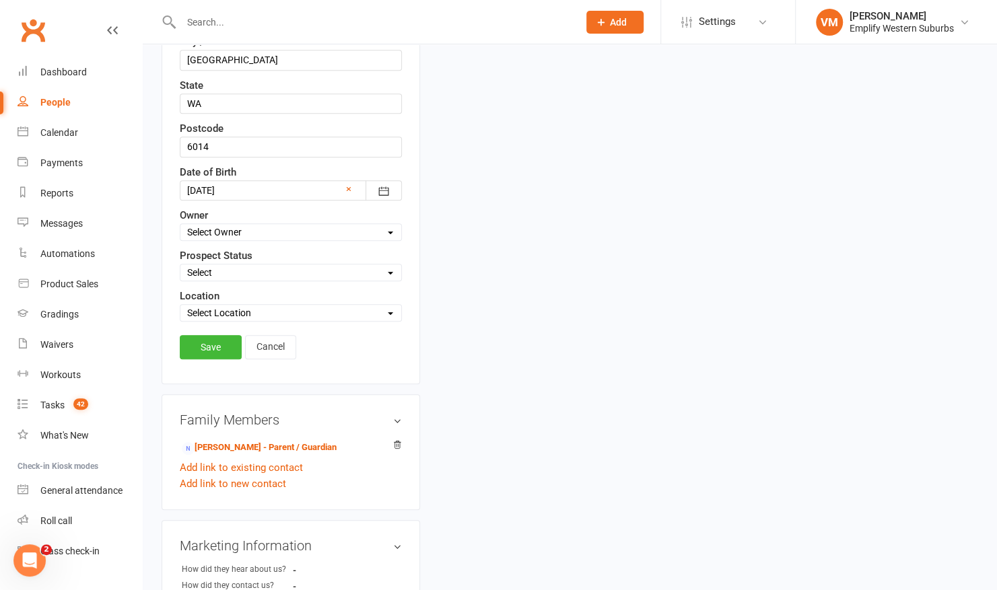
select select "Not Ready"
click at [180, 265] on select "Select Lead Initial Contact Almost Ready Ghosted/Lost Contact Not Ready Not int…" at bounding box center [290, 272] width 221 height 15
click at [213, 338] on link "Save" at bounding box center [211, 347] width 62 height 24
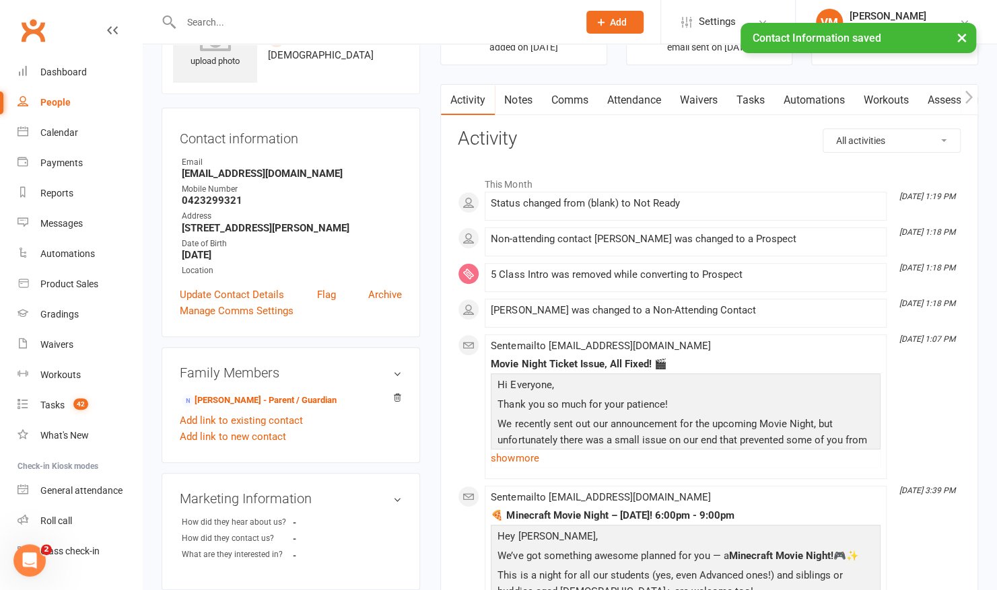
scroll to position [0, 0]
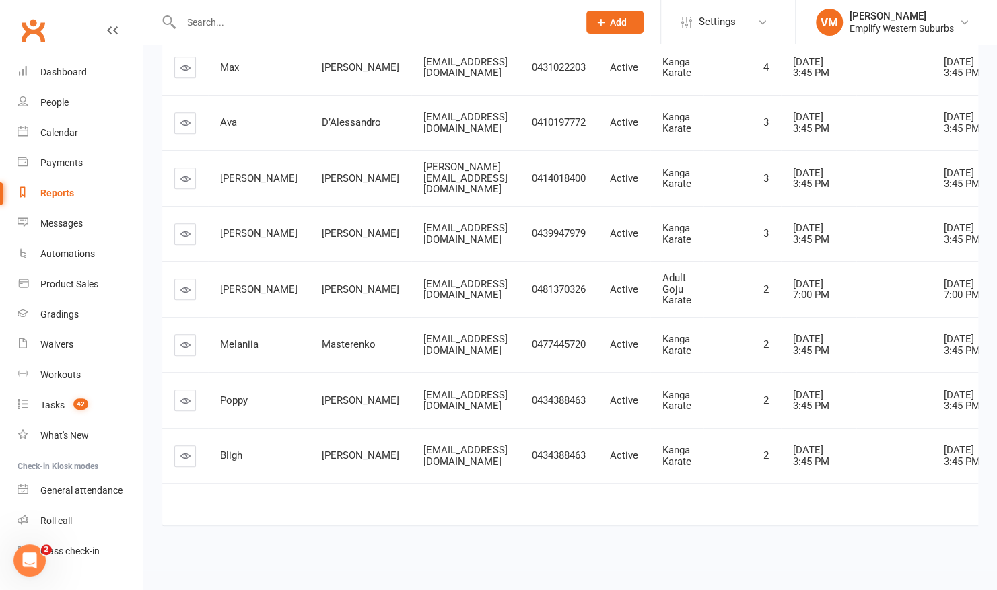
scroll to position [613, 0]
click at [240, 19] on input "text" at bounding box center [373, 22] width 392 height 19
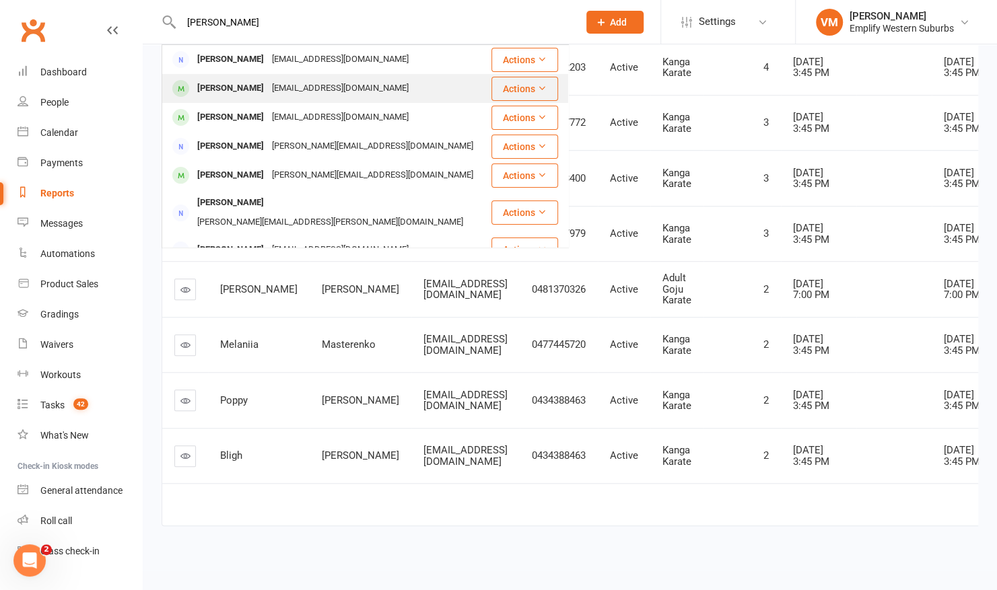
type input "[PERSON_NAME]"
click at [268, 86] on div "[EMAIL_ADDRESS][DOMAIN_NAME]" at bounding box center [340, 89] width 145 height 20
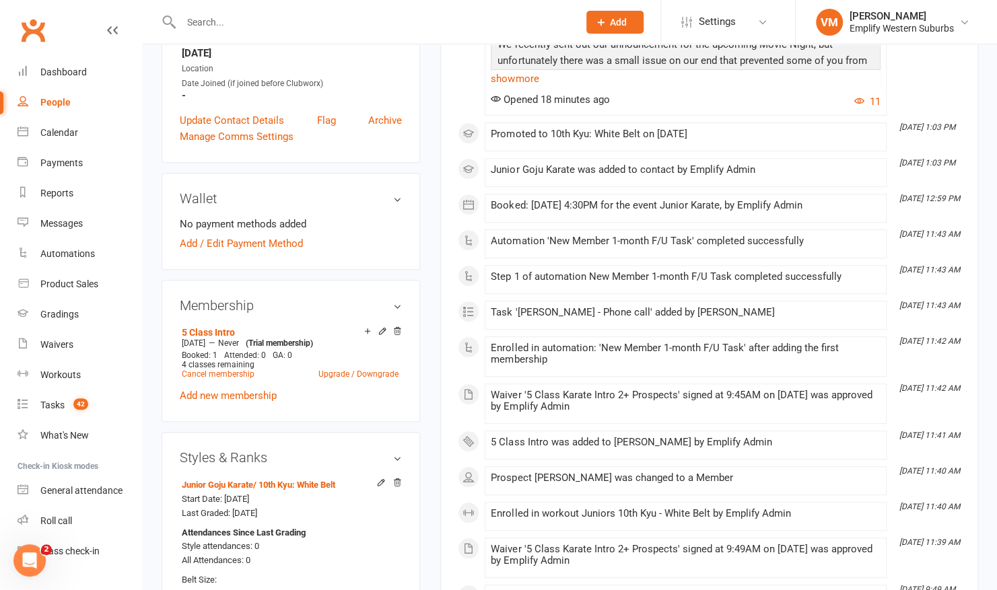
scroll to position [324, 0]
click at [340, 23] on input "text" at bounding box center [373, 22] width 392 height 19
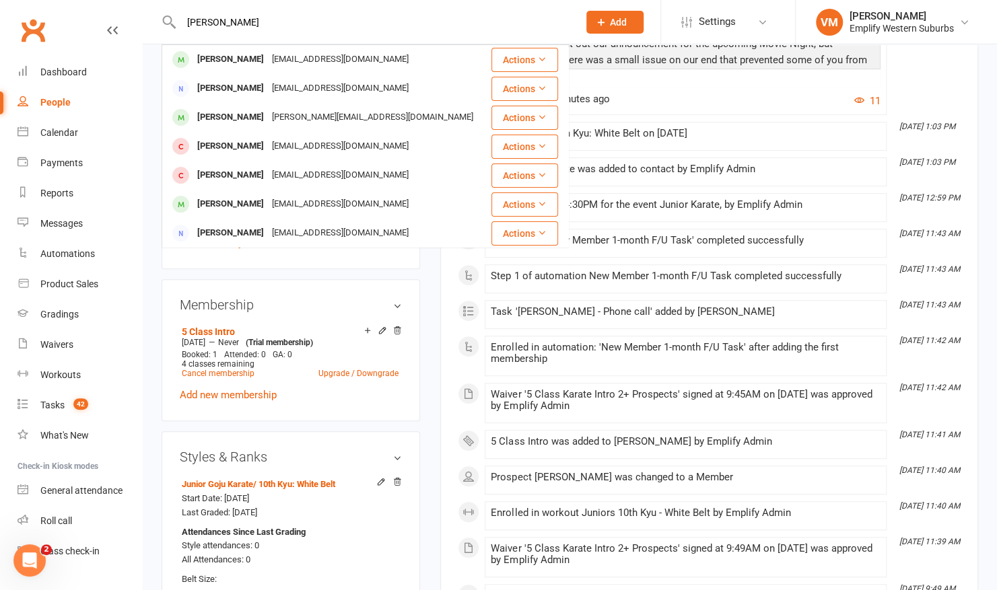
type input "[PERSON_NAME]"
click at [155, 256] on div "upload photo [PERSON_NAME] Activated [DATE] Added [DATE] Active member (trial a…" at bounding box center [290, 455] width 279 height 1433
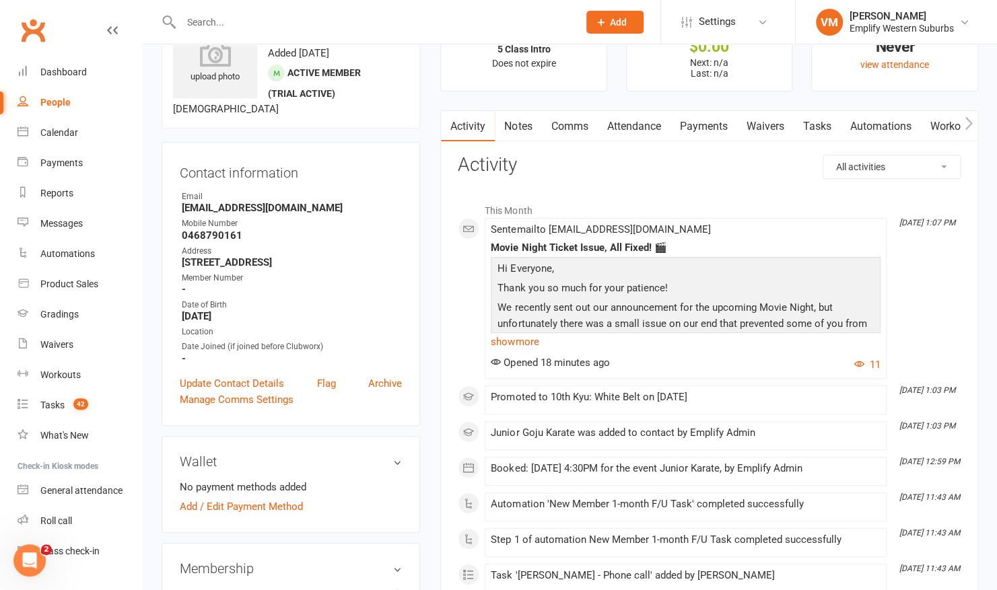
scroll to position [0, 0]
